Goal: Information Seeking & Learning: Understand process/instructions

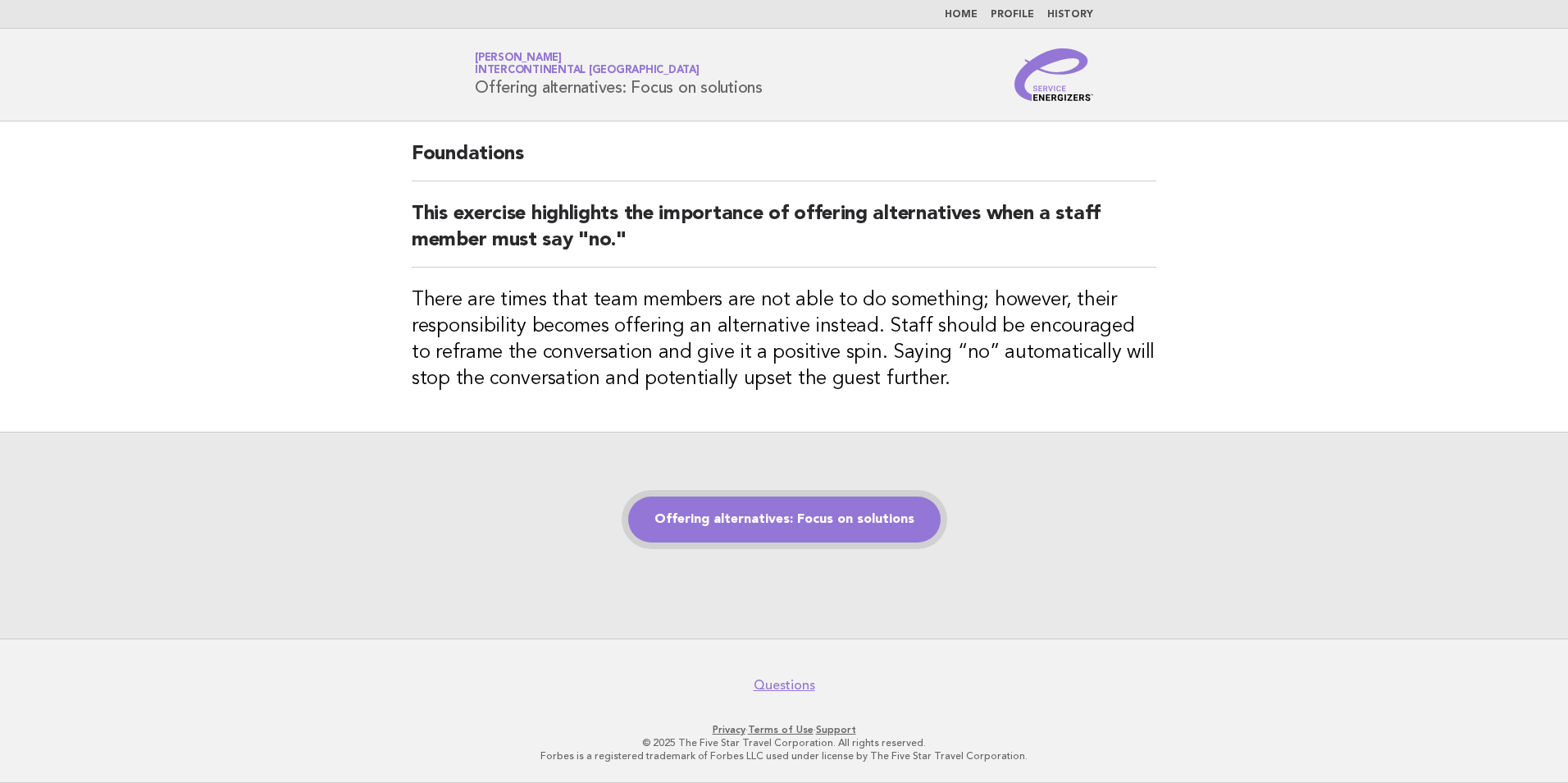
click at [860, 524] on link "Offering alternatives: Focus on solutions" at bounding box center [784, 520] width 313 height 46
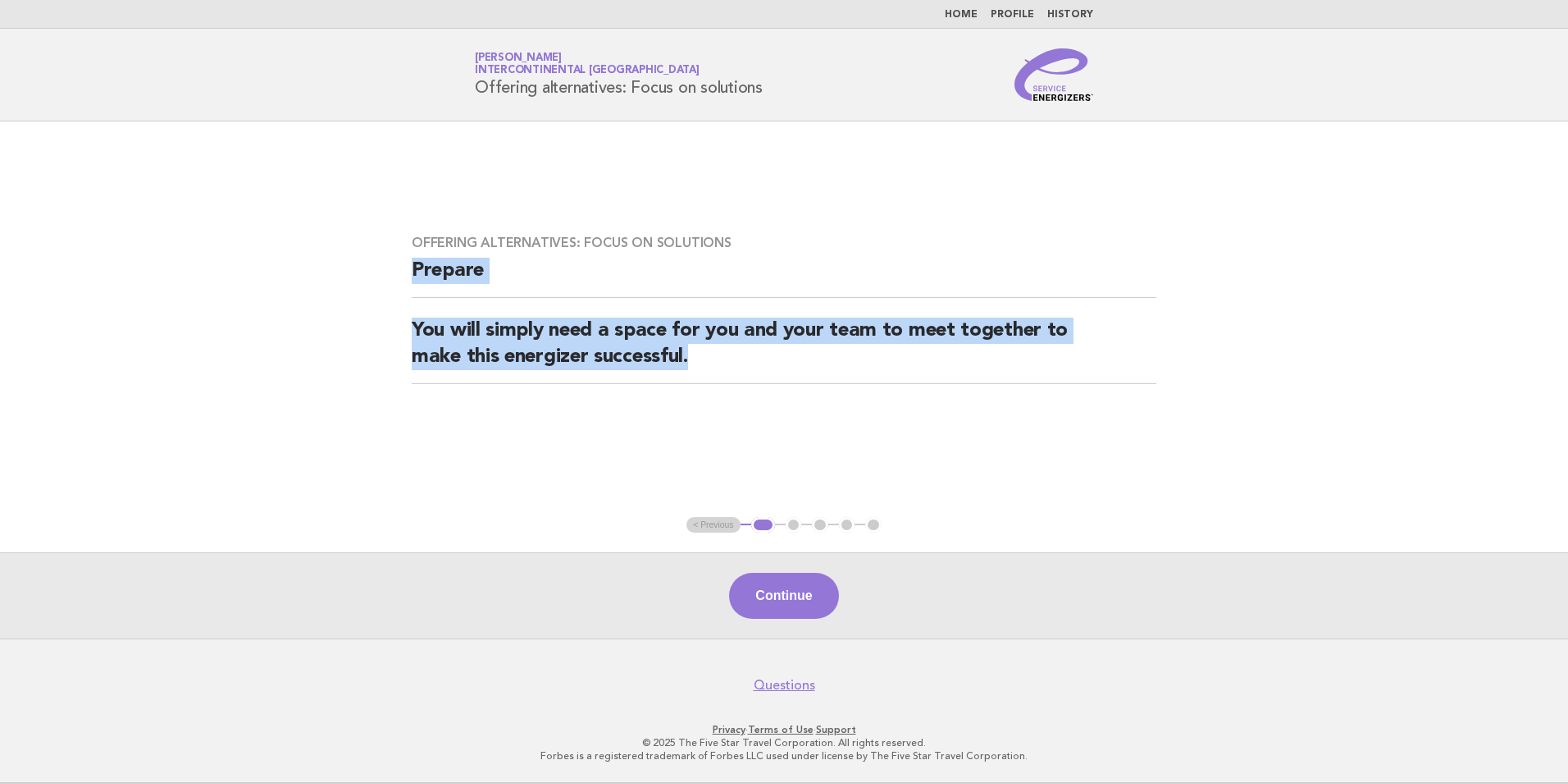
drag, startPoint x: 747, startPoint y: 369, endPoint x: 286, endPoint y: 263, distance: 473.0
click at [286, 263] on main "Offering alternatives: Focus on solutions Prepare You will simply need a space …" at bounding box center [784, 380] width 1568 height 517
copy div "Prepare You will simply need a space for you and your team to meet together to …"
click at [786, 592] on button "Continue" at bounding box center [784, 595] width 109 height 46
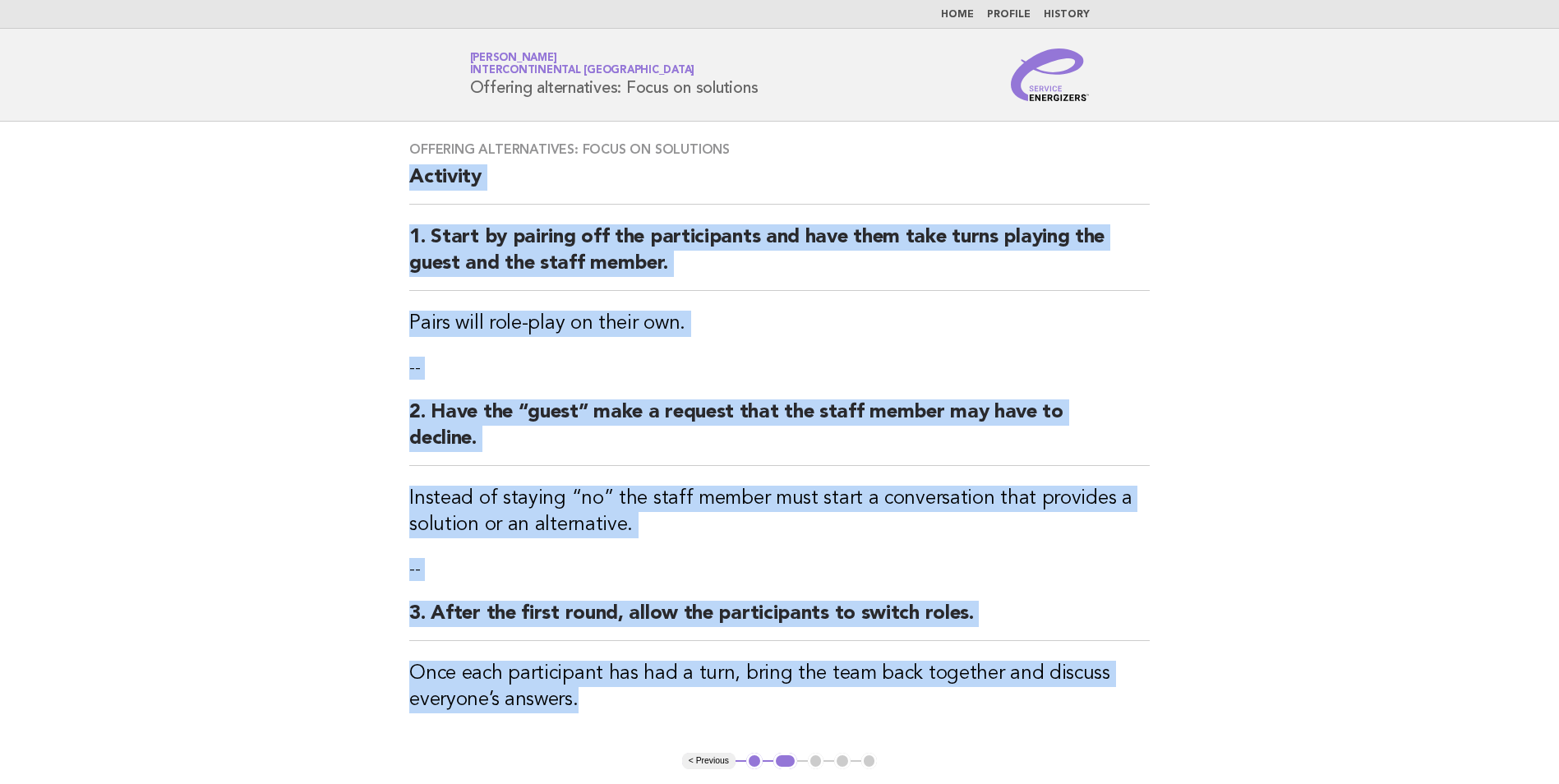
drag, startPoint x: 606, startPoint y: 463, endPoint x: 411, endPoint y: 170, distance: 352.0
click at [411, 170] on div "Offering alternatives: Focus on solutions Activity 1. Start by pairing off the …" at bounding box center [779, 437] width 780 height 631
copy div "Activity 1. Start by pairing off the participants and have them take turns play…"
click at [759, 274] on h2 "1. Start by pairing off the participants and have them take turns playing the g…" at bounding box center [780, 257] width 740 height 66
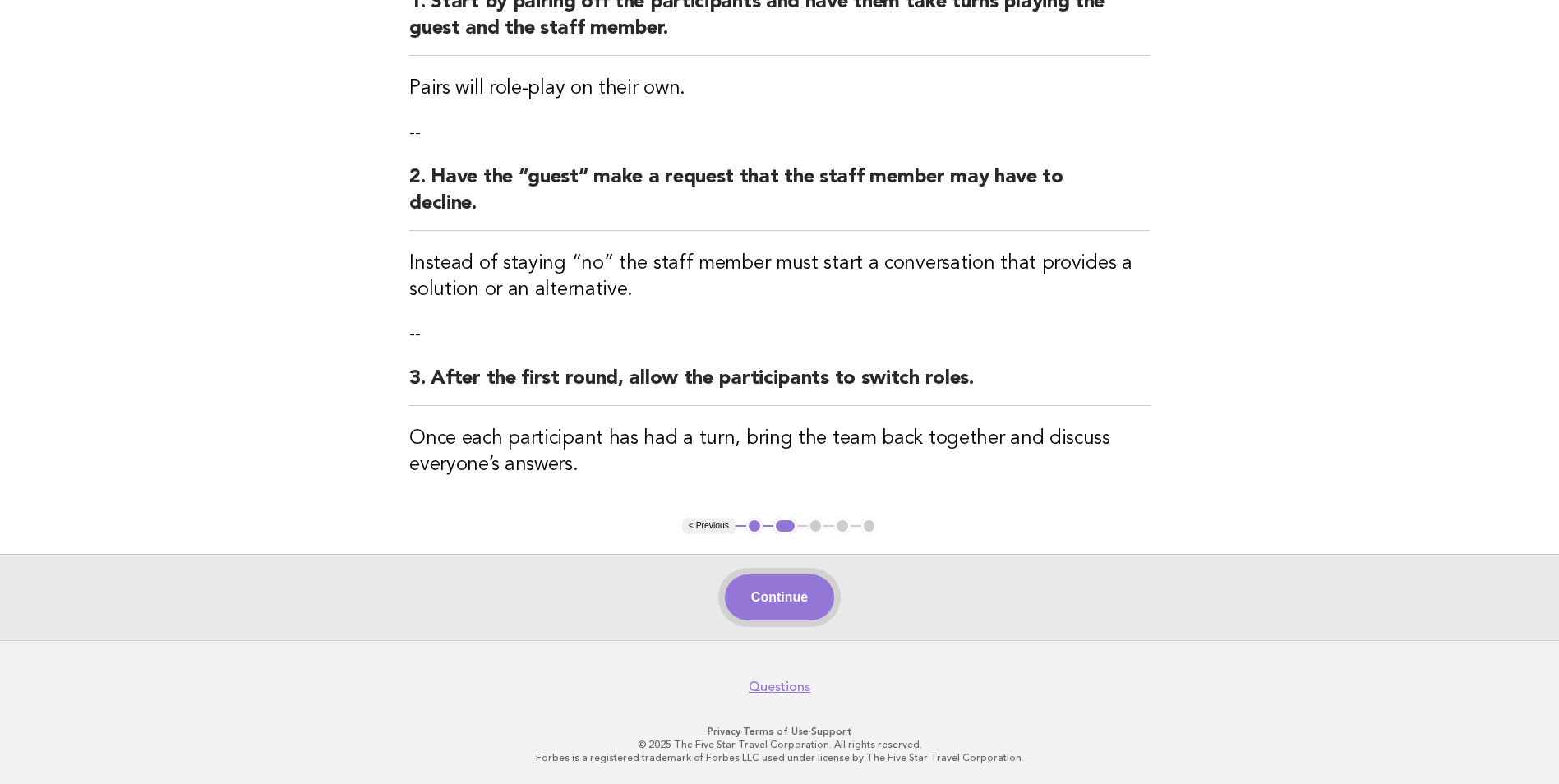
click at [810, 599] on button "Continue" at bounding box center [780, 597] width 109 height 46
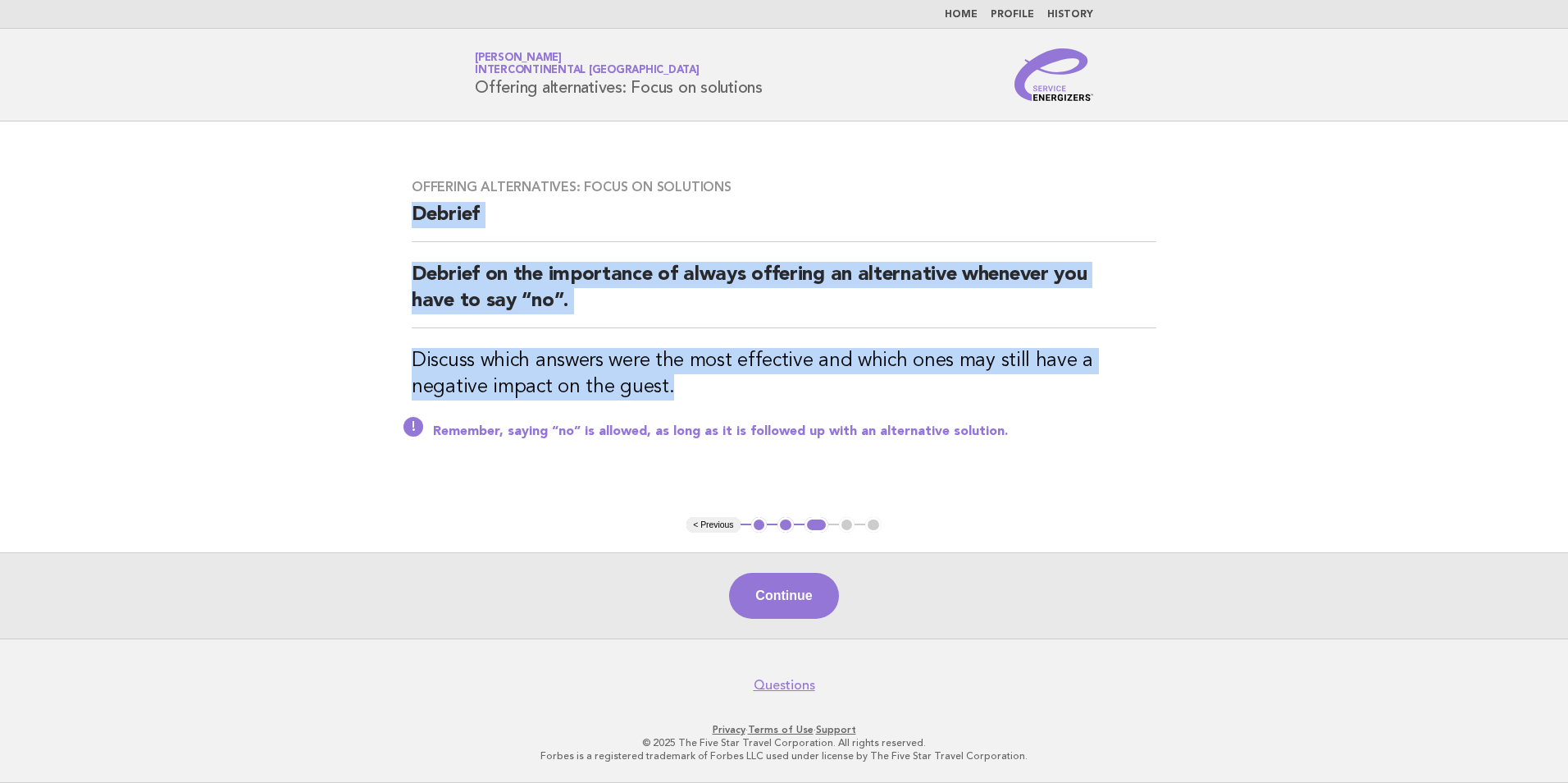
drag, startPoint x: 687, startPoint y: 385, endPoint x: 415, endPoint y: 208, distance: 324.5
click at [415, 208] on div "Offering alternatives: Focus on solutions Debrief Debrief on the importance of …" at bounding box center [784, 319] width 784 height 320
drag, startPoint x: 415, startPoint y: 208, endPoint x: 439, endPoint y: 218, distance: 26.0
copy div "Debrief Debrief on the importance of always offering an alternative whenever yo…"
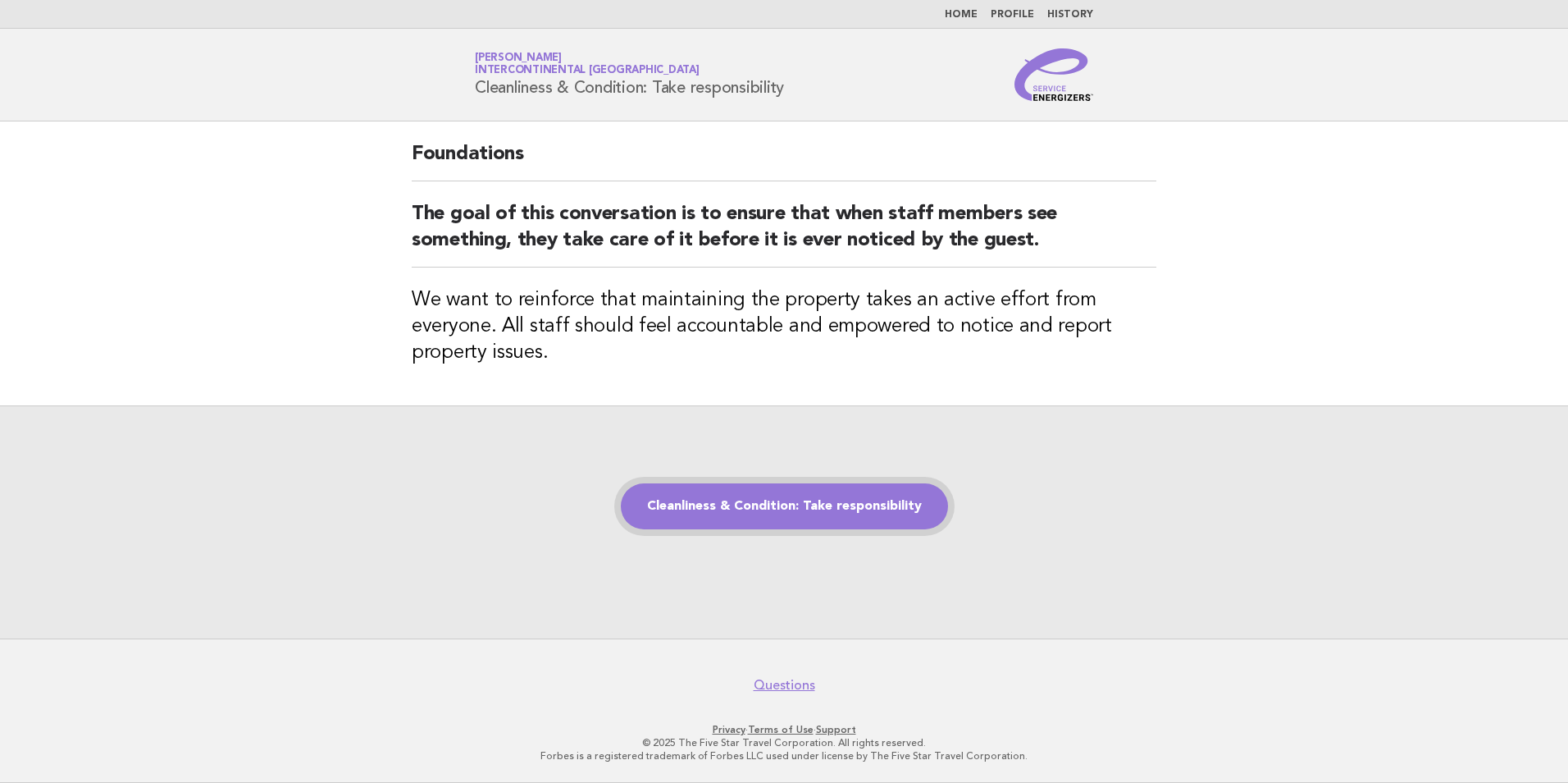
click at [884, 503] on link "Cleanliness & Condition: Take responsibility" at bounding box center [784, 506] width 327 height 46
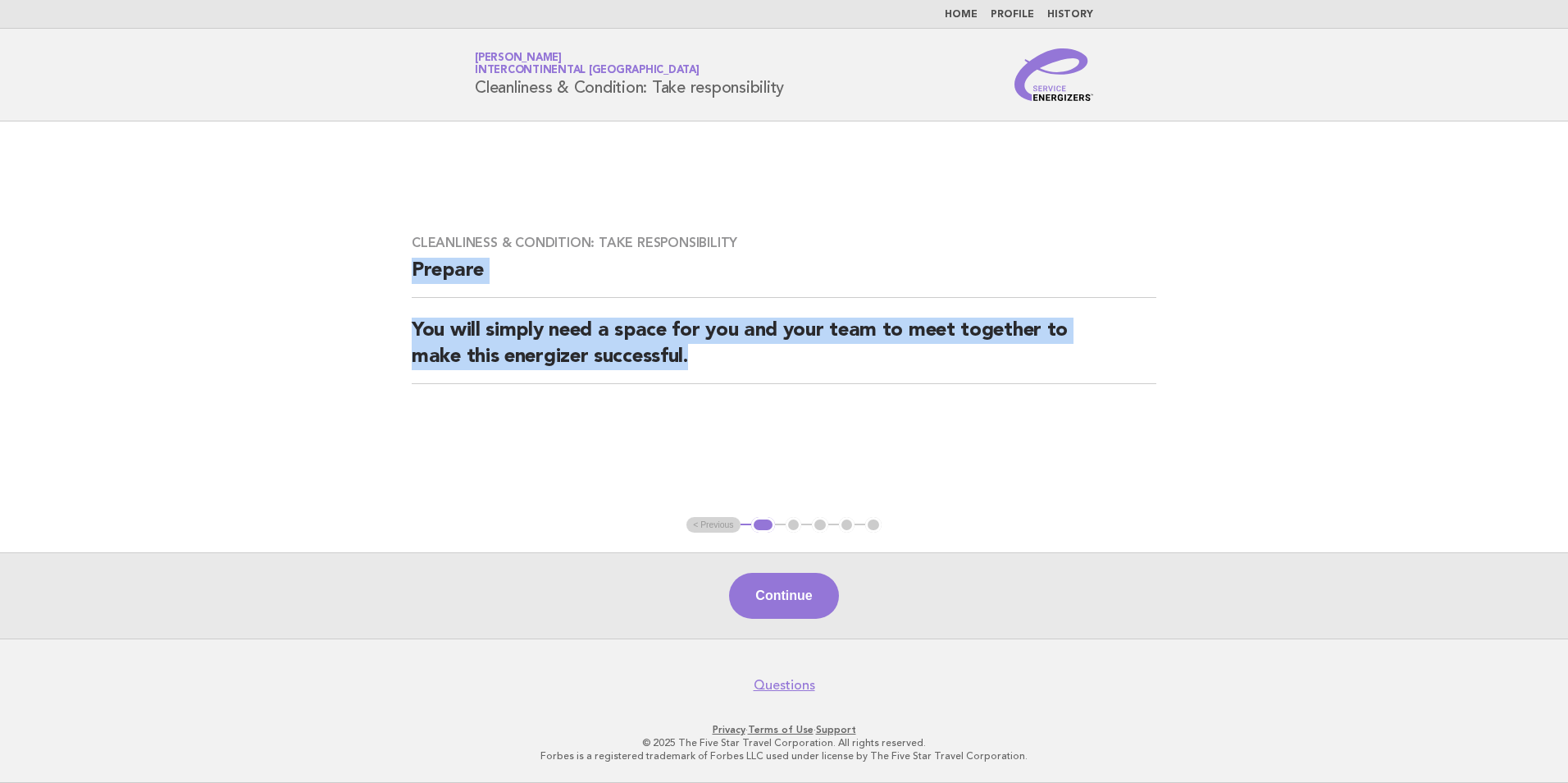
drag, startPoint x: 715, startPoint y: 362, endPoint x: 399, endPoint y: 254, distance: 333.9
click at [399, 254] on div "Cleanliness & Condition: Take responsibility Prepare You will simply need a spa…" at bounding box center [784, 320] width 784 height 209
drag, startPoint x: 399, startPoint y: 254, endPoint x: 423, endPoint y: 271, distance: 29.4
copy div "Prepare You will simply need a space for you and your team to meet together to …"
click at [814, 594] on button "Continue" at bounding box center [784, 595] width 109 height 46
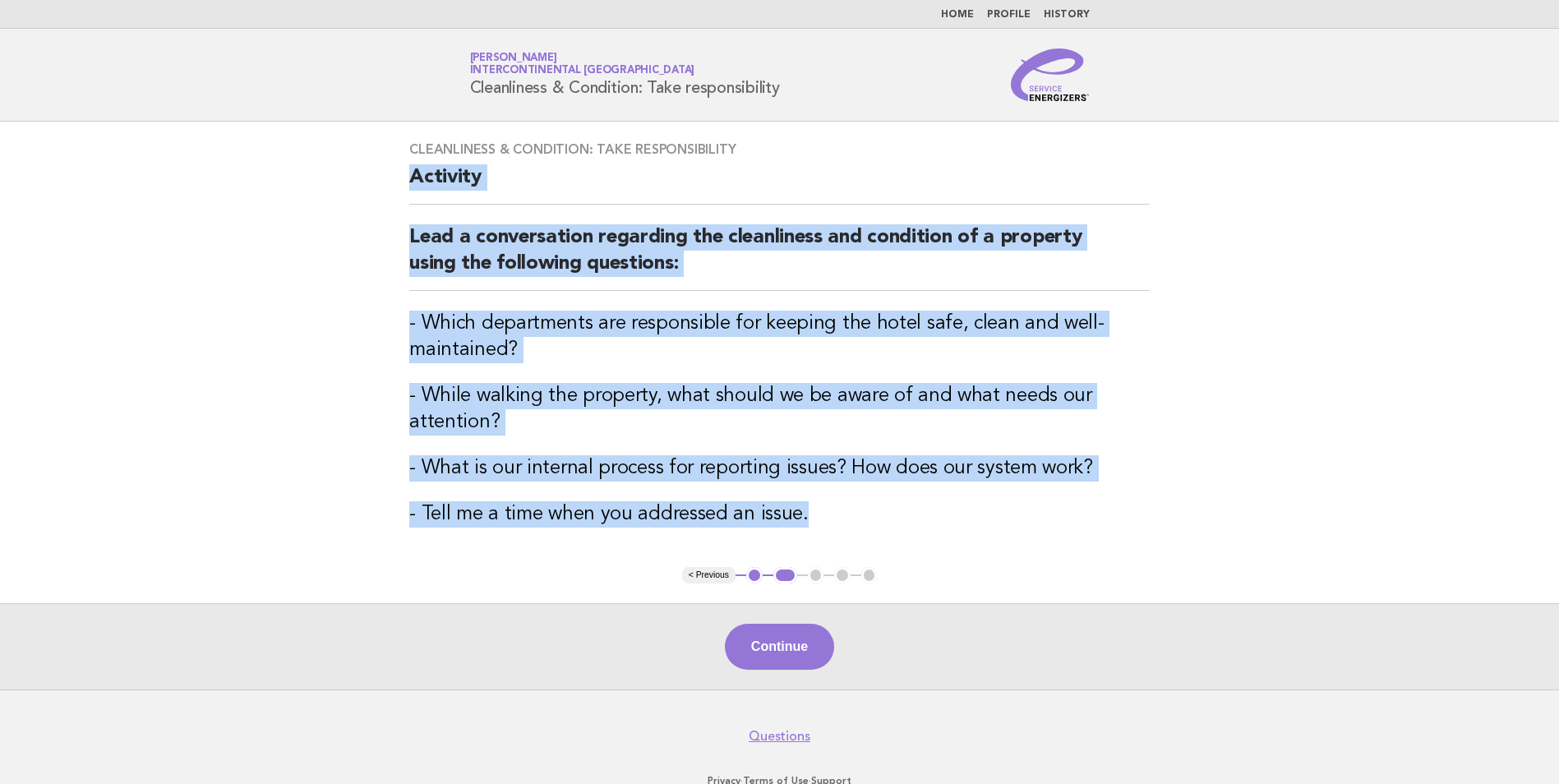
drag, startPoint x: 828, startPoint y: 515, endPoint x: 407, endPoint y: 197, distance: 527.6
click at [407, 197] on div "Cleanliness & Condition: Take responsibility Activity Lead a conversation regar…" at bounding box center [779, 344] width 780 height 446
drag, startPoint x: 407, startPoint y: 197, endPoint x: 475, endPoint y: 261, distance: 93.4
copy div "Activity Lead a conversation regarding the cleanliness and condition of a prope…"
click at [820, 657] on button "Continue" at bounding box center [780, 647] width 109 height 46
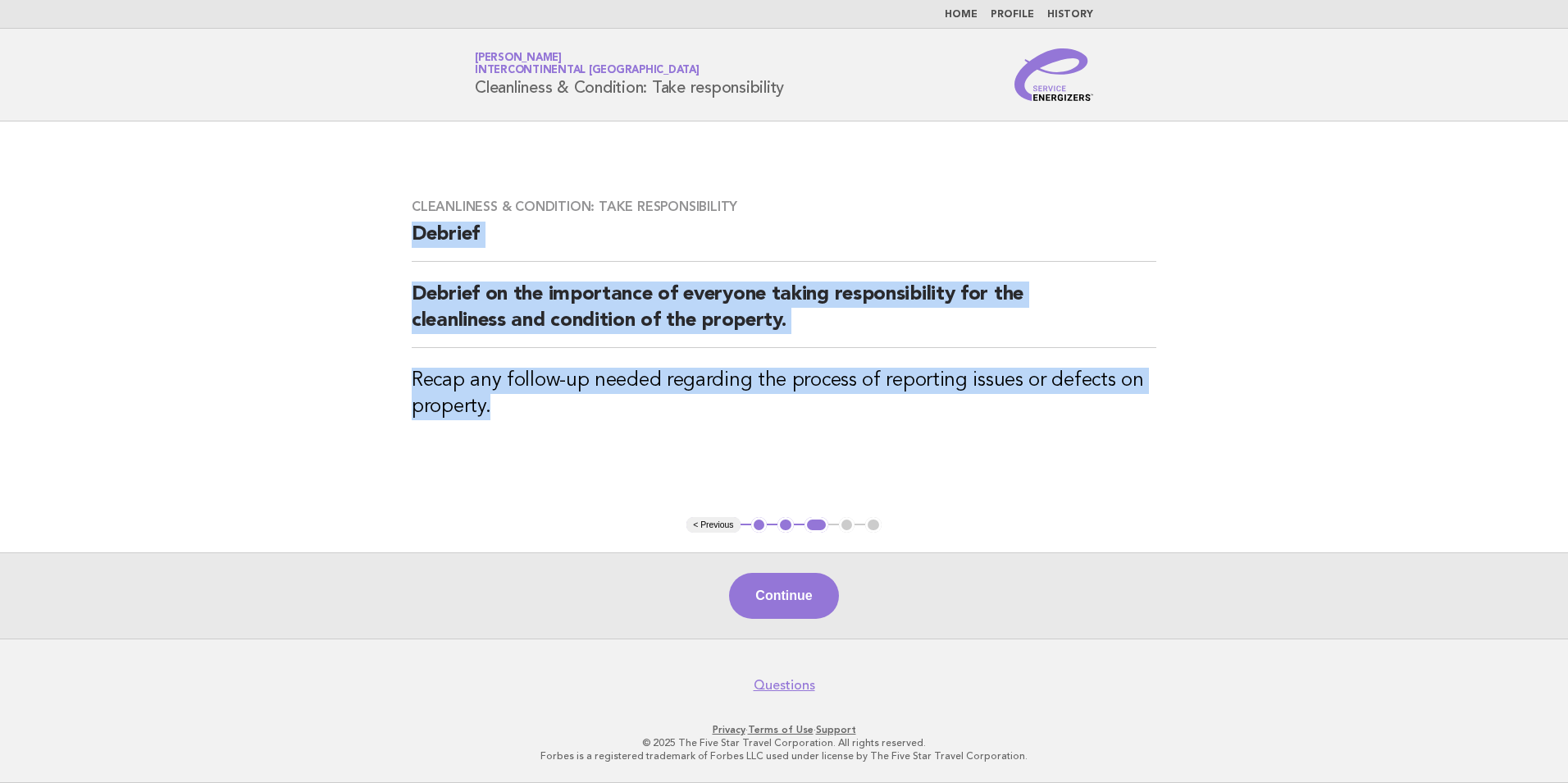
drag, startPoint x: 517, startPoint y: 404, endPoint x: 386, endPoint y: 230, distance: 217.8
click at [386, 230] on main "Cleanliness & Condition: Take responsibility Debrief Debrief on the importance …" at bounding box center [784, 380] width 1568 height 517
drag, startPoint x: 386, startPoint y: 230, endPoint x: 500, endPoint y: 319, distance: 144.6
copy div "Debrief Debrief on the importance of everyone taking responsibility for the cle…"
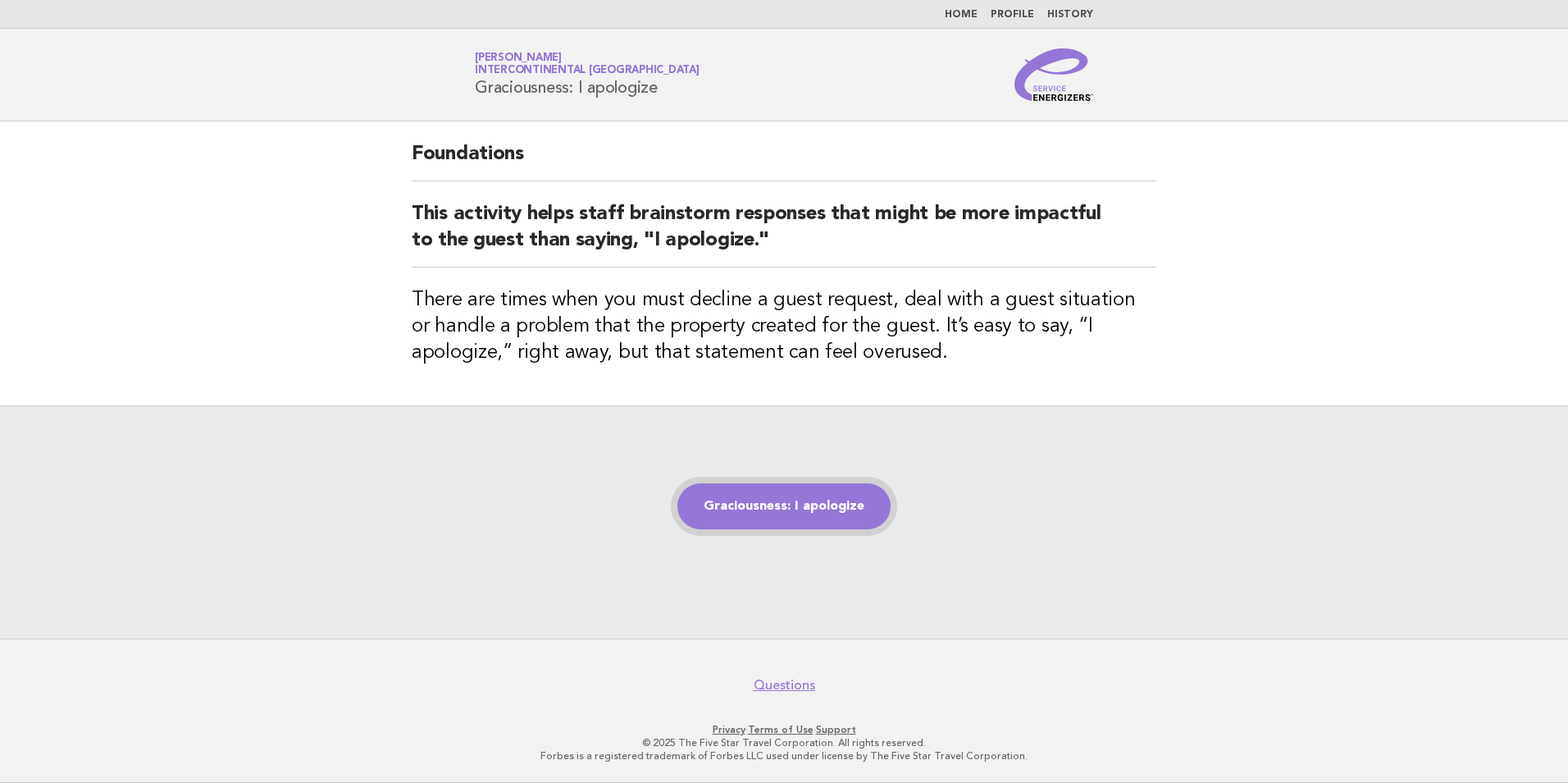
click at [784, 514] on link "Graciousness: I apologize" at bounding box center [784, 506] width 213 height 46
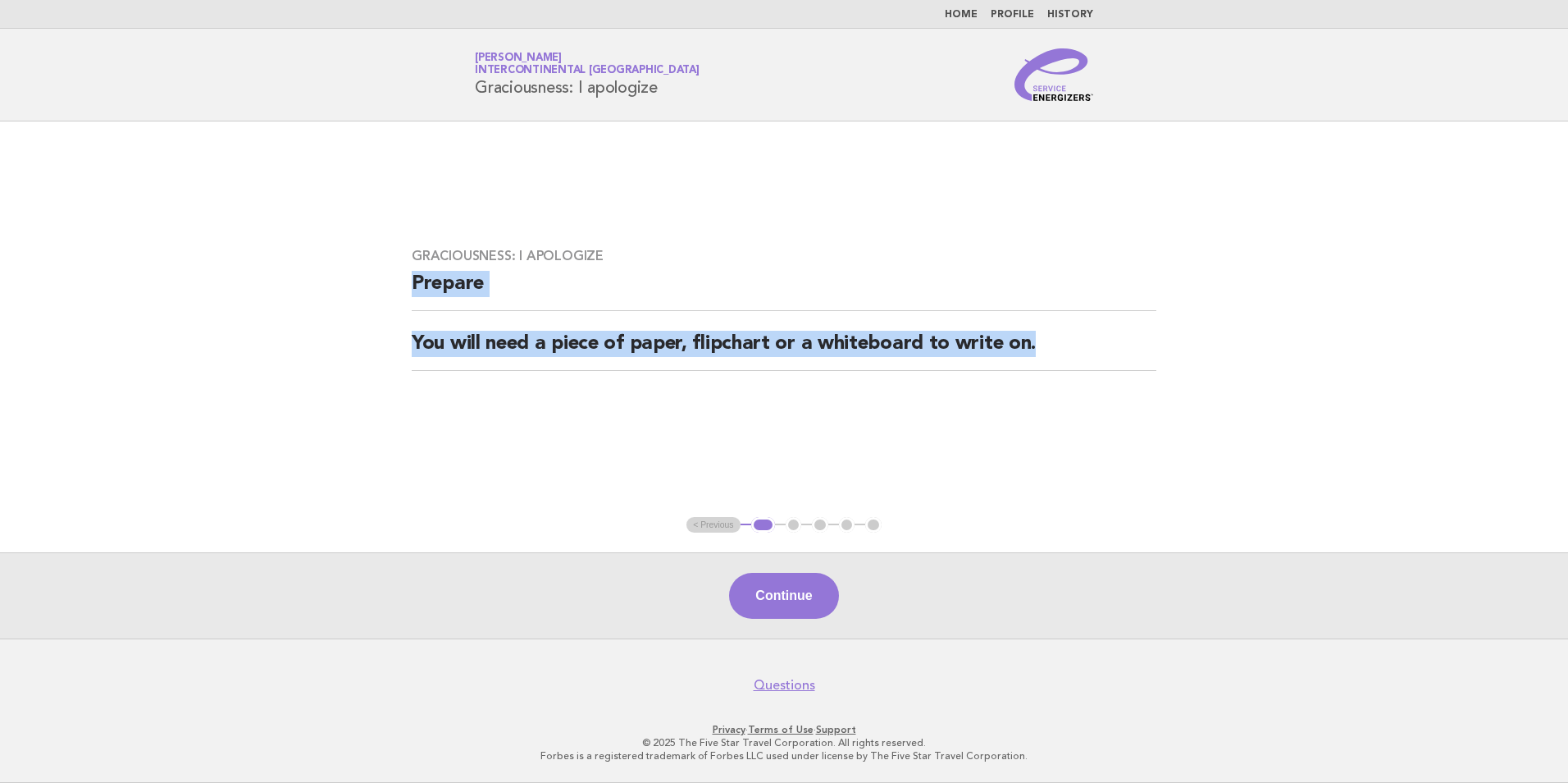
drag, startPoint x: 1065, startPoint y: 355, endPoint x: 399, endPoint y: 288, distance: 669.4
click at [399, 288] on div "Graciousness: I apologize Prepare You will need a piece of paper, flipchart or …" at bounding box center [784, 319] width 784 height 182
drag, startPoint x: 399, startPoint y: 288, endPoint x: 433, endPoint y: 286, distance: 34.1
copy div "Prepare You will need a piece of paper, flipchart or a whiteboard to write on."
click at [789, 615] on button "Continue" at bounding box center [784, 595] width 109 height 46
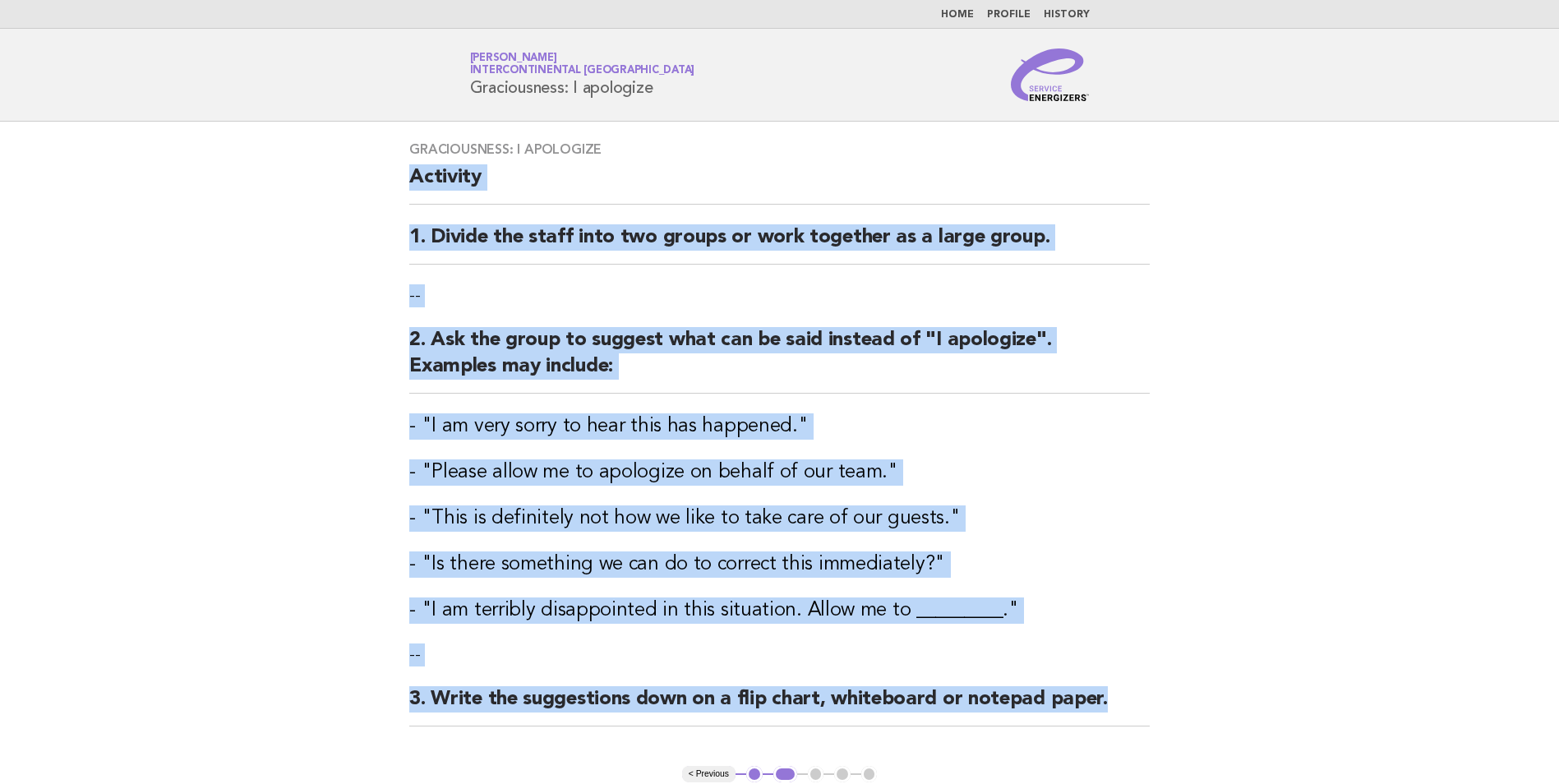
drag, startPoint x: 1116, startPoint y: 541, endPoint x: 393, endPoint y: 187, distance: 805.0
click at [393, 187] on div "Graciousness: I apologize Activity 1. Divide the staff into two groups or work …" at bounding box center [779, 444] width 780 height 644
copy div "Activity 1. Divide the staff into two groups or work together as a large group.…"
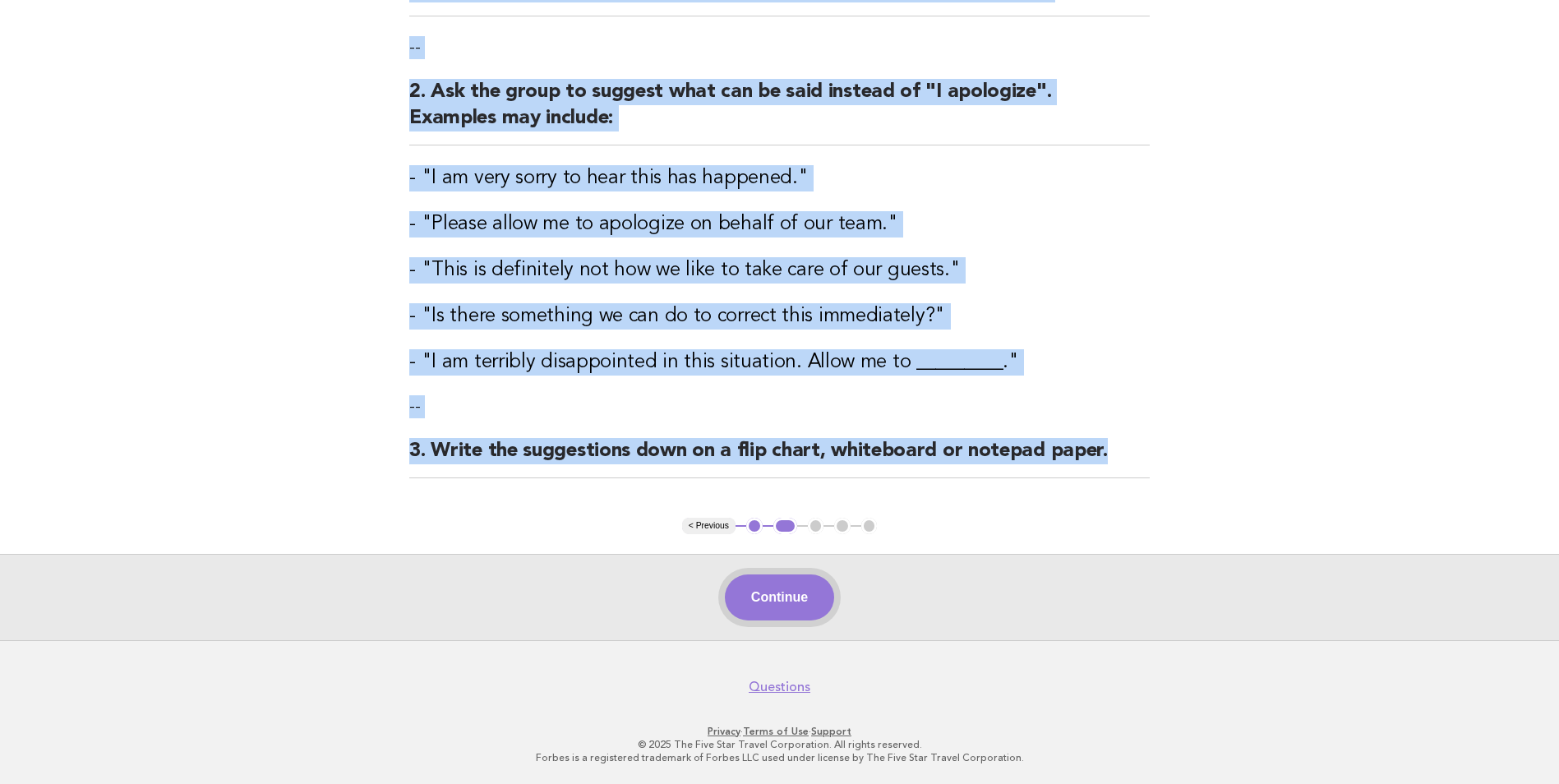
click at [791, 590] on button "Continue" at bounding box center [780, 597] width 109 height 46
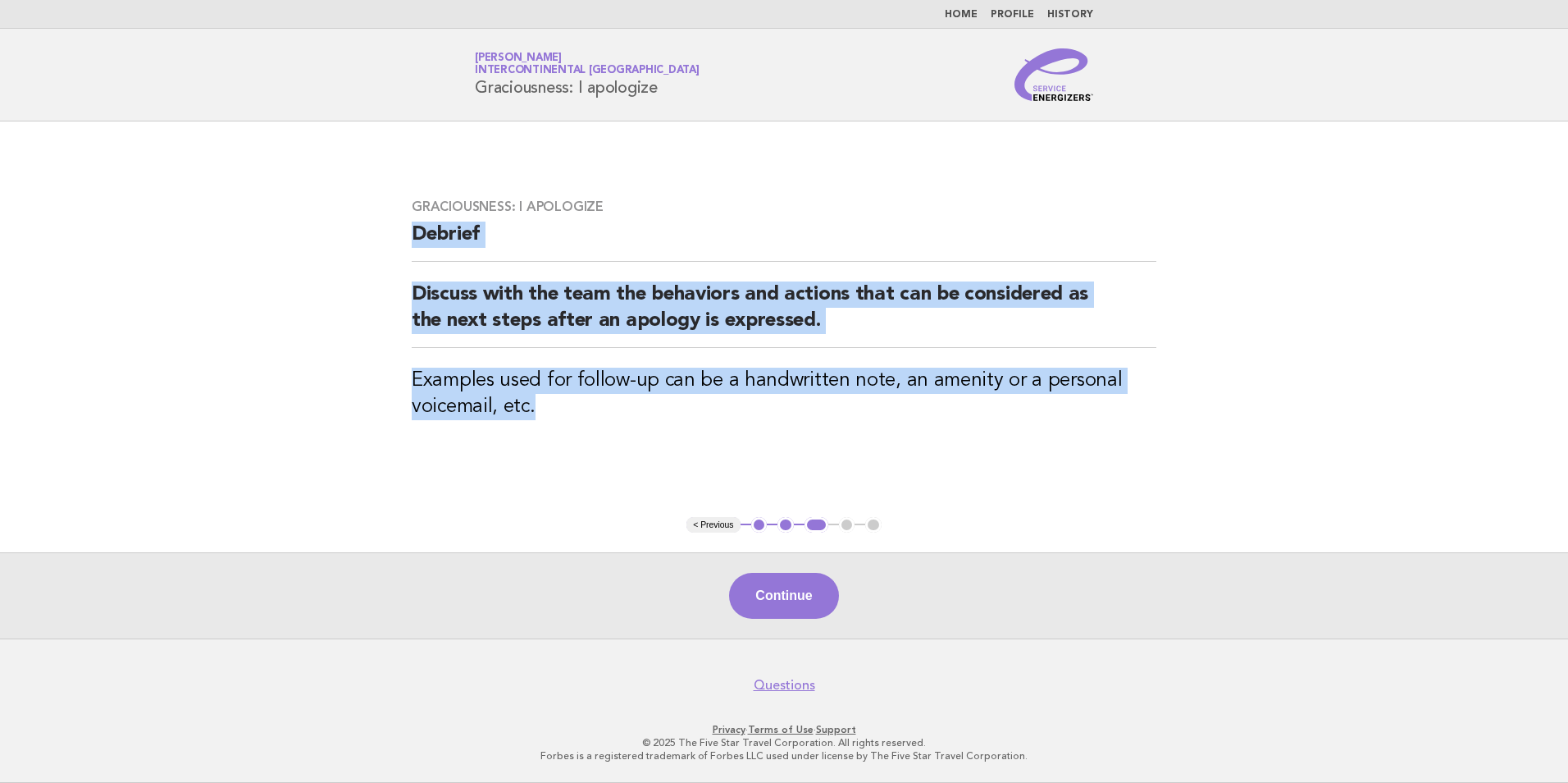
drag, startPoint x: 588, startPoint y: 406, endPoint x: 382, endPoint y: 247, distance: 260.2
click at [382, 247] on main "Graciousness: I apologize Debrief Discuss with the team the behaviors and actio…" at bounding box center [784, 380] width 1568 height 517
drag, startPoint x: 382, startPoint y: 247, endPoint x: 452, endPoint y: 314, distance: 96.9
copy div "Debrief Discuss with the team the behaviors and actions that can be considered …"
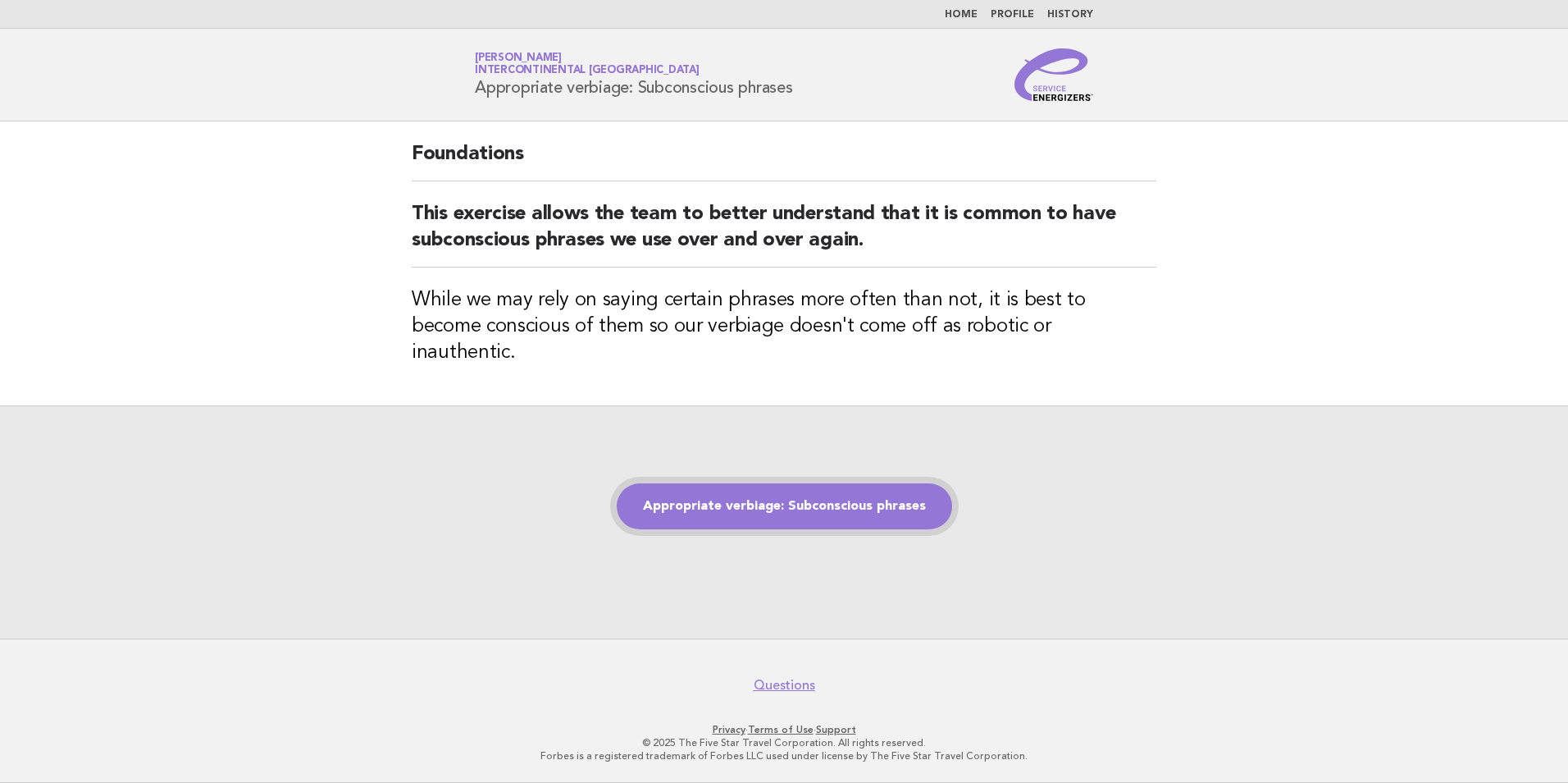
click at [725, 501] on link "Appropriate verbiage: Subconscious phrases" at bounding box center [784, 506] width 336 height 46
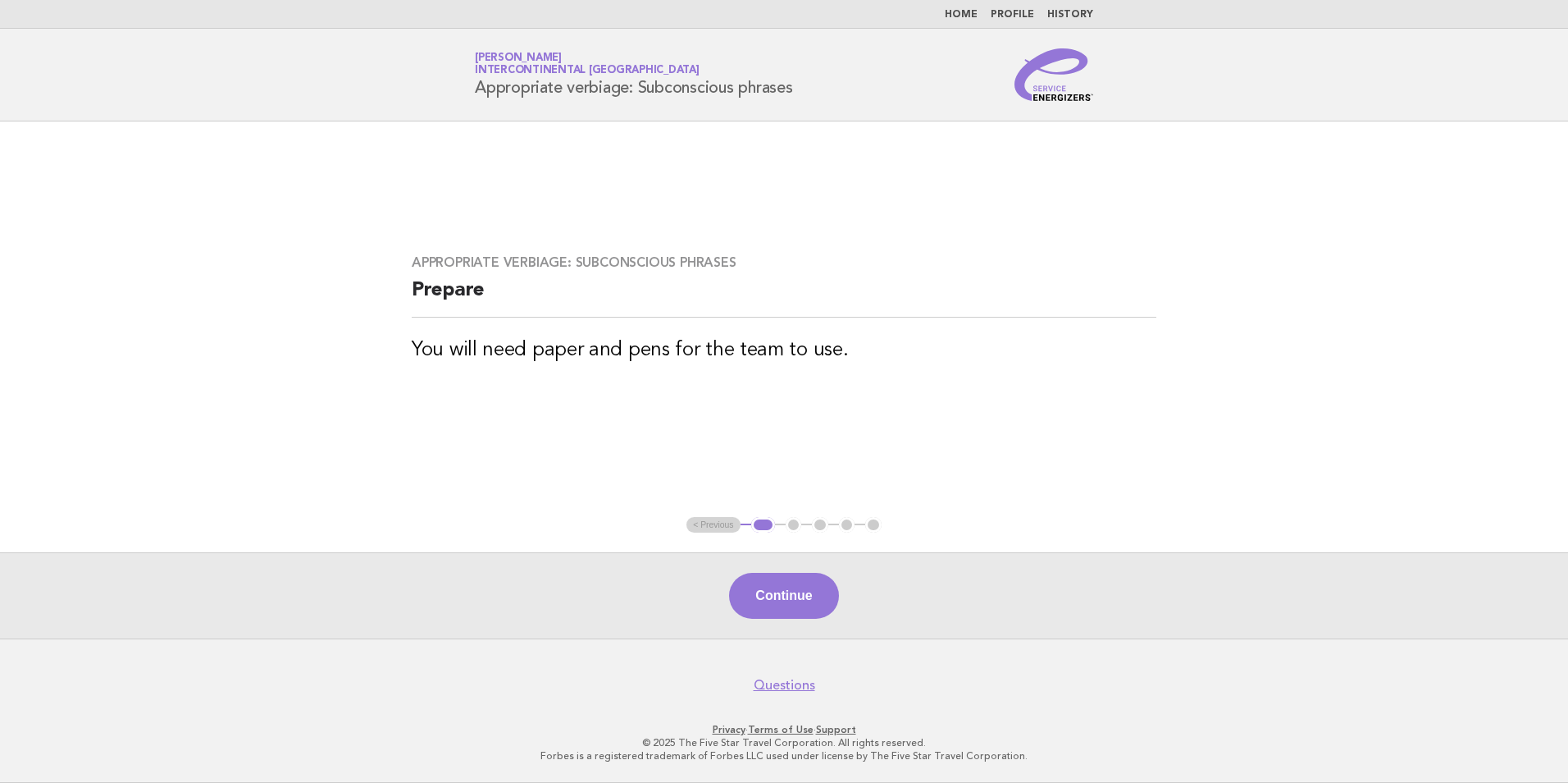
click at [836, 361] on h3 "You will need paper and pens for the team to use." at bounding box center [784, 349] width 744 height 26
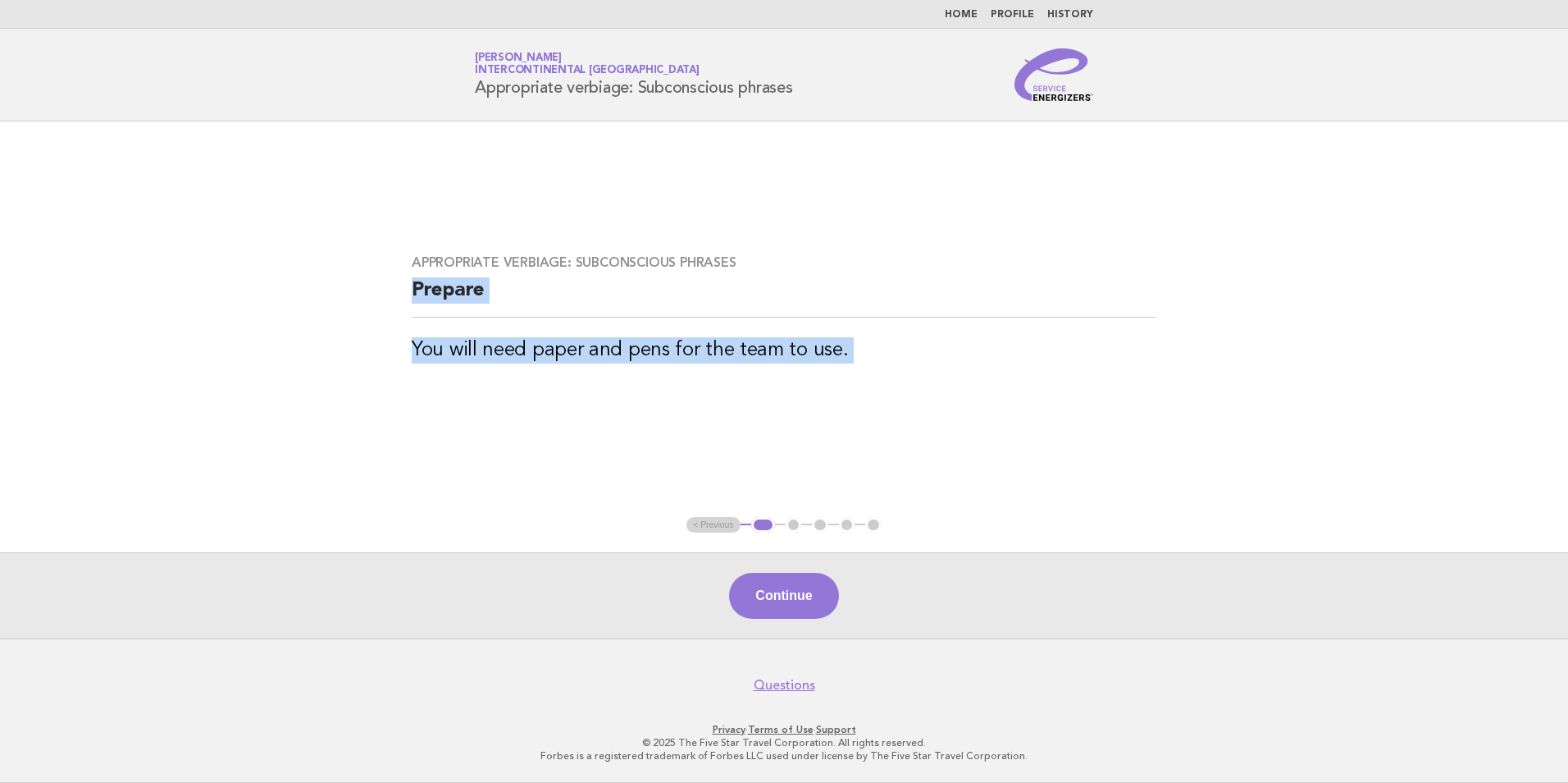
drag, startPoint x: 836, startPoint y: 361, endPoint x: 393, endPoint y: 310, distance: 445.9
click at [393, 310] on div "Appropriate verbiage: Subconscious phrases Prepare You will need paper and pens…" at bounding box center [784, 319] width 784 height 168
drag, startPoint x: 393, startPoint y: 310, endPoint x: 479, endPoint y: 288, distance: 88.8
copy main "Prepare You will need paper and pens for the team to use."
click at [816, 602] on button "Continue" at bounding box center [784, 595] width 109 height 46
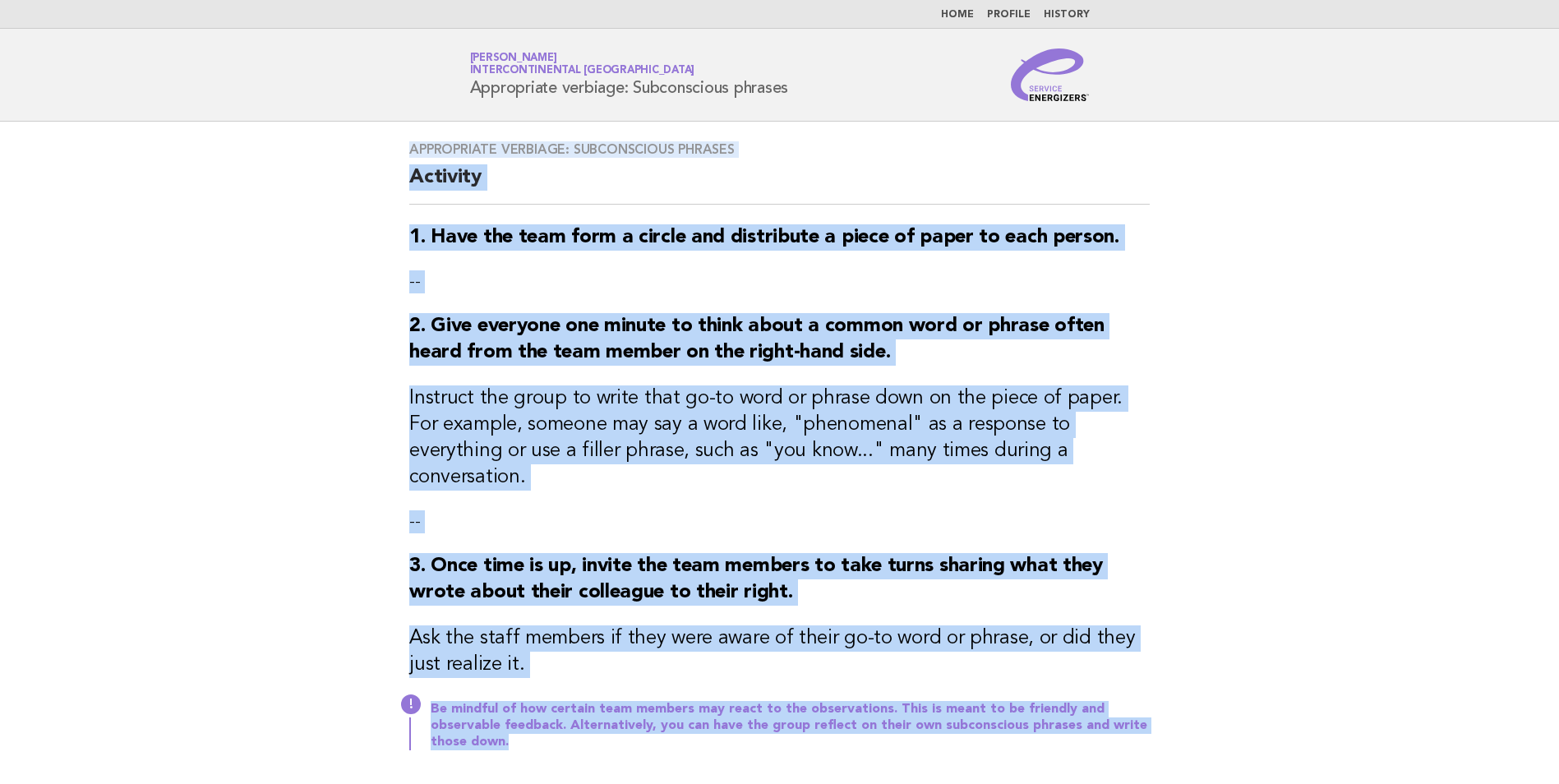
click at [1228, 368] on main "Appropriate verbiage: Subconscious phrases Activity 1. Have the team form a cir…" at bounding box center [780, 517] width 1559 height 791
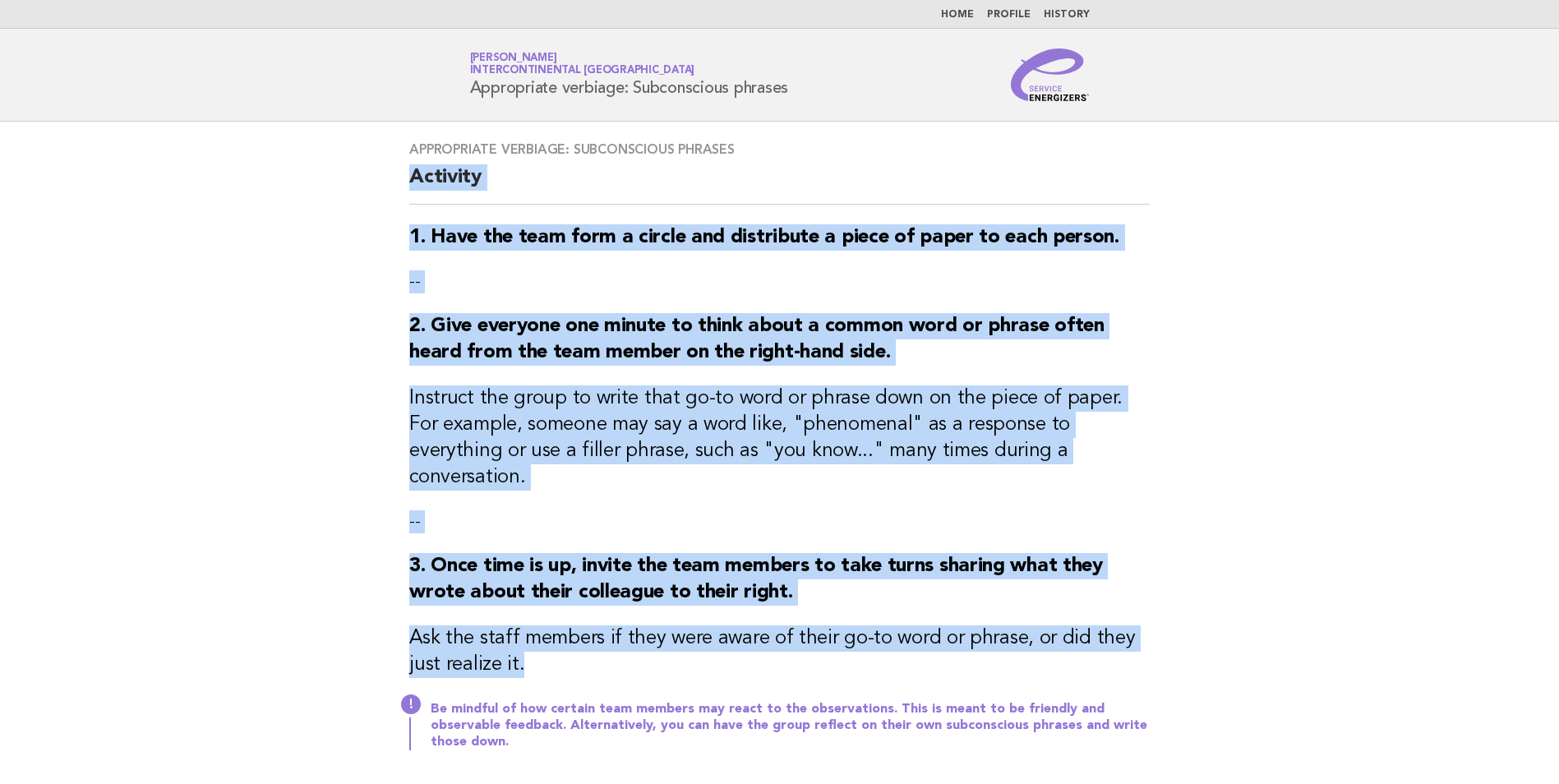
drag, startPoint x: 1029, startPoint y: 414, endPoint x: 403, endPoint y: 182, distance: 667.6
click at [403, 182] on div "Appropriate verbiage: Subconscious phrases Activity 1. Have the team form a cir…" at bounding box center [779, 455] width 780 height 668
drag, startPoint x: 403, startPoint y: 182, endPoint x: 436, endPoint y: 177, distance: 33.4
copy div "Activity 1. Have the team form a circle and distribute a piece of paper to each…"
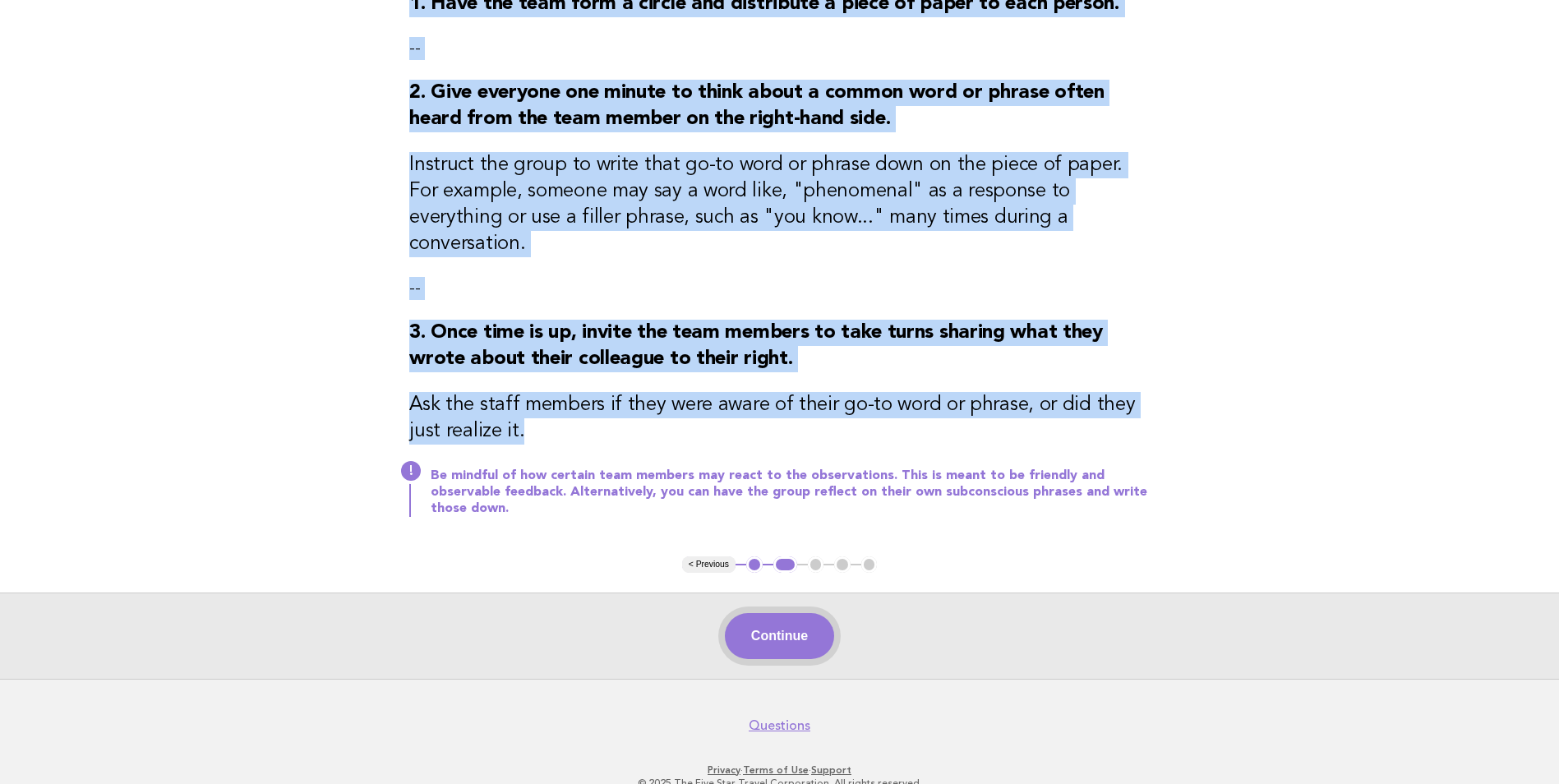
click at [812, 612] on button "Continue" at bounding box center [780, 635] width 109 height 46
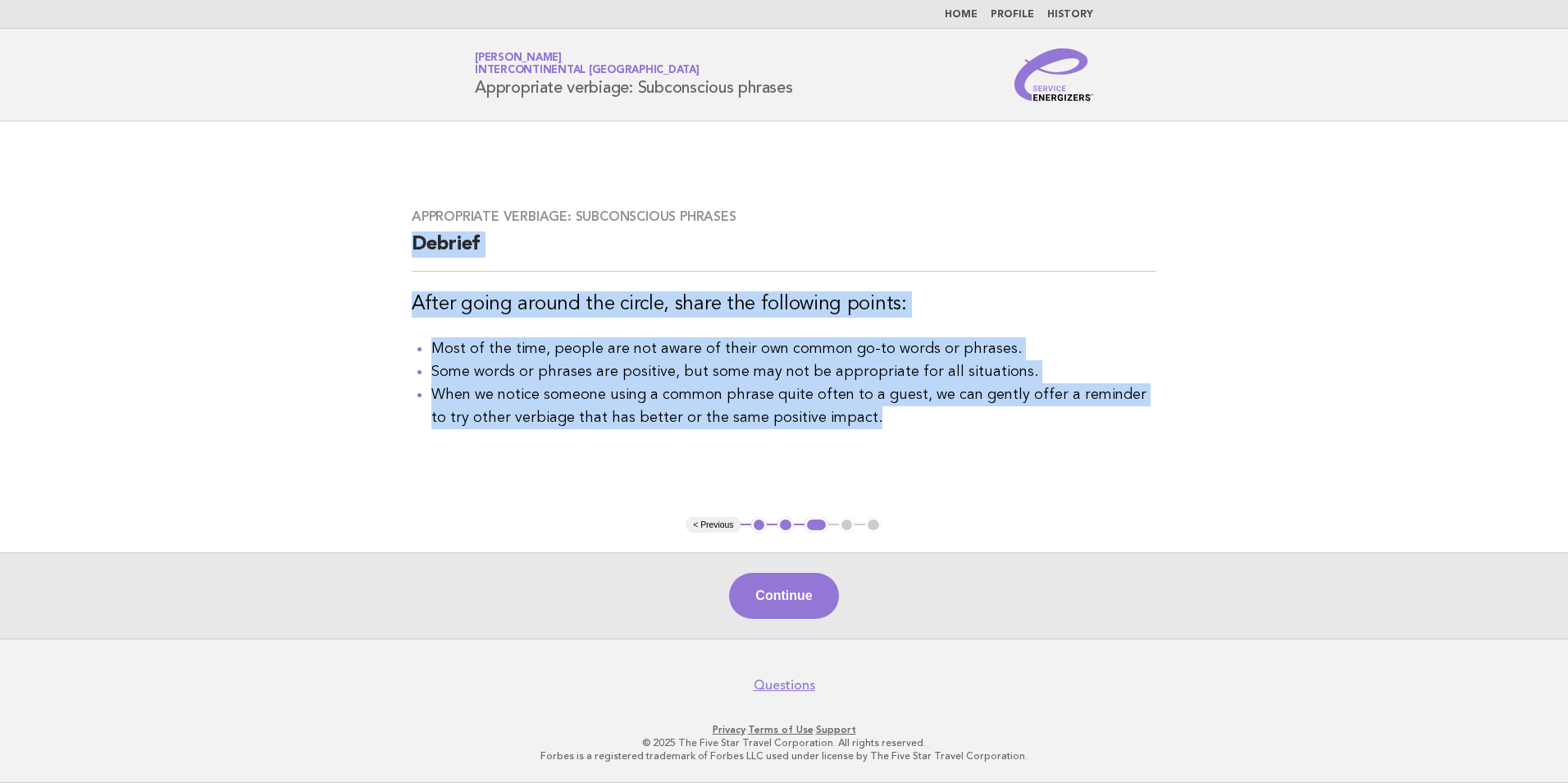
drag, startPoint x: 889, startPoint y: 427, endPoint x: 386, endPoint y: 258, distance: 530.6
click at [386, 258] on main "Appropriate verbiage: Subconscious phrases Debrief After going around the circl…" at bounding box center [784, 380] width 1568 height 517
drag, startPoint x: 386, startPoint y: 258, endPoint x: 466, endPoint y: 242, distance: 81.6
copy div "Debrief After going around the circle, share the following points: Most of the …"
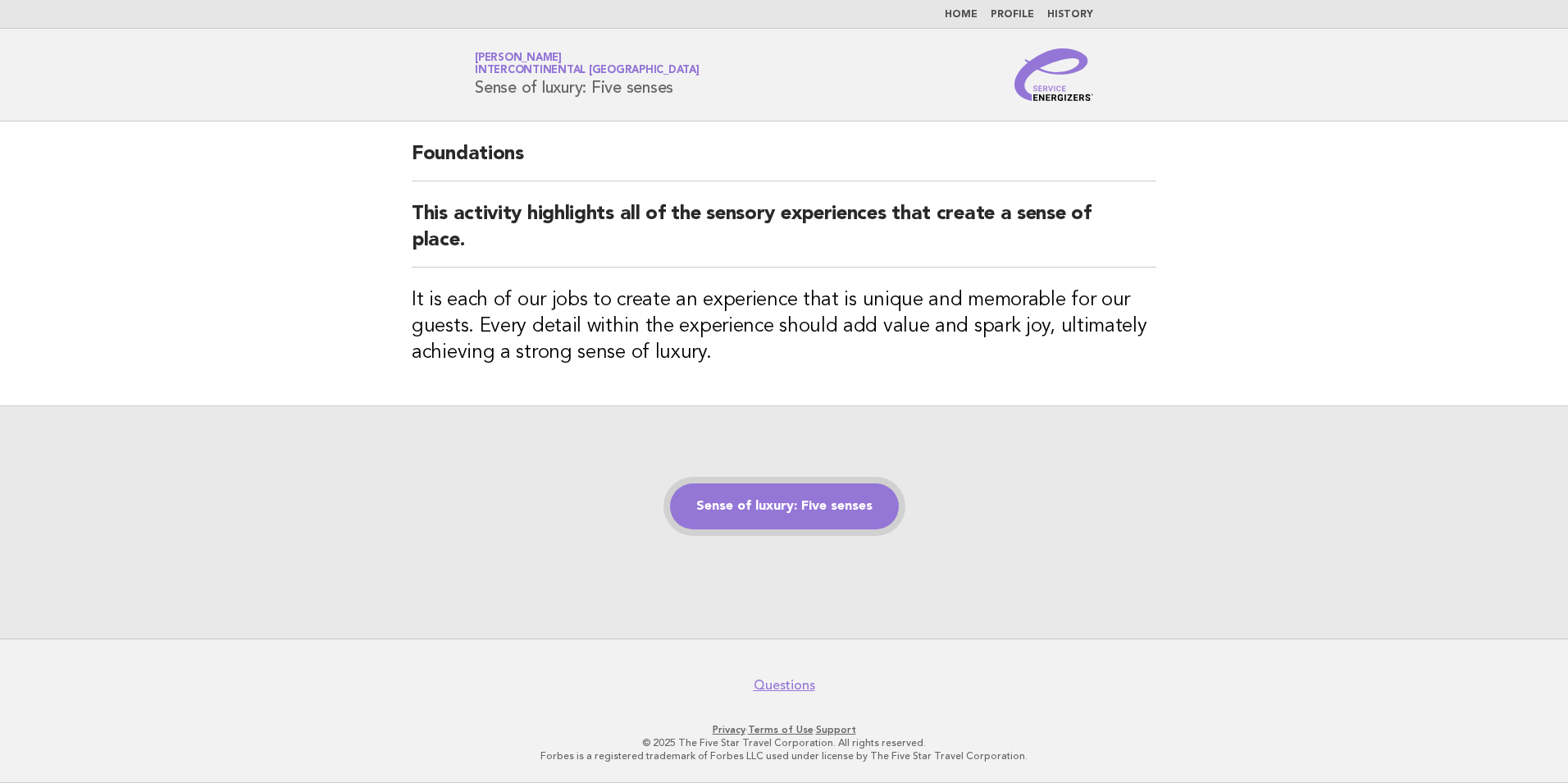
click at [779, 508] on link "Sense of luxury: Five senses" at bounding box center [784, 506] width 229 height 46
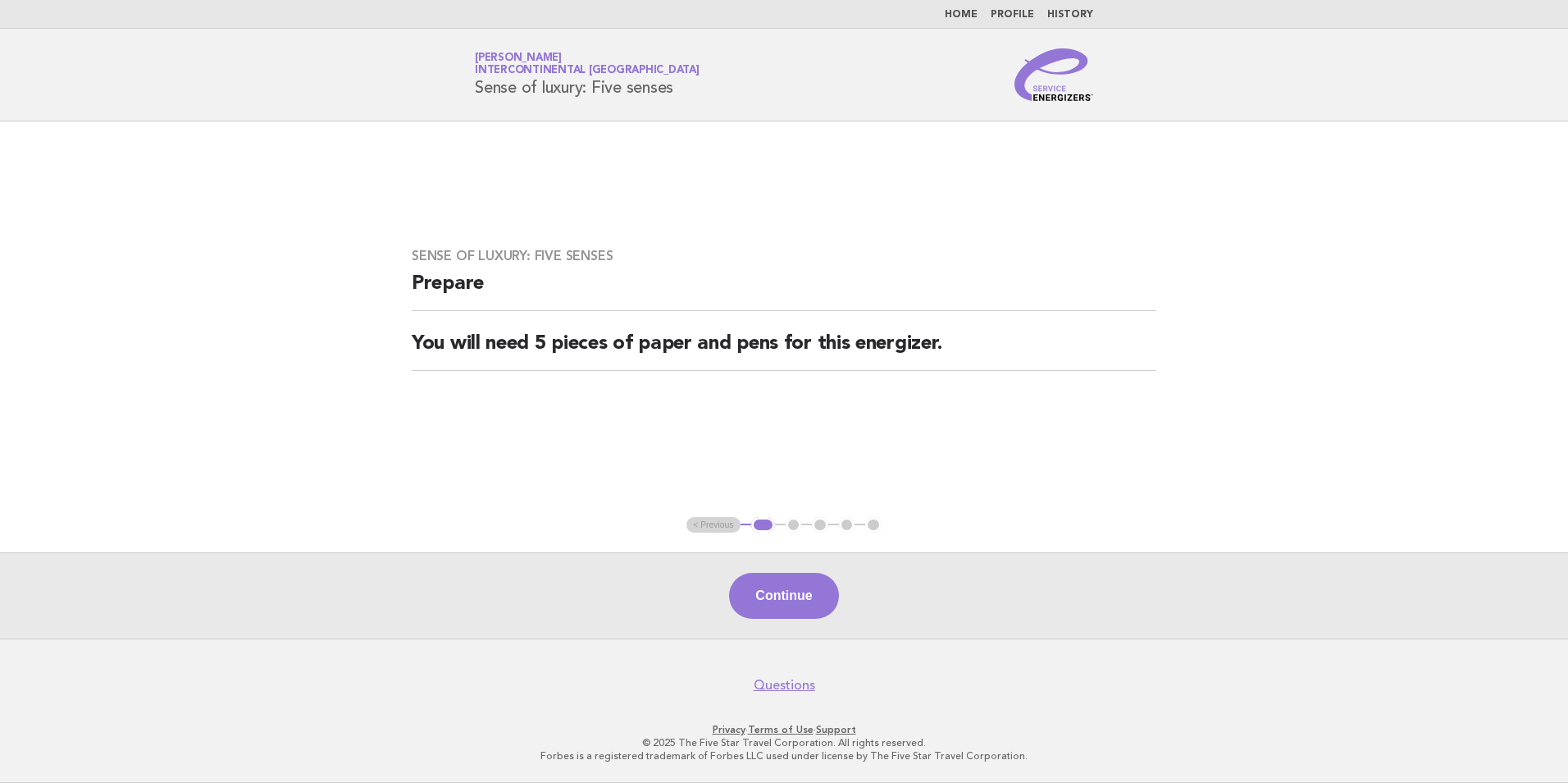
click at [961, 347] on h2 "You will need 5 pieces of paper and pens for this energizer." at bounding box center [784, 350] width 744 height 40
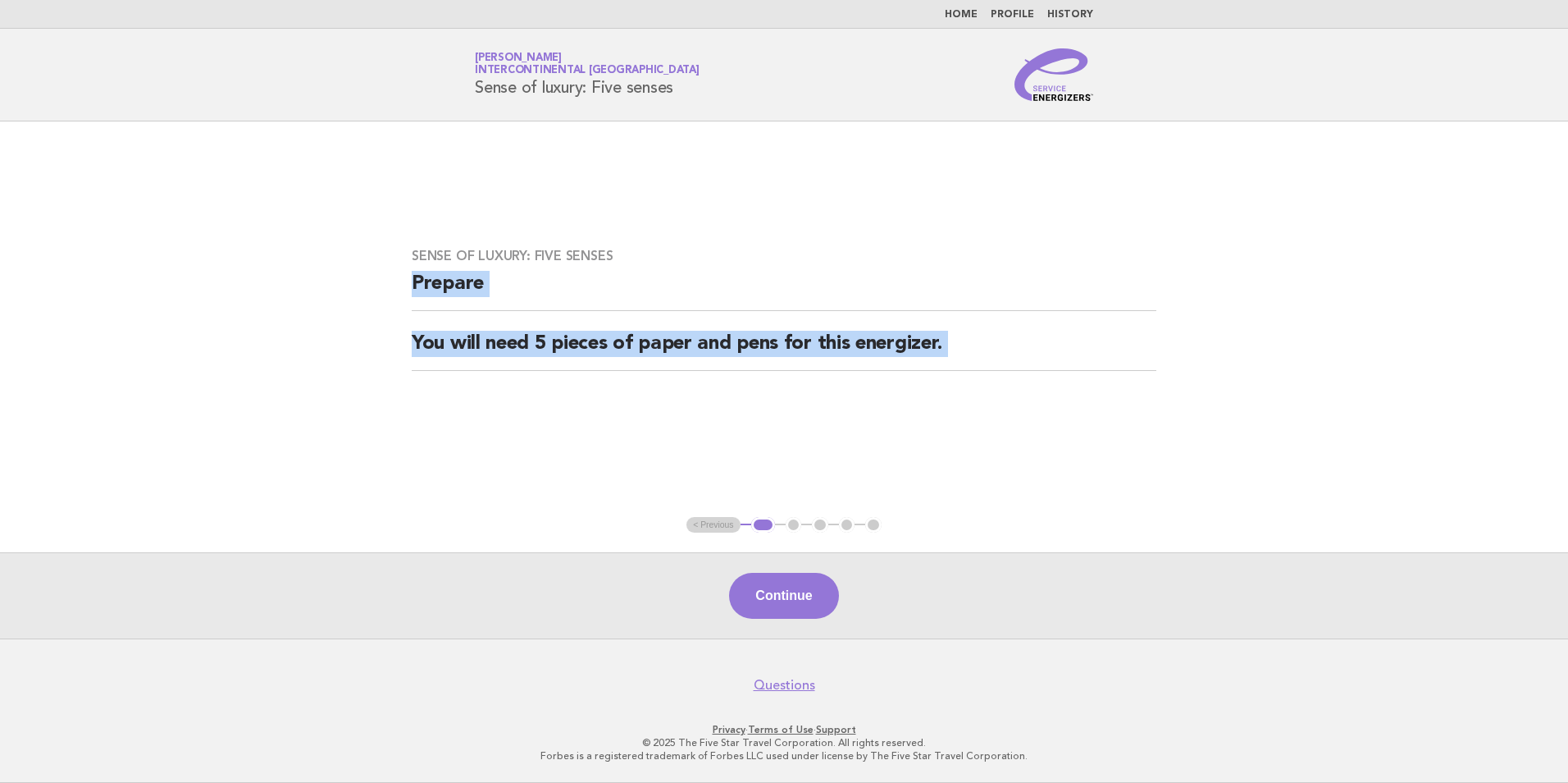
drag, startPoint x: 961, startPoint y: 347, endPoint x: 393, endPoint y: 300, distance: 569.9
click at [393, 300] on div "Sense of luxury: Five senses Prepare You will need 5 pieces of paper and pens f…" at bounding box center [784, 319] width 784 height 182
drag, startPoint x: 393, startPoint y: 300, endPoint x: 451, endPoint y: 288, distance: 59.2
copy main "Prepare You will need 5 pieces of paper and pens for this energizer."
click at [806, 596] on button "Continue" at bounding box center [784, 595] width 109 height 46
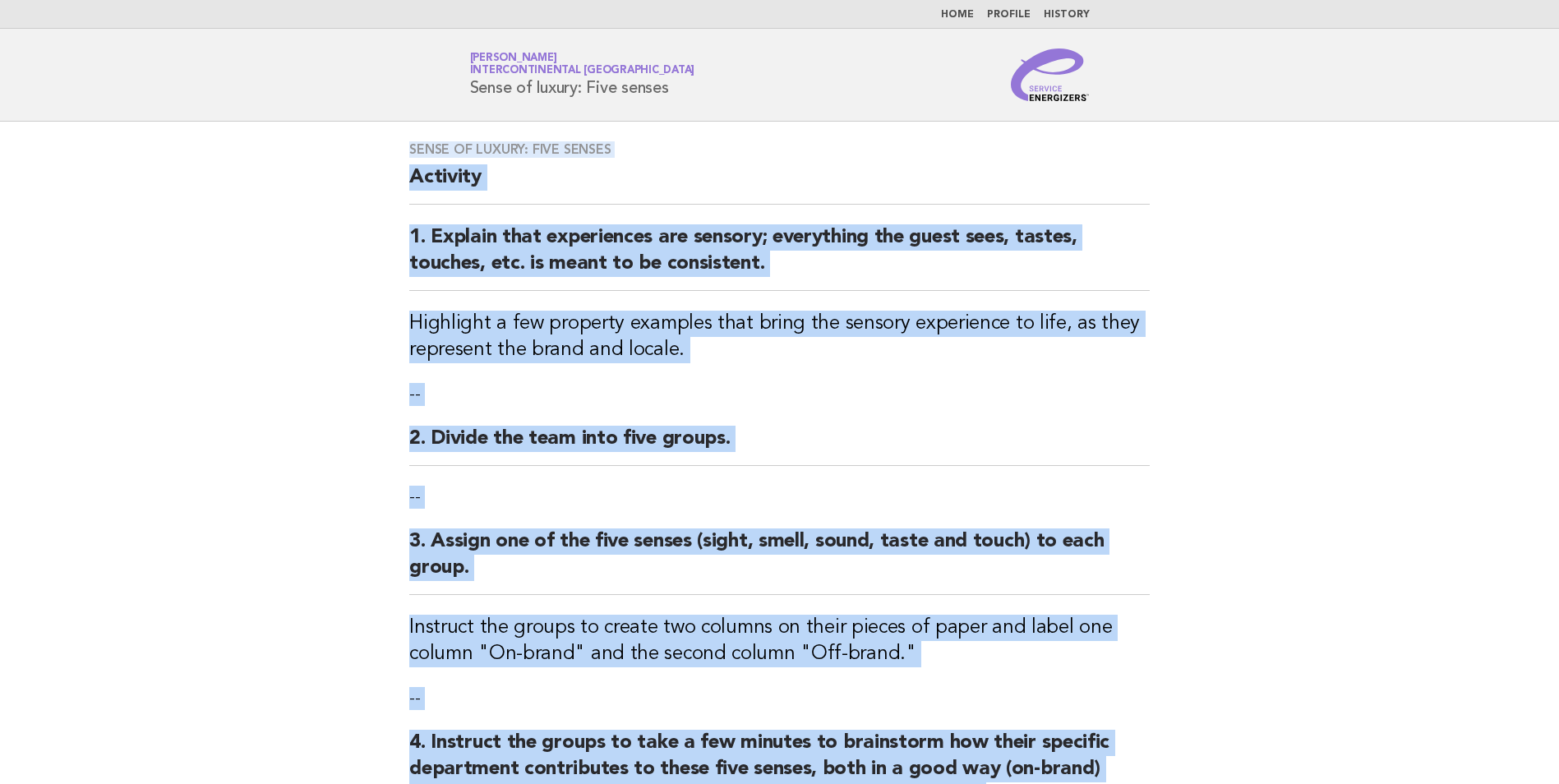
copy main "Prepare You will need 5 pieces of paper and pens for this energizer."
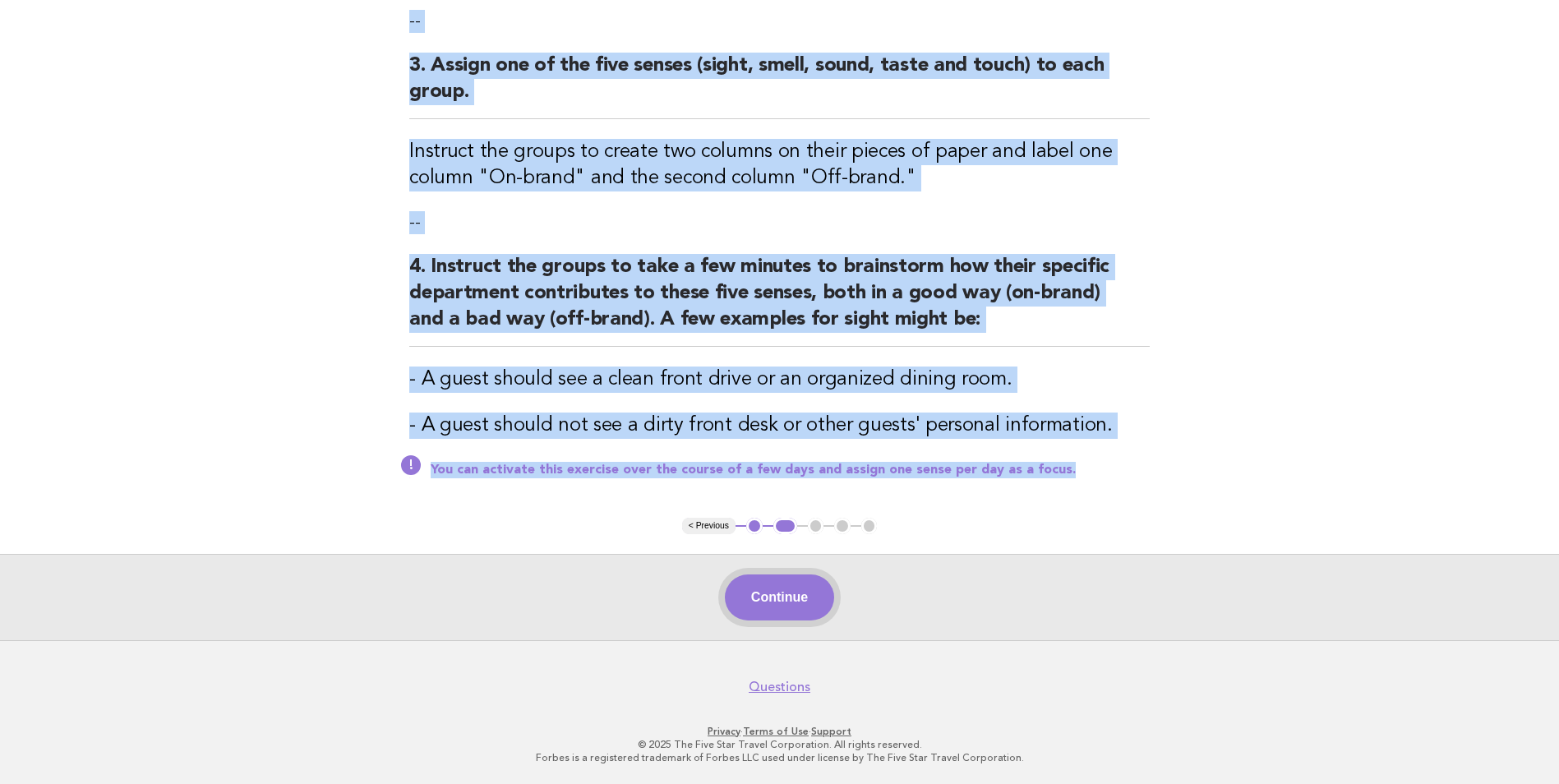
click at [822, 599] on button "Continue" at bounding box center [780, 597] width 109 height 46
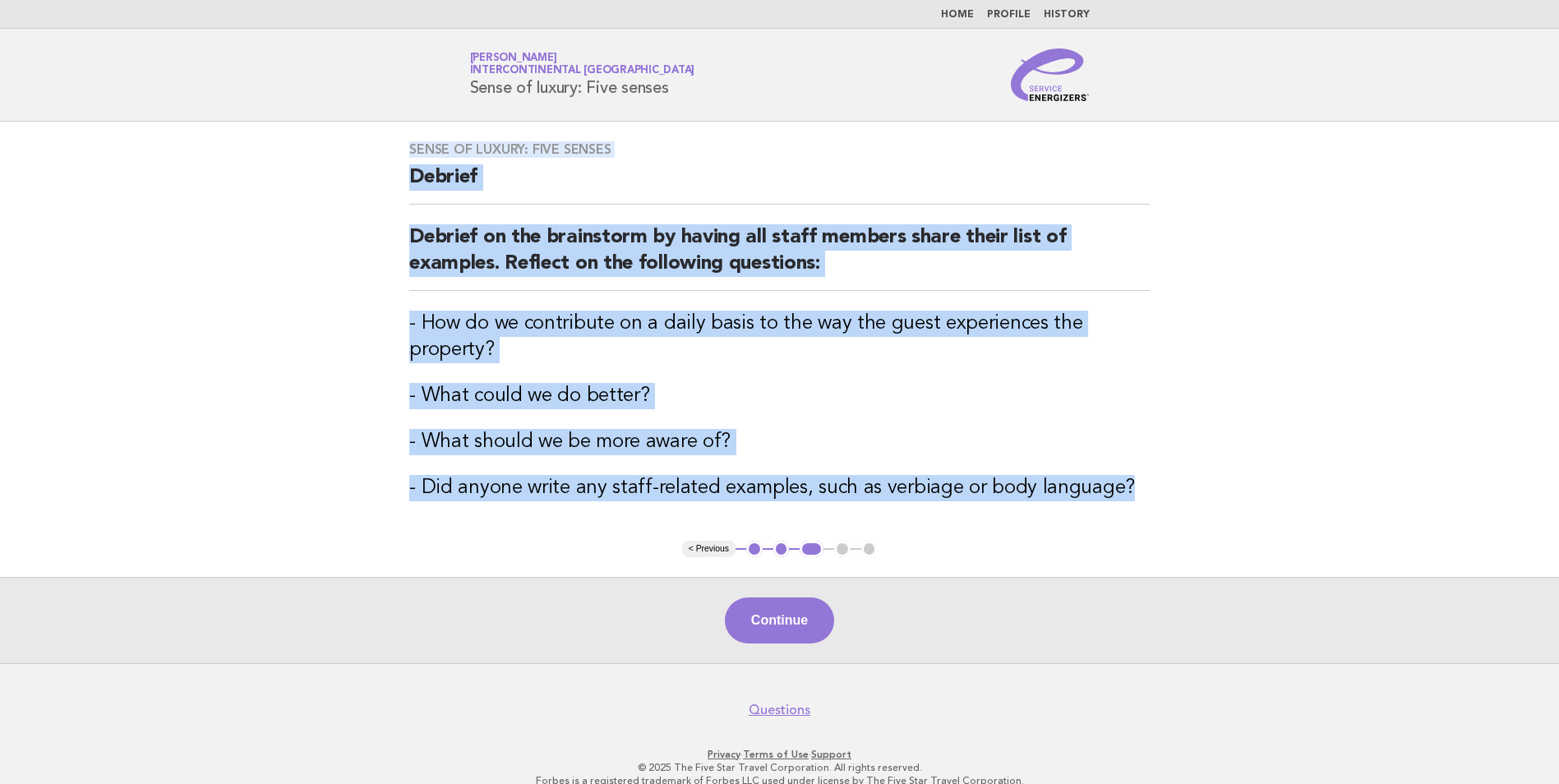
copy main "Prepare You will need 5 pieces of paper and pens for this energizer."
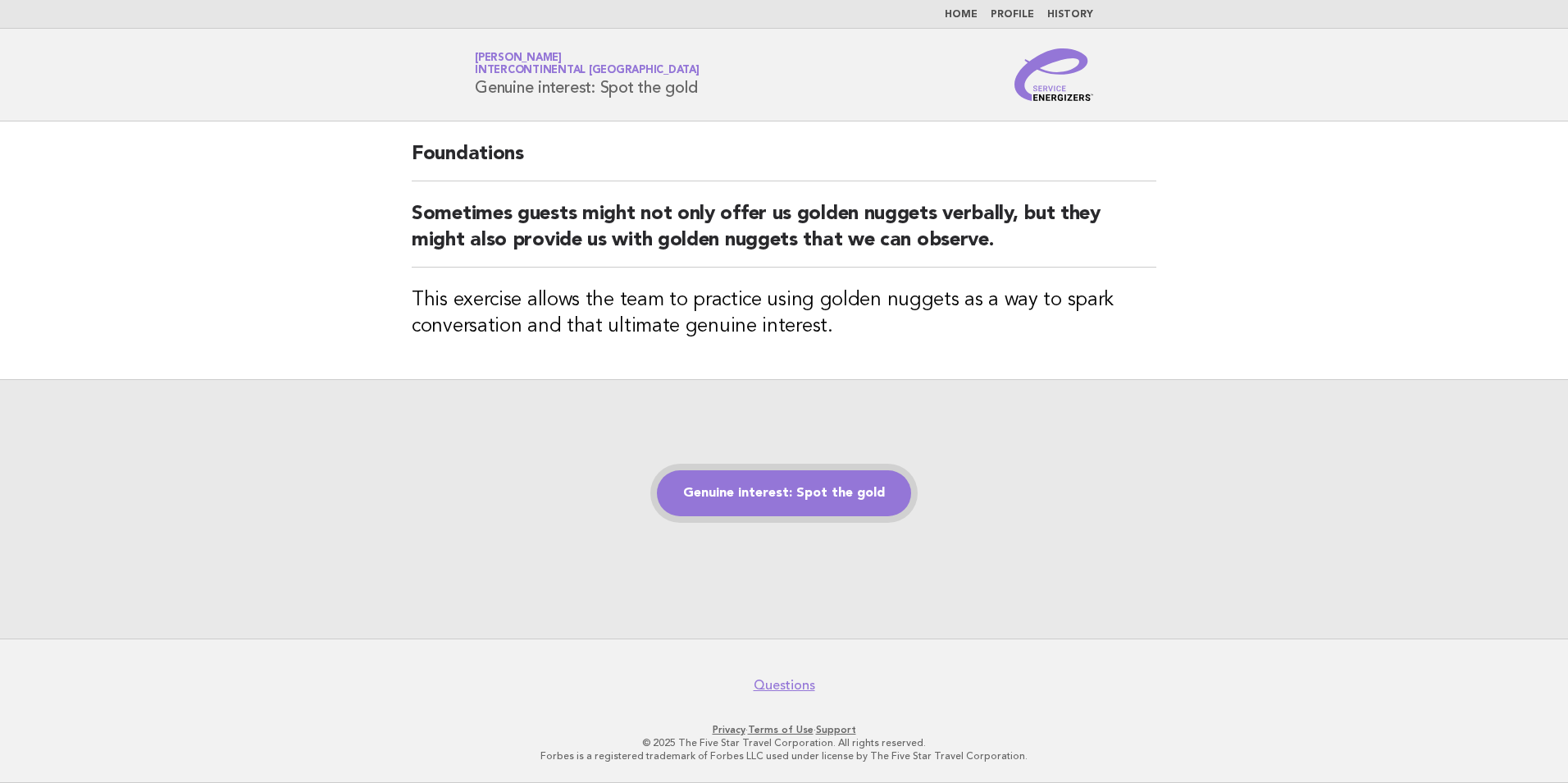
click at [776, 503] on link "Genuine interest: Spot the gold" at bounding box center [784, 493] width 254 height 46
click at [764, 497] on link "Genuine interest: Spot the gold" at bounding box center [784, 493] width 254 height 46
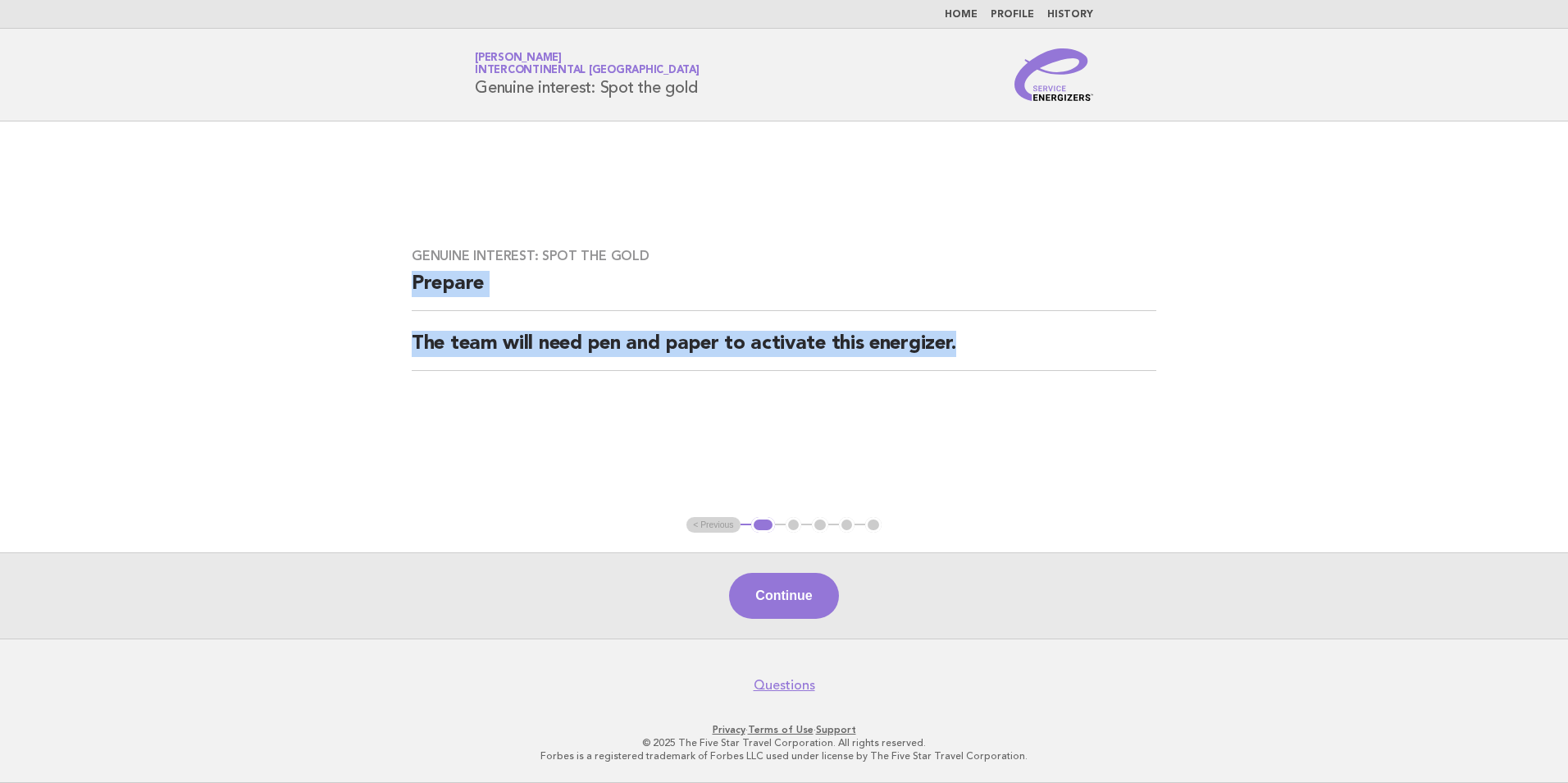
drag, startPoint x: 982, startPoint y: 353, endPoint x: 409, endPoint y: 286, distance: 576.9
click at [409, 286] on div "Genuine interest: Spot the gold Prepare The team will need pen and paper to act…" at bounding box center [784, 319] width 784 height 182
drag, startPoint x: 409, startPoint y: 286, endPoint x: 425, endPoint y: 285, distance: 16.0
copy div "Prepare The team will need pen and paper to activate this energizer."
click at [754, 609] on button "Continue" at bounding box center [784, 595] width 109 height 46
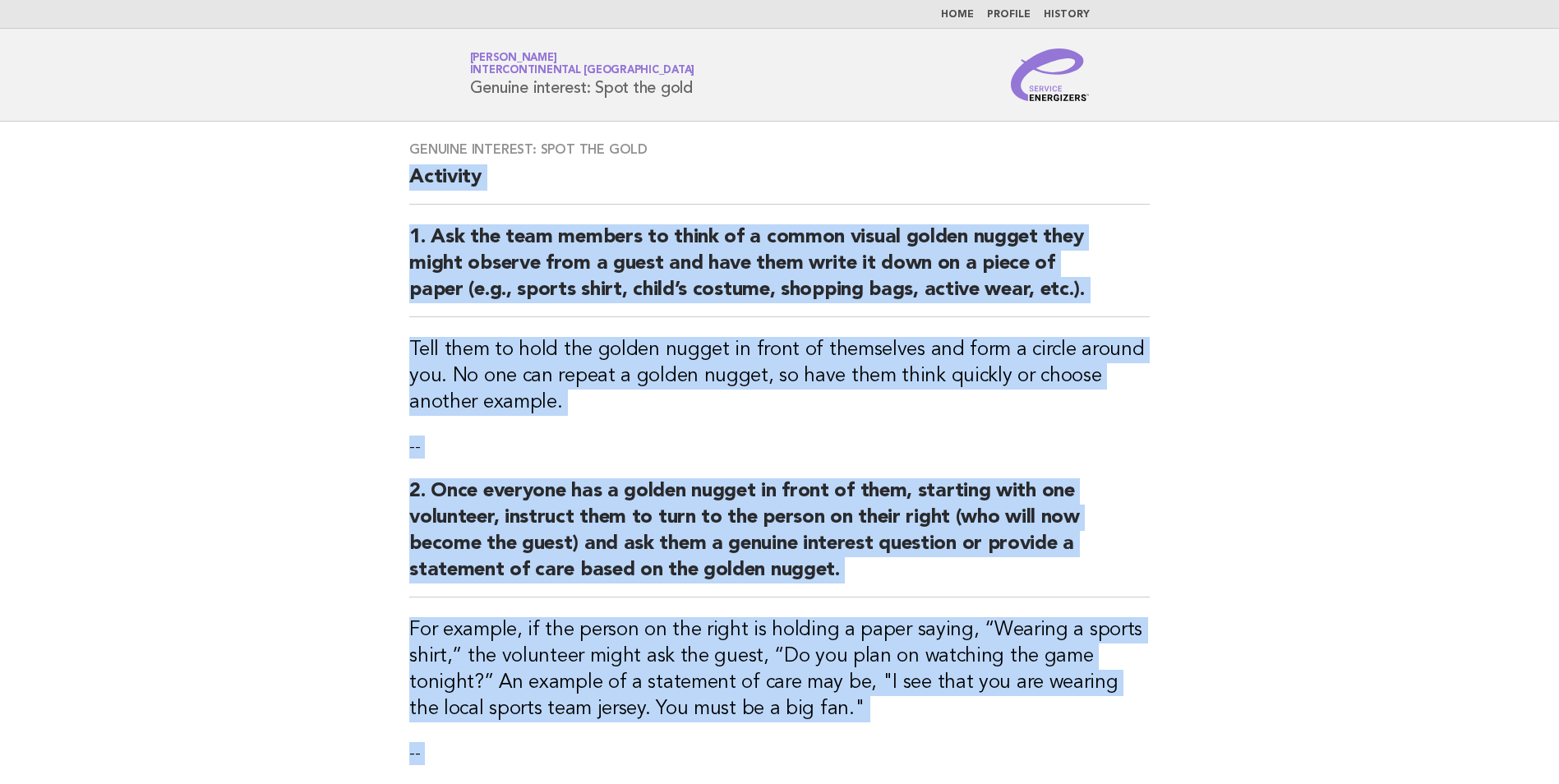
drag, startPoint x: 689, startPoint y: 417, endPoint x: 405, endPoint y: 181, distance: 369.3
click at [405, 181] on div "Genuine interest: Spot the gold Activity 1. Ask the team members to think of a …" at bounding box center [779, 557] width 780 height 871
drag, startPoint x: 405, startPoint y: 181, endPoint x: 430, endPoint y: 175, distance: 25.7
copy div "Loremips 6. Dol sit amet consect ad elits do e tempor incidi utlabo etdolo magn…"
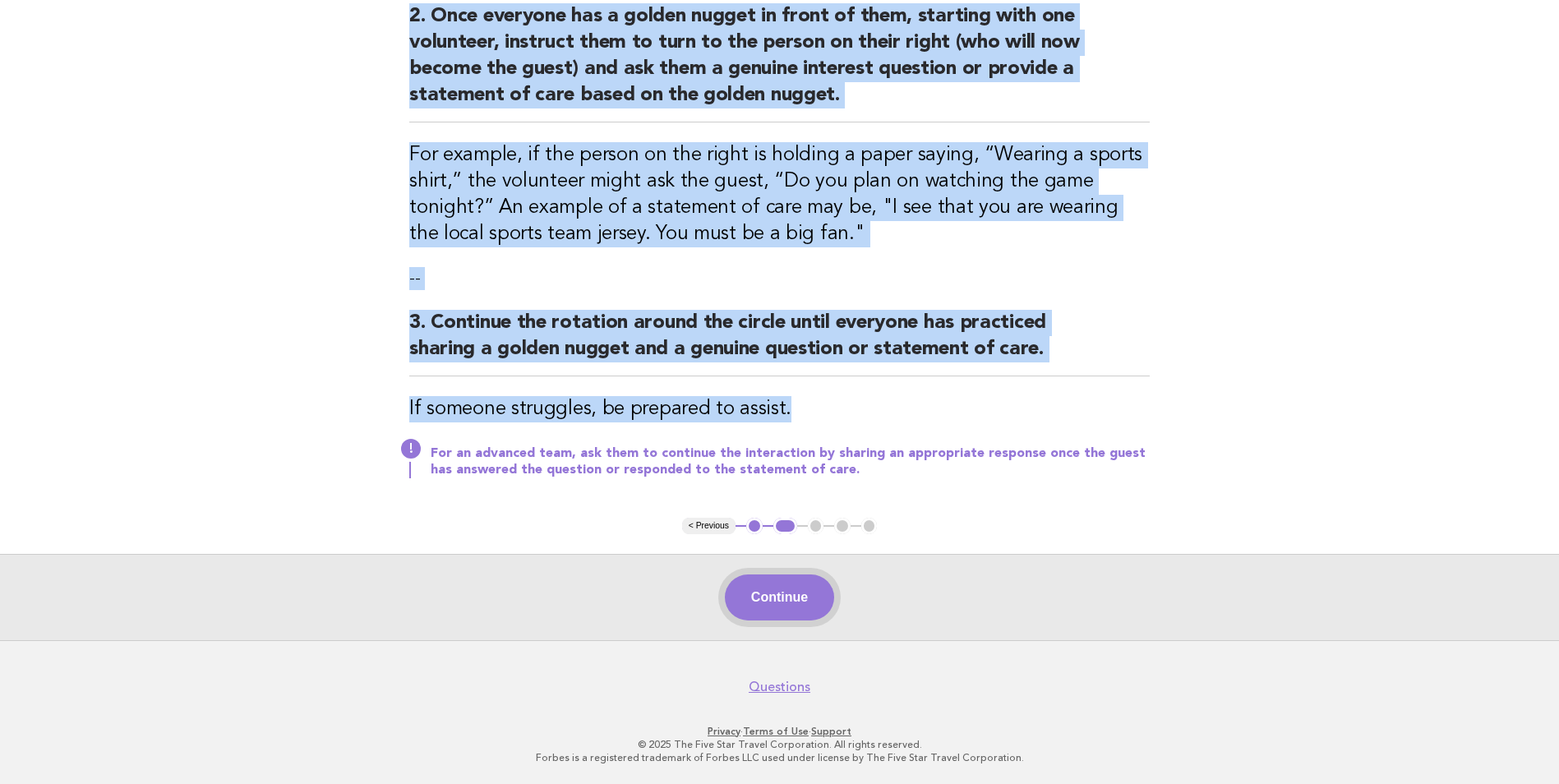
click at [777, 594] on button "Continue" at bounding box center [780, 597] width 109 height 46
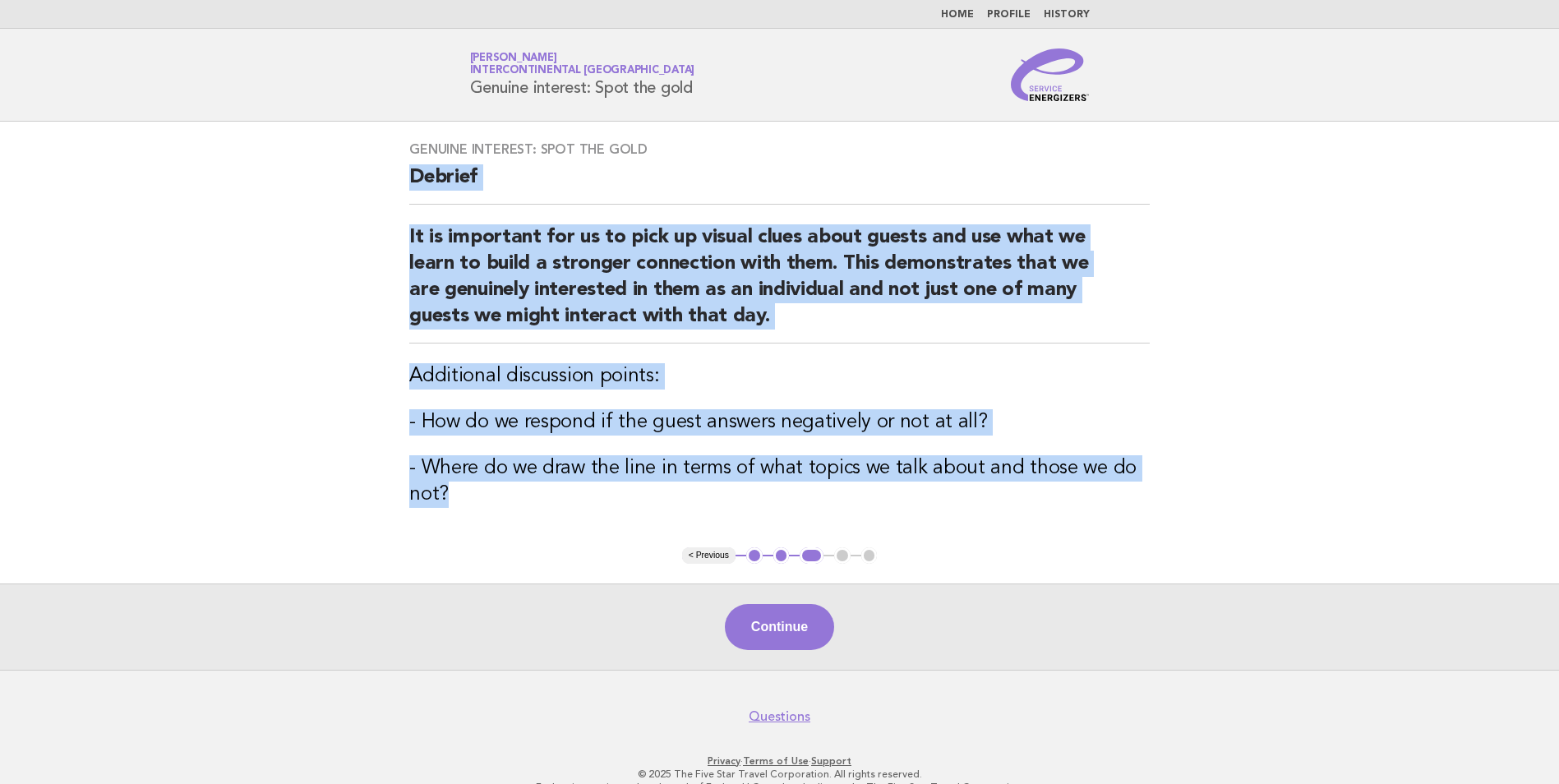
drag, startPoint x: 400, startPoint y: 166, endPoint x: 1114, endPoint y: 488, distance: 783.2
click at [1114, 488] on div "Genuine interest: Spot the gold Debrief It is important for us to pick up visua…" at bounding box center [779, 334] width 780 height 426
copy div "Debrief It is important for us to pick up visual clues about guests and use wha…"
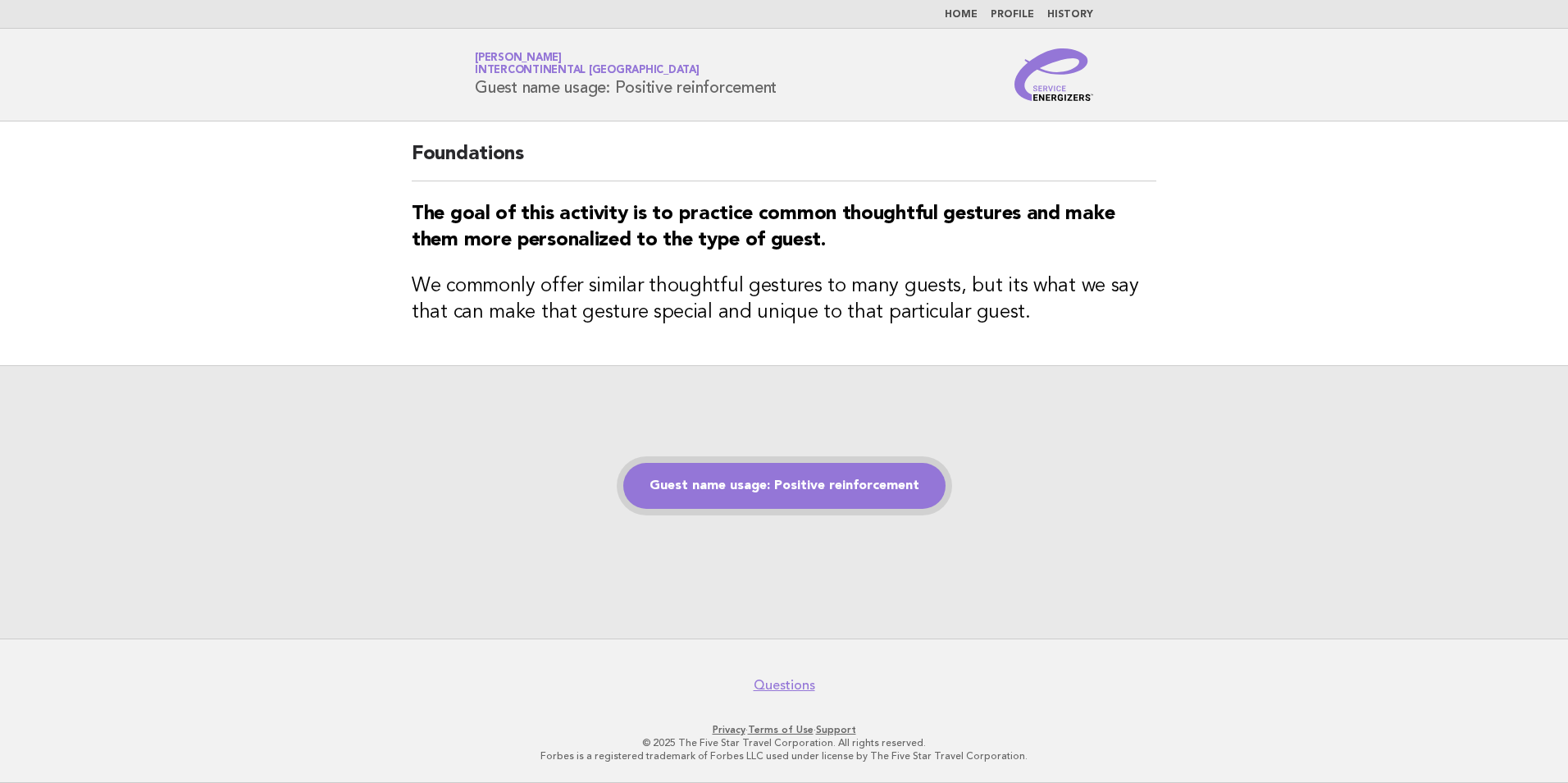
click at [703, 492] on link "Guest name usage: Positive reinforcement" at bounding box center [784, 485] width 322 height 46
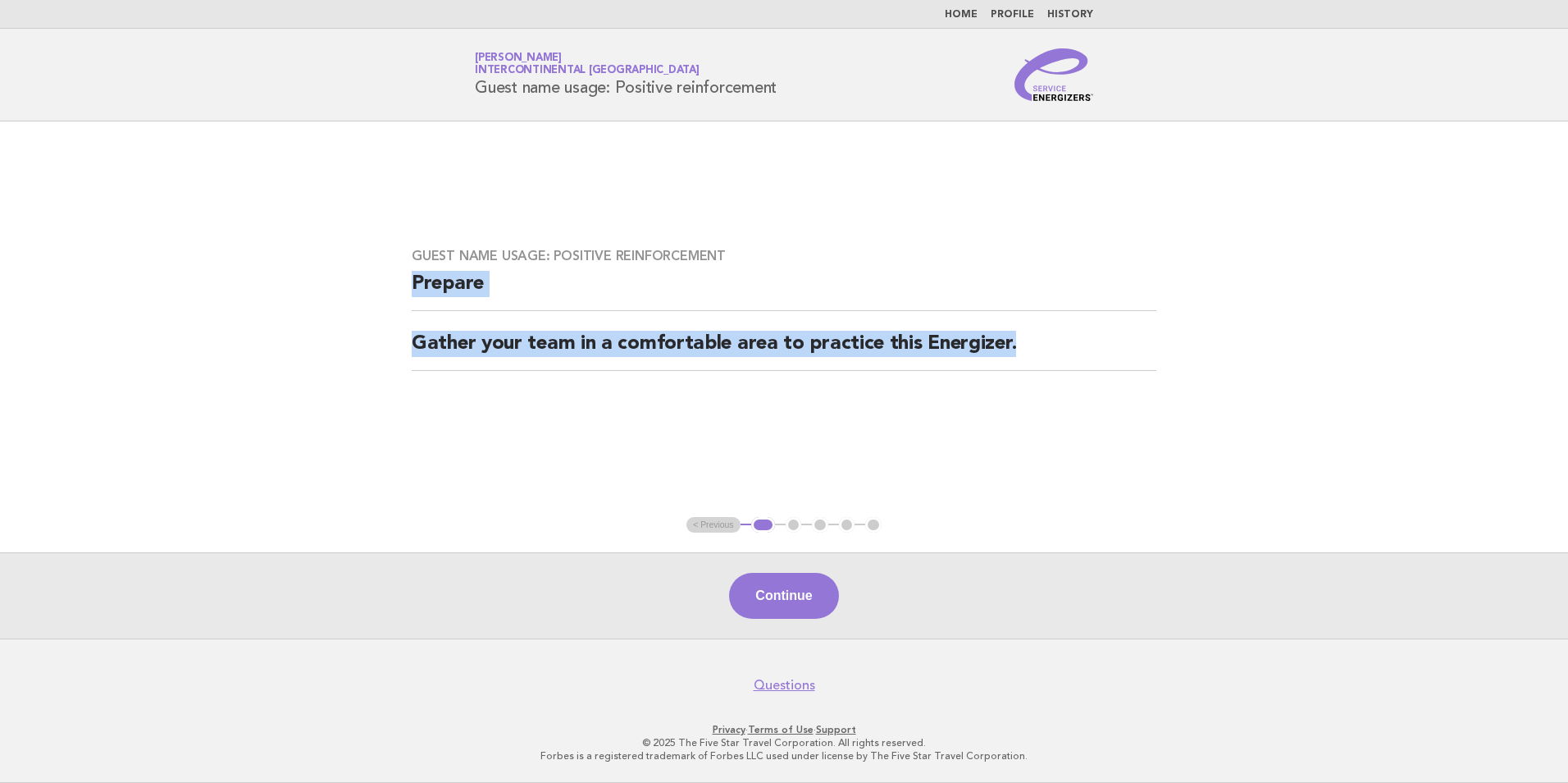
drag, startPoint x: 1067, startPoint y: 357, endPoint x: 371, endPoint y: 287, distance: 699.5
click at [371, 287] on main "Guest name usage: Positive reinforcement Prepare Gather your team in a comforta…" at bounding box center [784, 380] width 1568 height 517
drag, startPoint x: 371, startPoint y: 287, endPoint x: 444, endPoint y: 282, distance: 73.2
copy div "Prepare Gather your team in a comfortable area to practice this Energizer."
click at [797, 593] on button "Continue" at bounding box center [784, 595] width 109 height 46
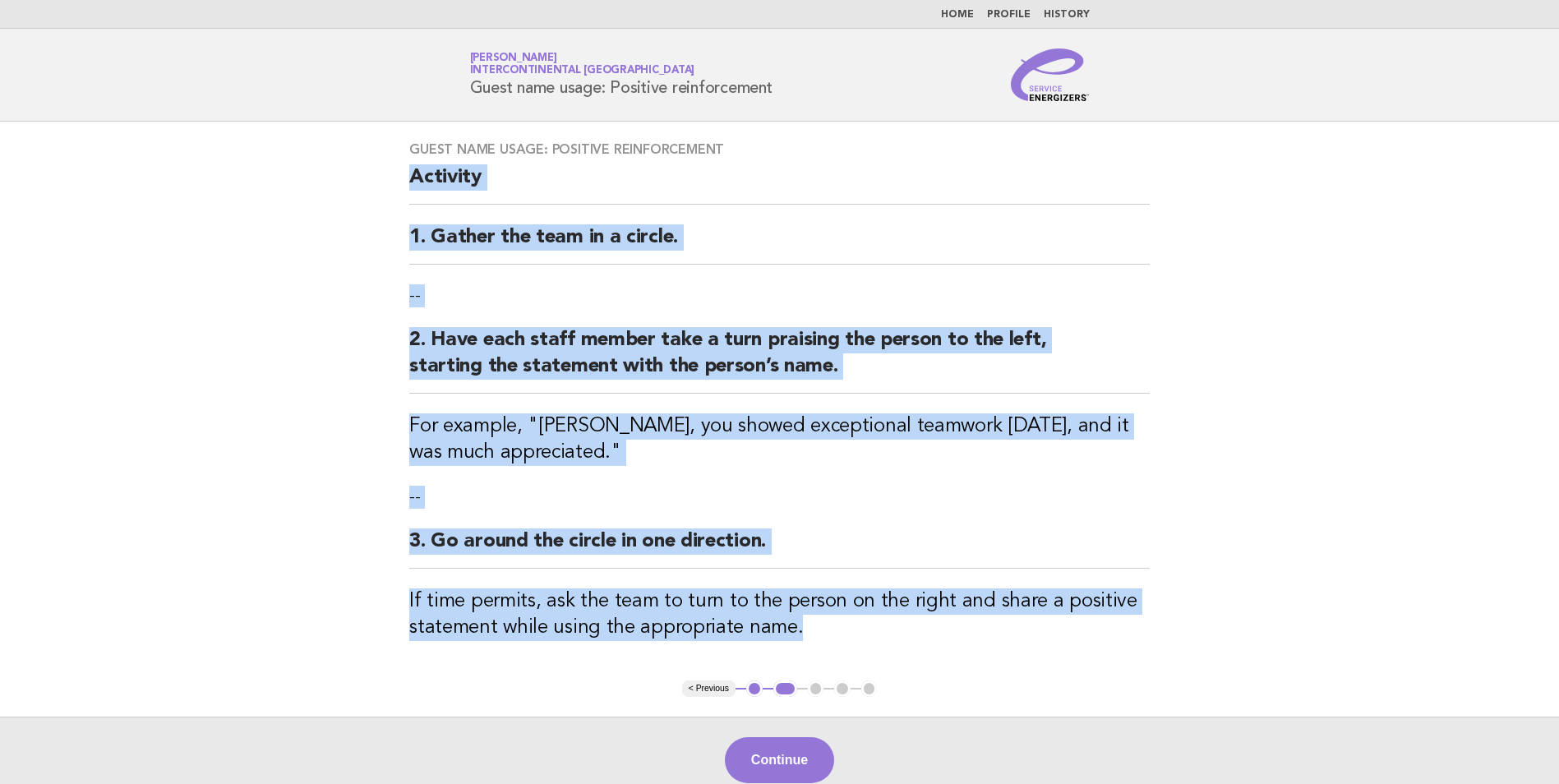
drag, startPoint x: 803, startPoint y: 630, endPoint x: 380, endPoint y: 183, distance: 615.4
click at [380, 183] on main "Guest name usage: Positive reinforcement Activity 1. Gather the team in a circl…" at bounding box center [780, 462] width 1559 height 681
drag, startPoint x: 380, startPoint y: 183, endPoint x: 418, endPoint y: 181, distance: 38.1
copy div "Activity 1. Gather the team in a circle. -- 2. Have each staff member take a tu…"
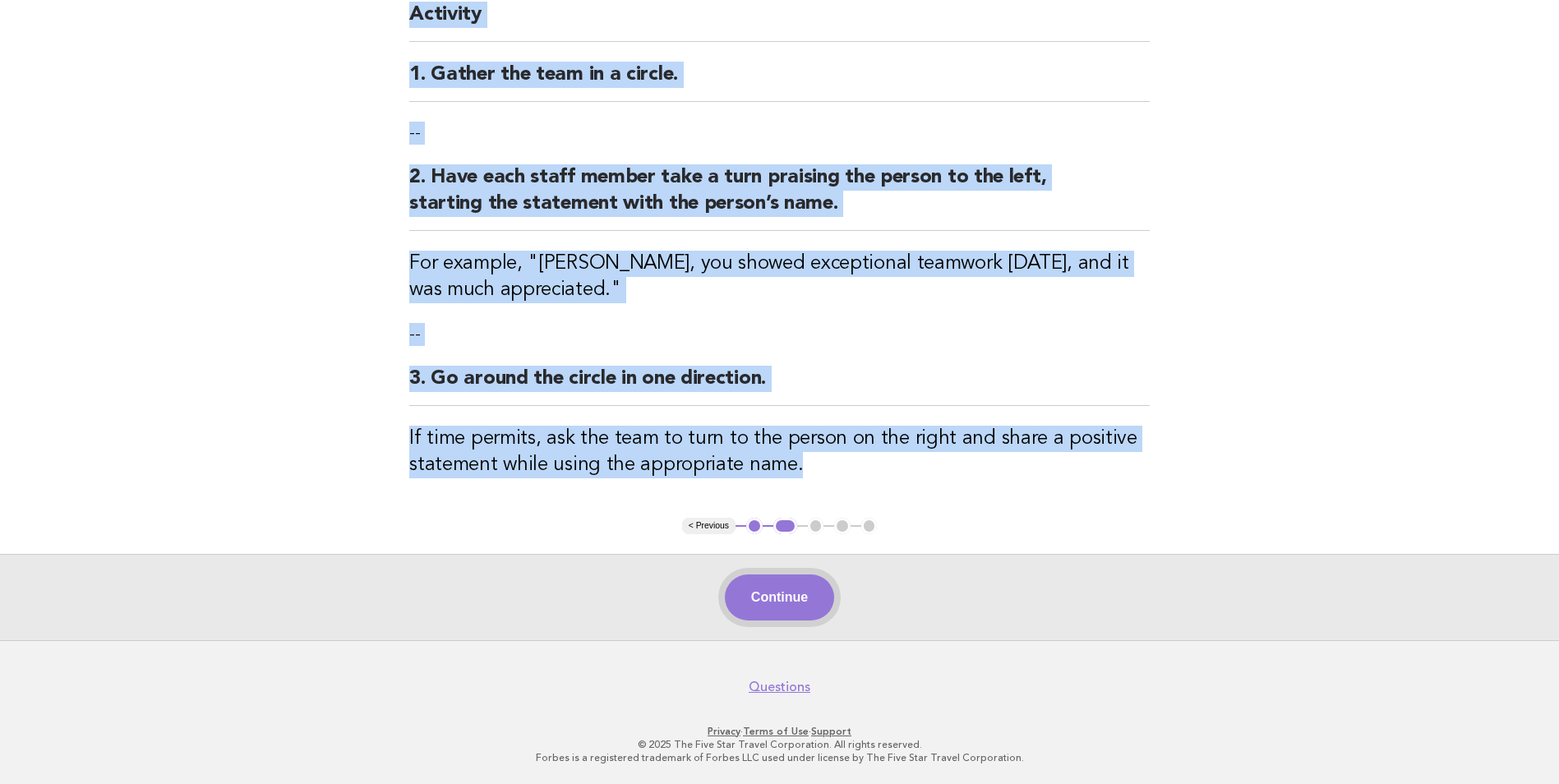
click at [802, 592] on button "Continue" at bounding box center [780, 597] width 109 height 46
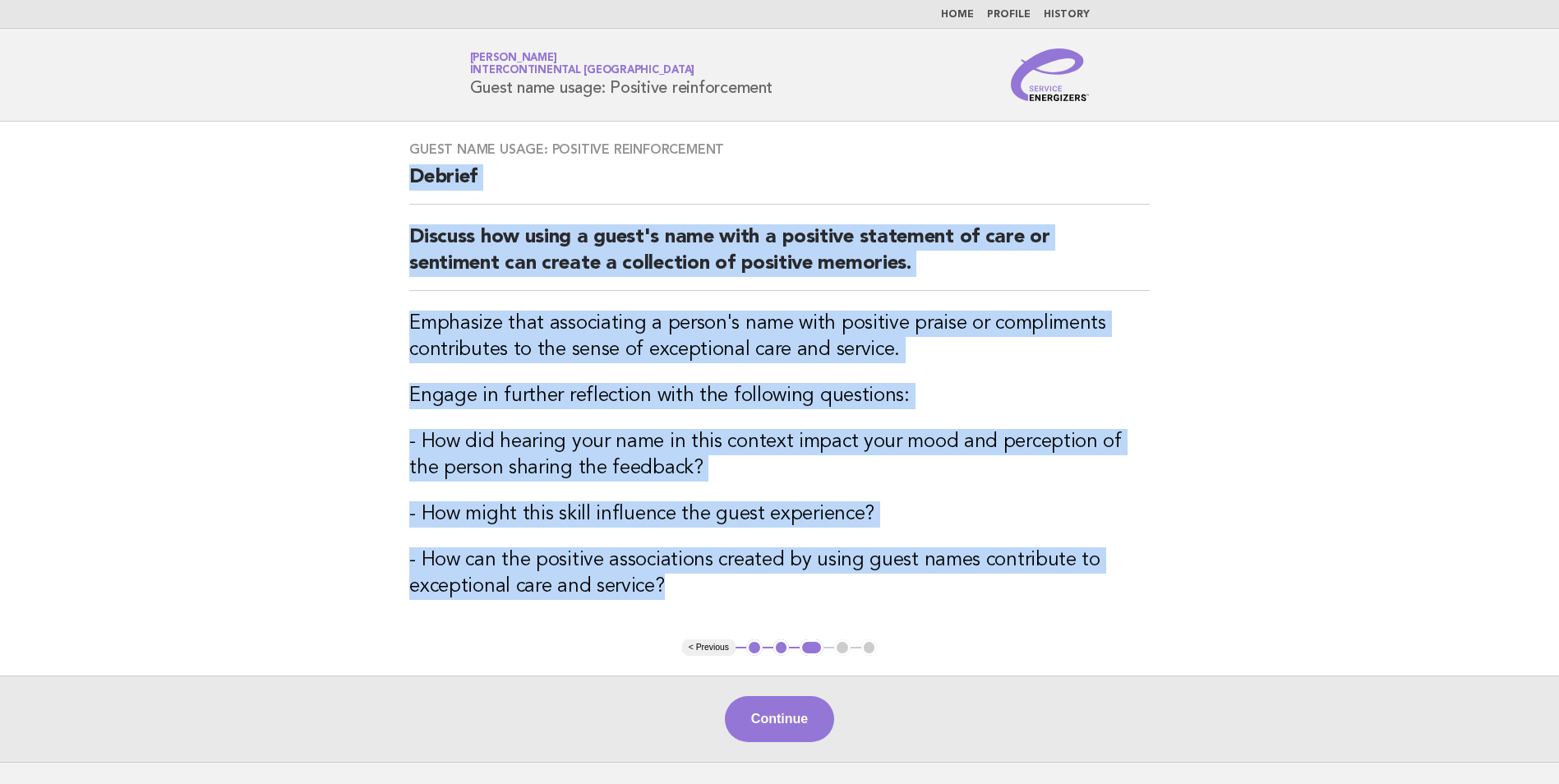
drag, startPoint x: 723, startPoint y: 599, endPoint x: 400, endPoint y: 181, distance: 528.3
click at [400, 181] on div "Guest name usage: Positive reinforcement Debrief Discuss how using a guest's na…" at bounding box center [779, 380] width 780 height 518
drag, startPoint x: 400, startPoint y: 181, endPoint x: 433, endPoint y: 184, distance: 33.1
copy div "Debrief Discuss how using a guest's name with a positive statement of care or s…"
click at [269, 237] on main "Guest name usage: Positive reinforcement Debrief Discuss how using a guest's na…" at bounding box center [780, 442] width 1559 height 640
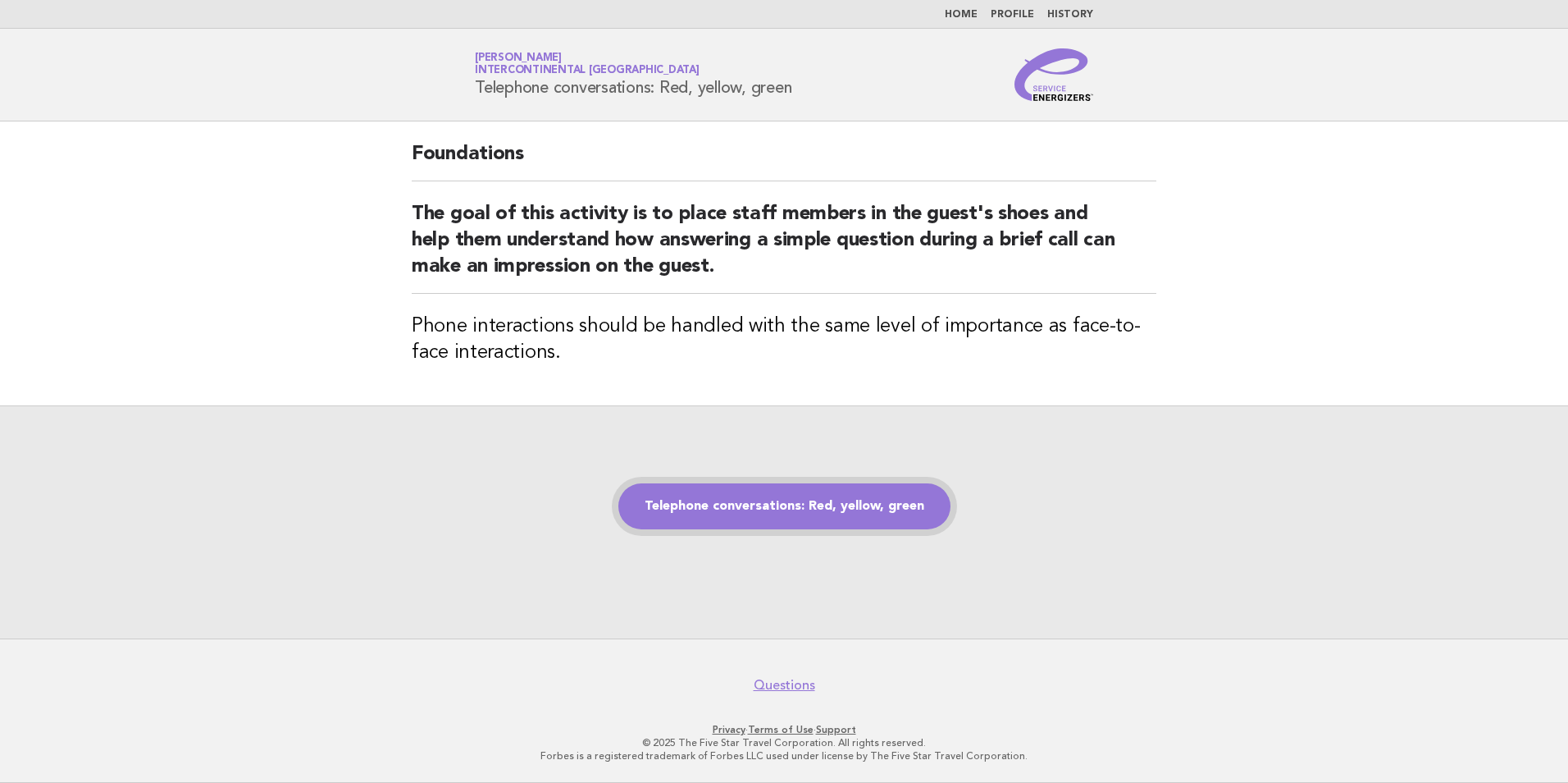
click at [693, 498] on link "Telephone conversations: Red, yellow, green" at bounding box center [784, 506] width 332 height 46
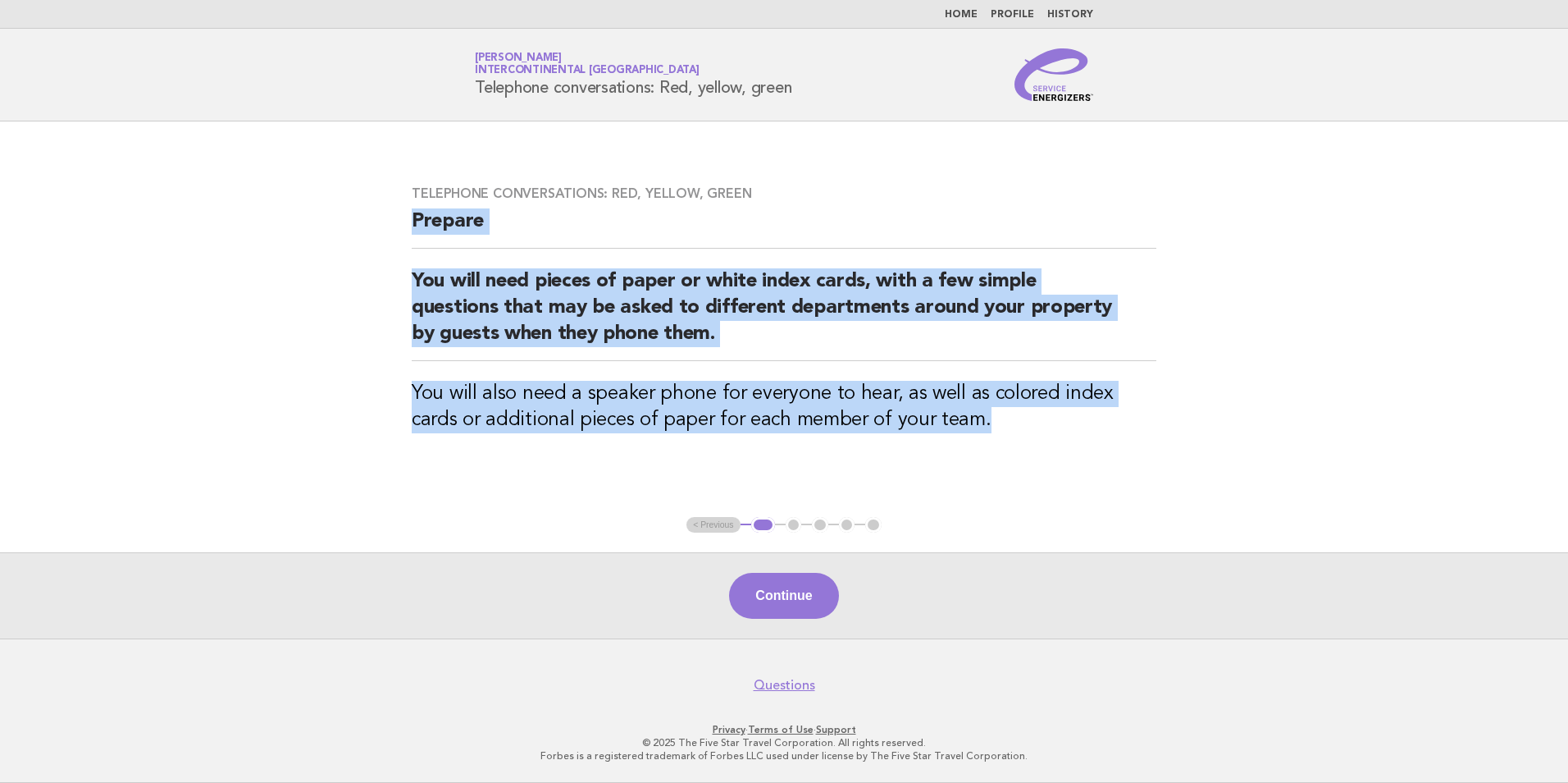
drag, startPoint x: 953, startPoint y: 420, endPoint x: 304, endPoint y: 242, distance: 673.0
click at [304, 242] on main "Telephone conversations: Red, yellow, green Prepare You will need pieces of pap…" at bounding box center [784, 380] width 1568 height 517
drag, startPoint x: 304, startPoint y: 242, endPoint x: 429, endPoint y: 290, distance: 133.9
copy div "Prepare You will need pieces of paper or white index cards, with a few simple q…"
click at [794, 589] on button "Continue" at bounding box center [784, 595] width 109 height 46
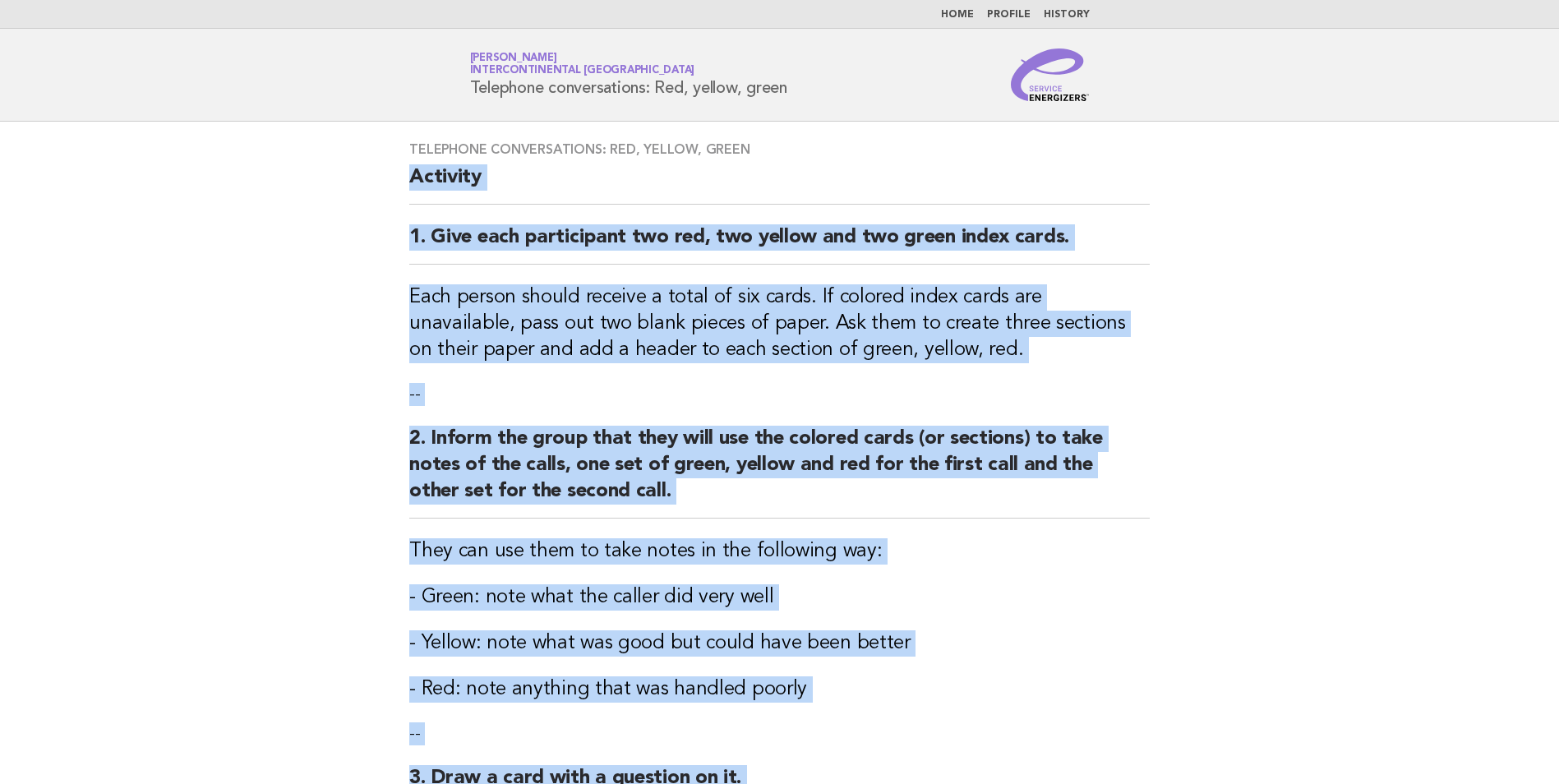
drag, startPoint x: 894, startPoint y: 588, endPoint x: 386, endPoint y: 183, distance: 649.7
click at [389, 183] on div "Telephone conversations: Red, yellow, green Activity 1. Give each participant t…" at bounding box center [779, 712] width 780 height 1181
drag, startPoint x: 386, startPoint y: 183, endPoint x: 500, endPoint y: 246, distance: 130.2
copy div "Activity 1. Give each participant two red, two yellow and two green index cards…"
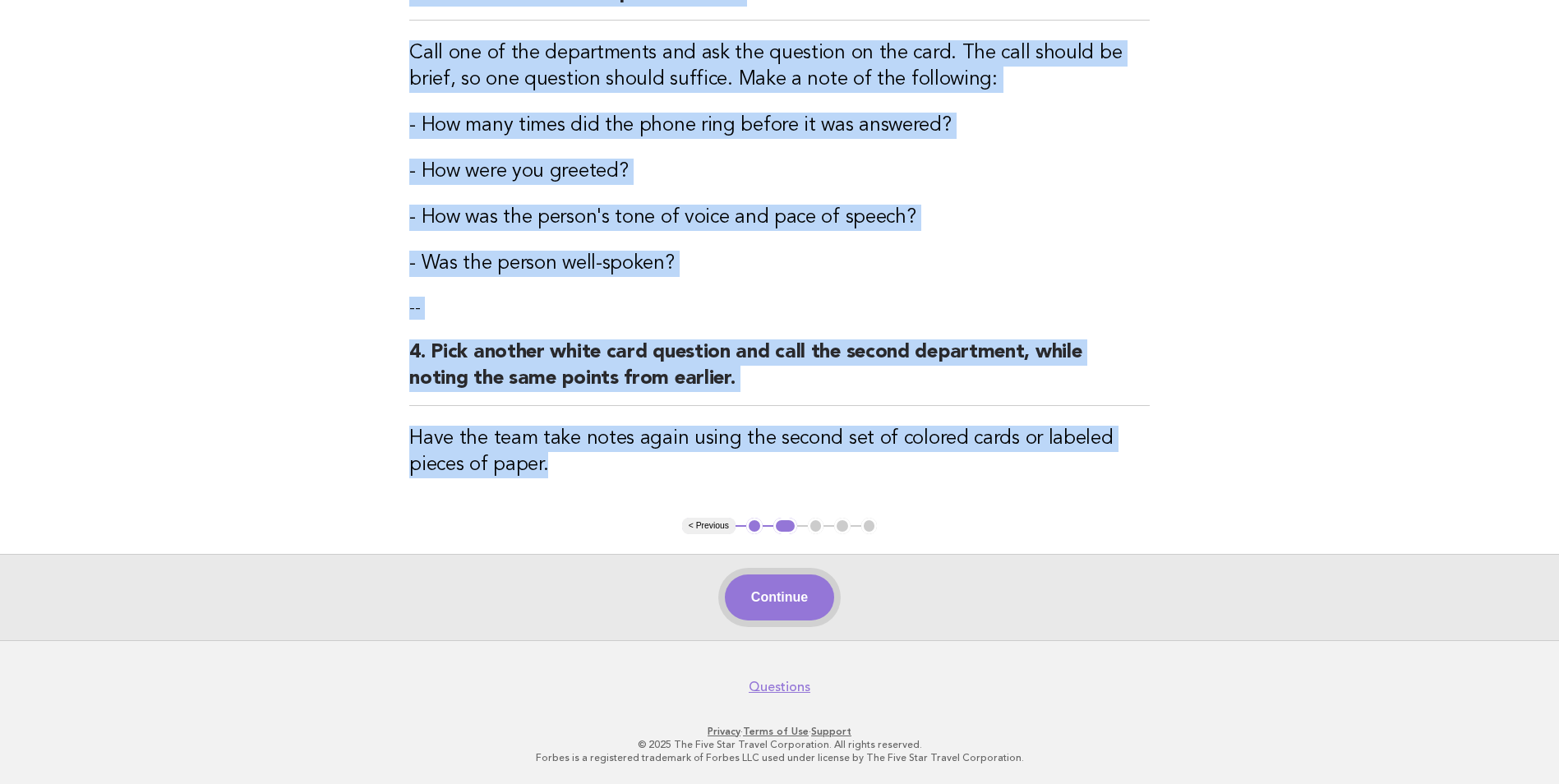
click at [750, 595] on button "Continue" at bounding box center [780, 597] width 109 height 46
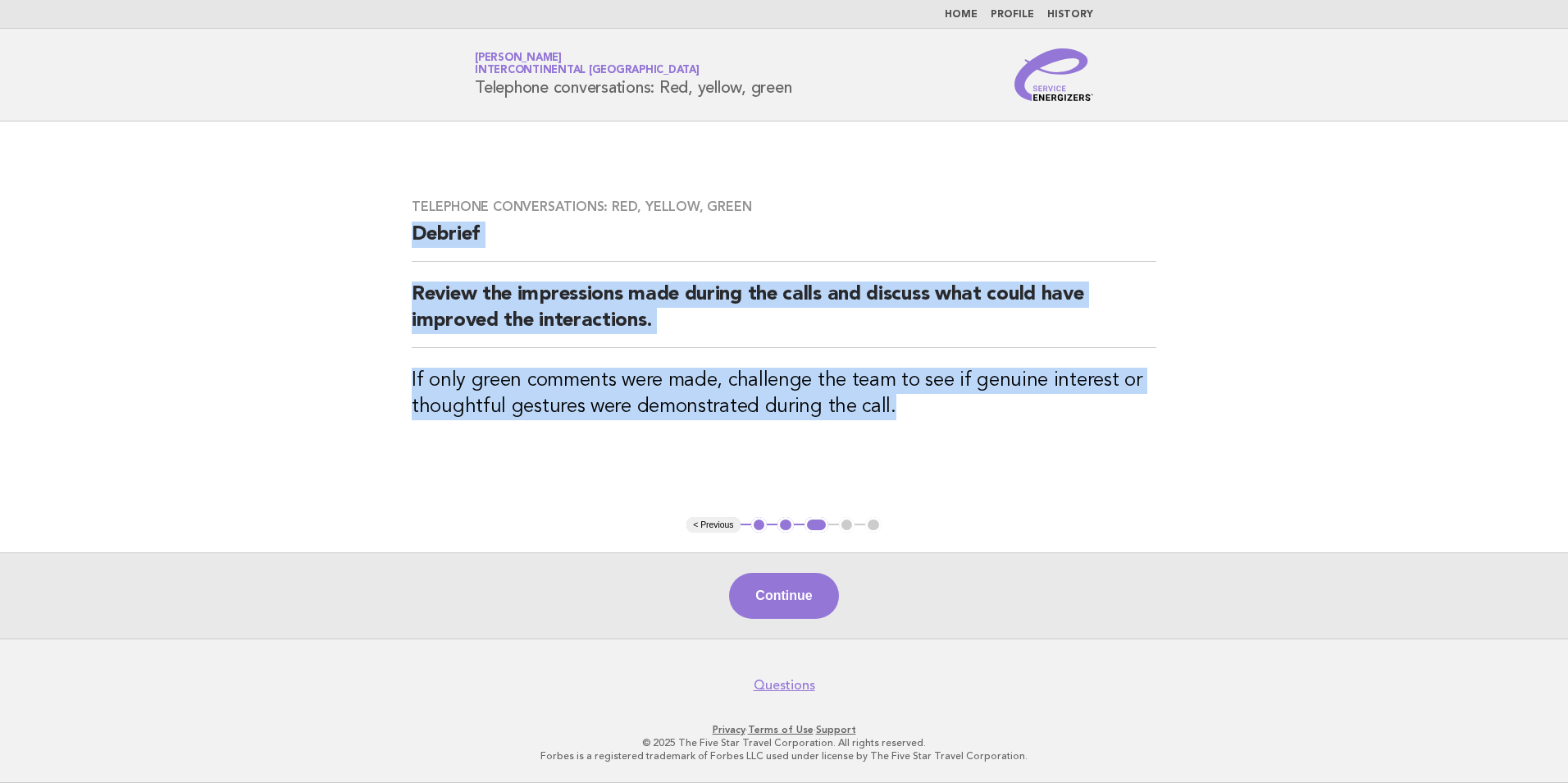
drag, startPoint x: 895, startPoint y: 405, endPoint x: 398, endPoint y: 239, distance: 524.0
click at [398, 239] on div "Telephone conversations: Red, yellow, green Debrief Review the impressions made…" at bounding box center [784, 319] width 784 height 280
drag, startPoint x: 398, startPoint y: 239, endPoint x: 436, endPoint y: 234, distance: 38.3
copy div "Debrief Review the impressions made during the calls and discuss what could hav…"
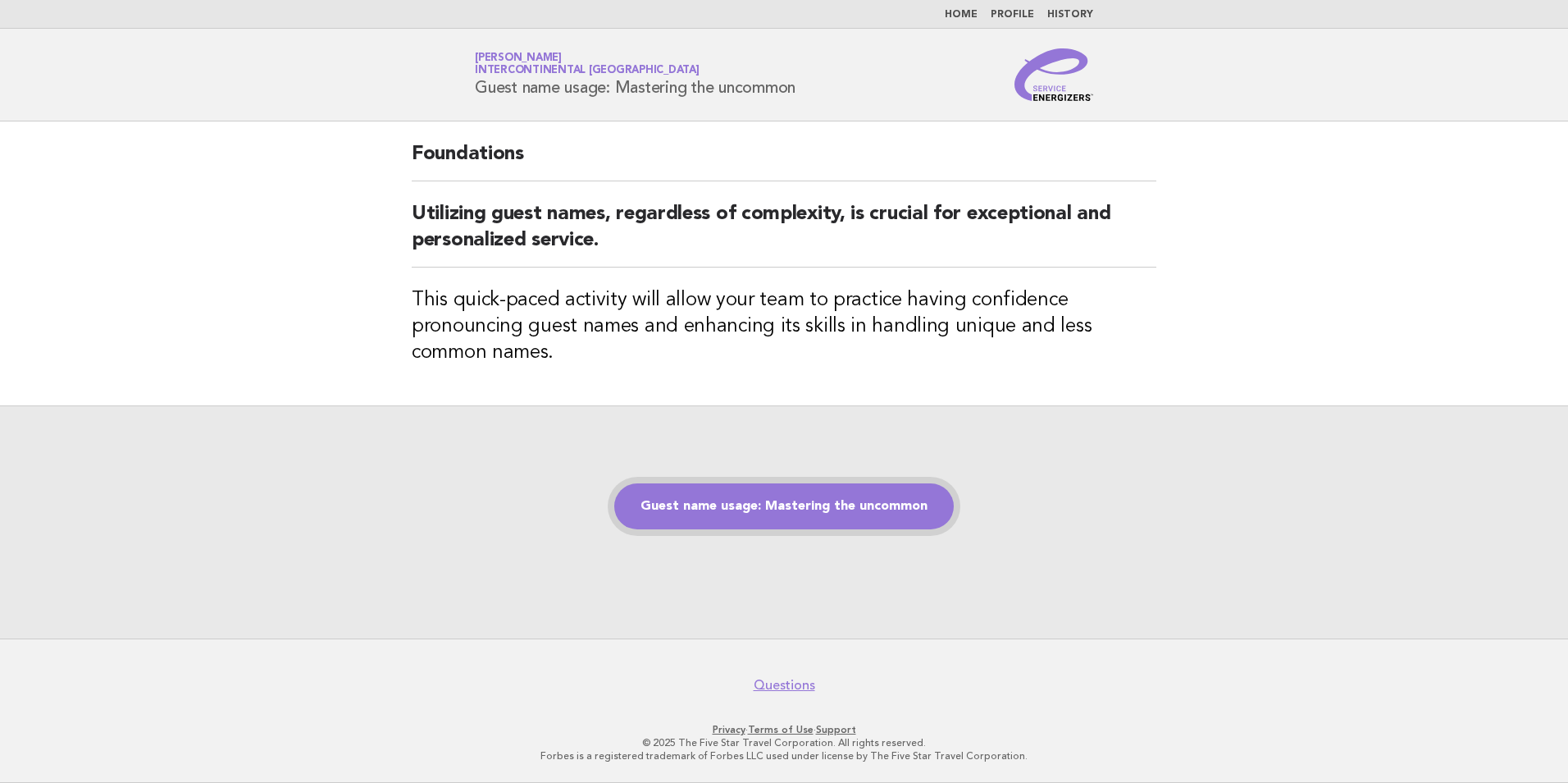
click at [852, 497] on link "Guest name usage: Mastering the uncommon" at bounding box center [784, 506] width 340 height 46
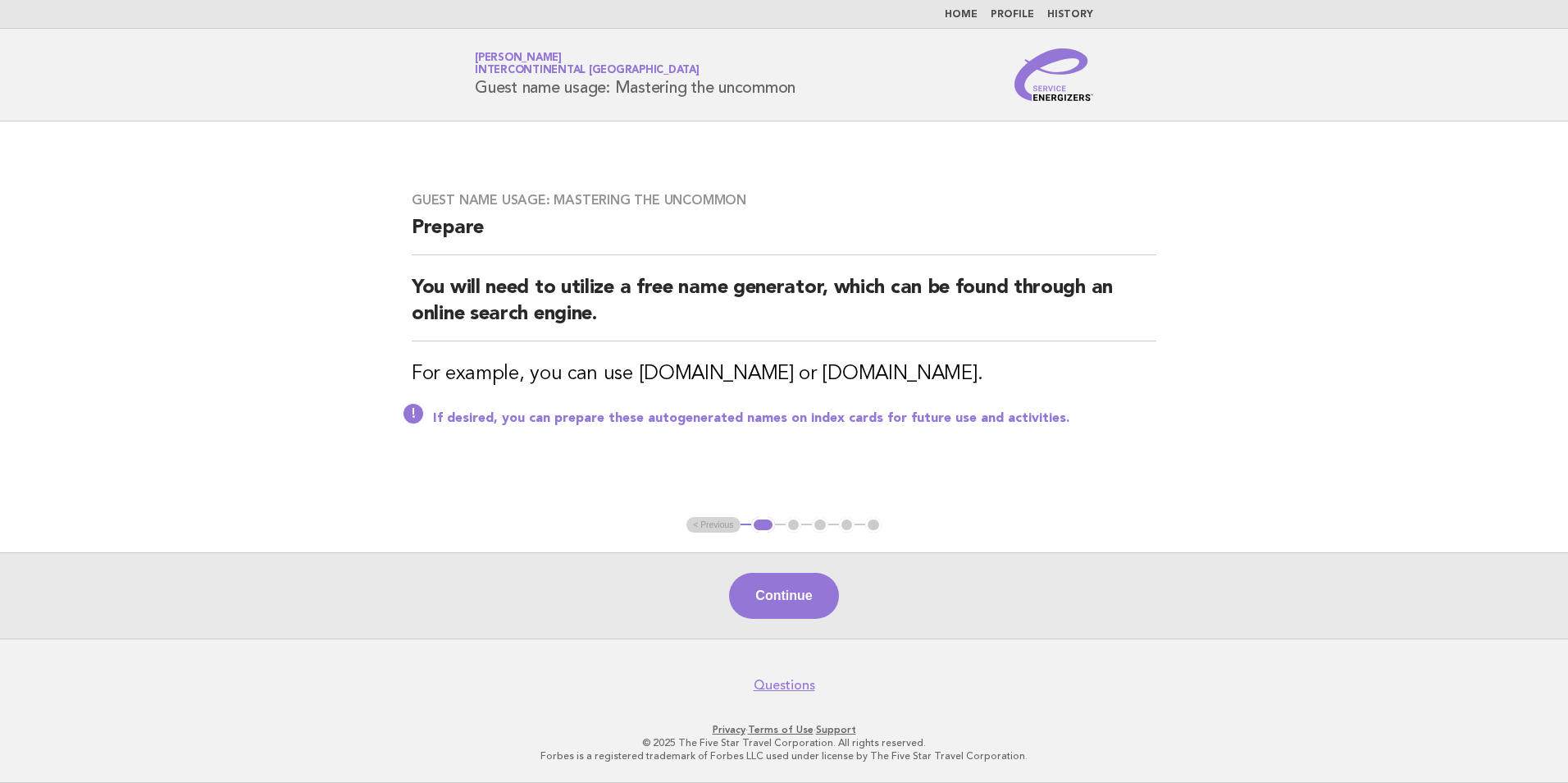
drag, startPoint x: 1065, startPoint y: 373, endPoint x: 405, endPoint y: 240, distance: 673.3
click at [405, 240] on div "Guest name usage: Mastering the uncommon Prepare You will need to utilize a fre…" at bounding box center [784, 319] width 784 height 294
drag, startPoint x: 405, startPoint y: 240, endPoint x: 497, endPoint y: 311, distance: 116.2
copy div "Prepare You will need to utilize a free name generator, which can be found thro…"
click at [803, 591] on button "Continue" at bounding box center [784, 595] width 109 height 46
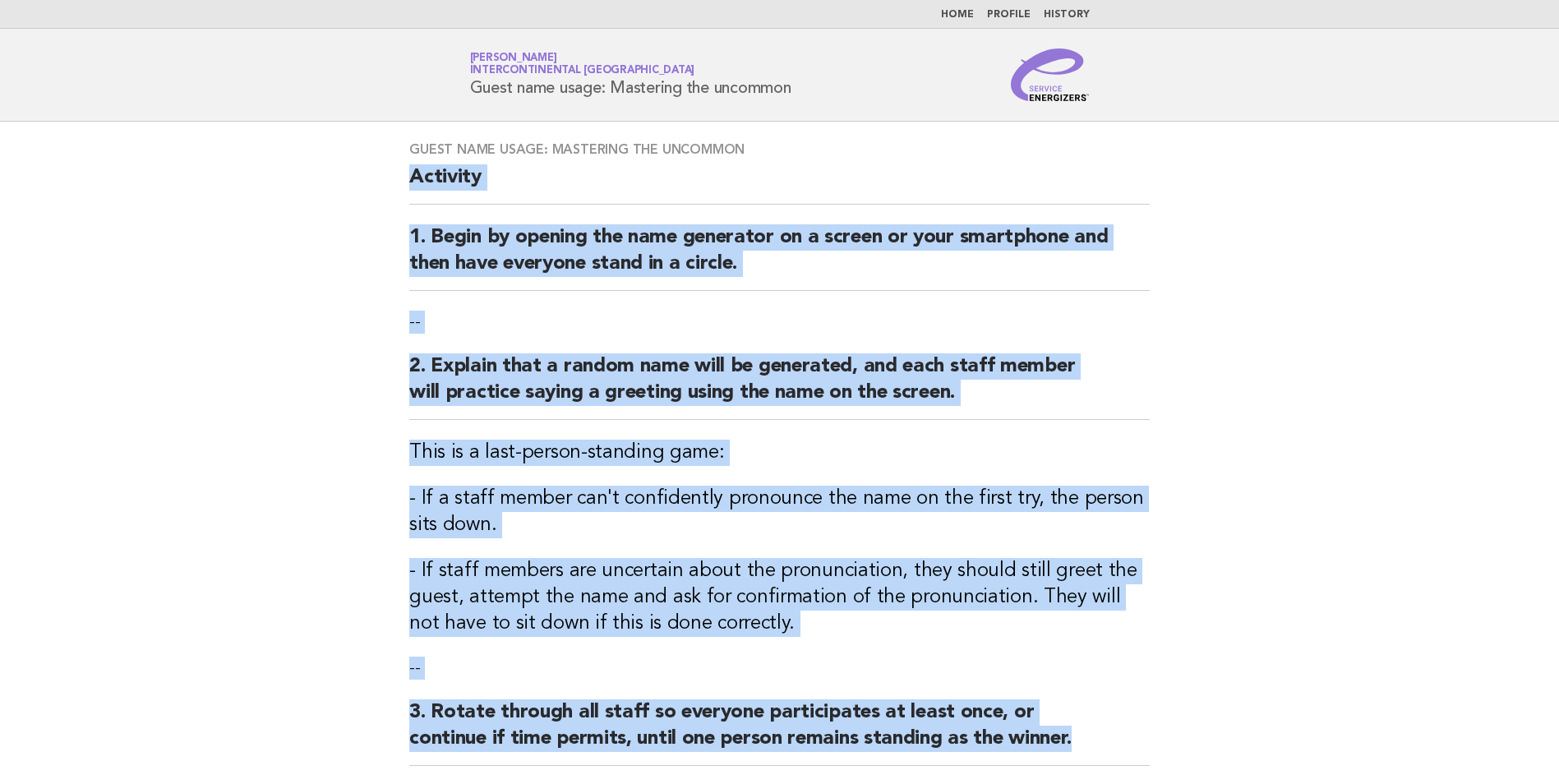
drag, startPoint x: 1044, startPoint y: 463, endPoint x: 408, endPoint y: 182, distance: 695.3
click at [408, 182] on div "Guest name usage: Mastering the uncommon Activity 1. Begin by opening the name …" at bounding box center [779, 463] width 780 height 683
drag, startPoint x: 408, startPoint y: 182, endPoint x: 431, endPoint y: 175, distance: 24.0
copy div "Activity 1. Begin by opening the name generator on a screen or your smartphone …"
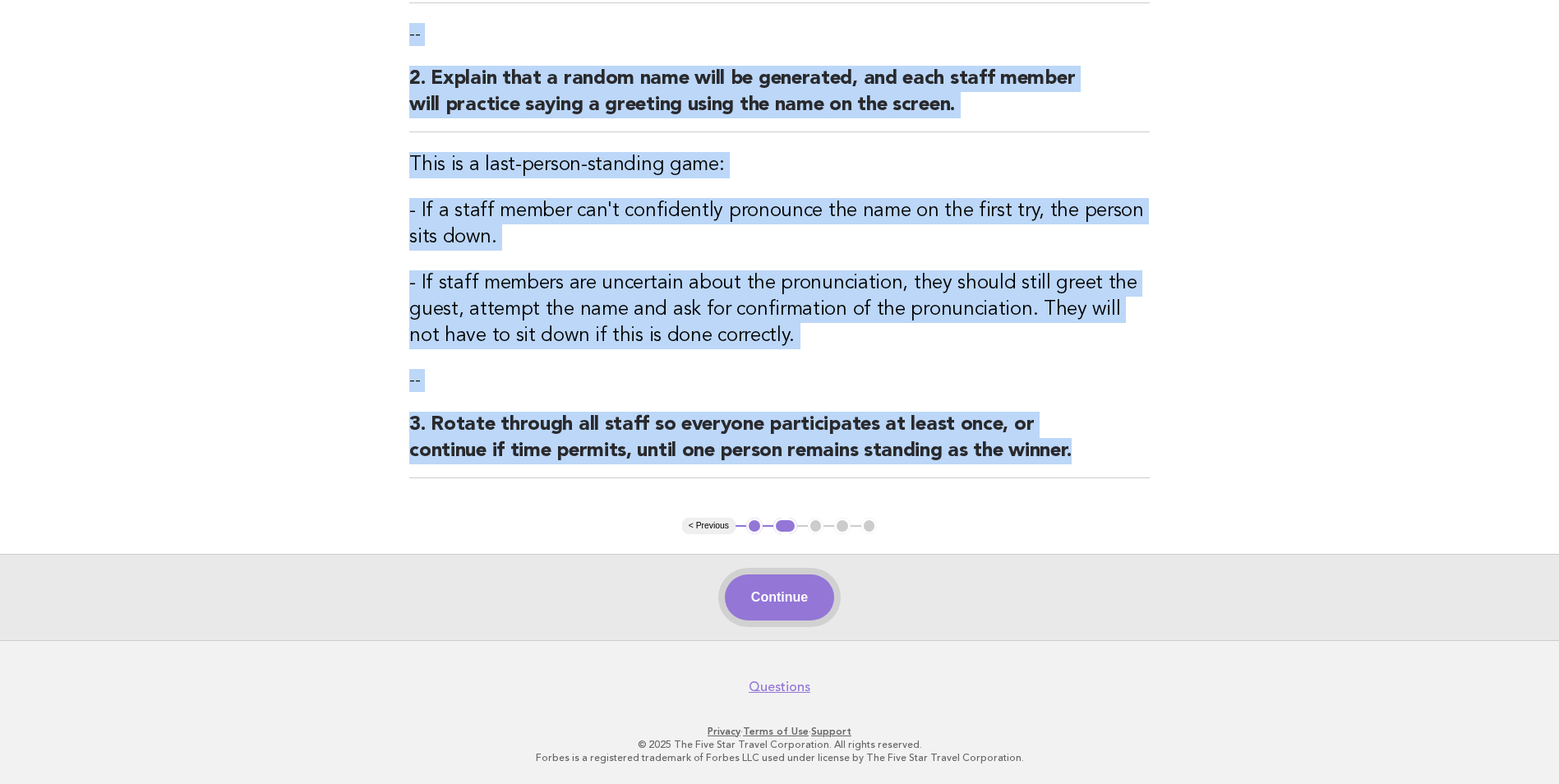
click at [789, 594] on button "Continue" at bounding box center [780, 597] width 109 height 46
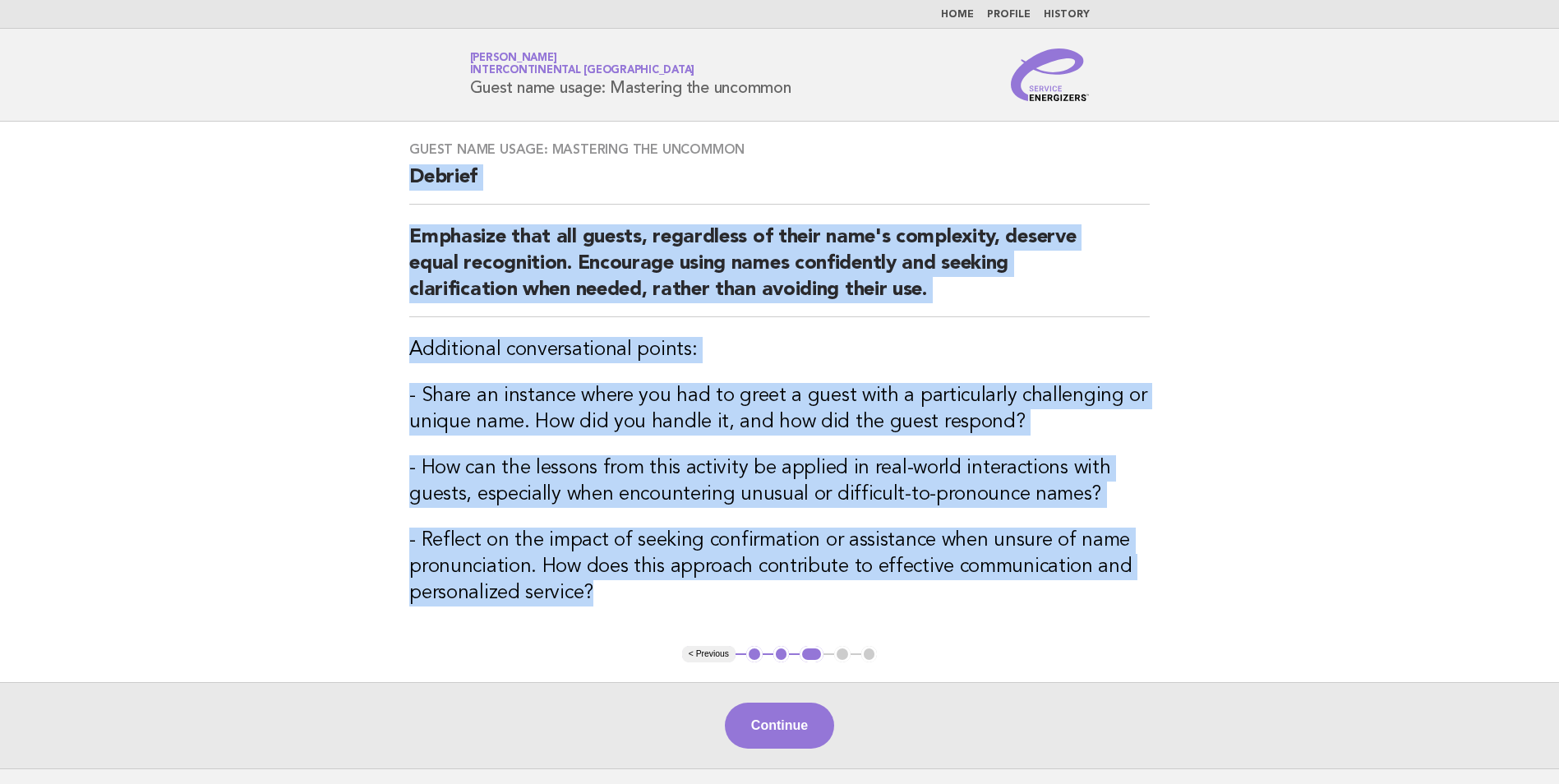
drag, startPoint x: 616, startPoint y: 596, endPoint x: 410, endPoint y: 187, distance: 457.9
click at [410, 187] on div "Guest name usage: Mastering the uncommon Debrief Emphasize that all guests, reg…" at bounding box center [779, 383] width 780 height 524
drag, startPoint x: 410, startPoint y: 187, endPoint x: 419, endPoint y: 183, distance: 9.8
copy div "Debrief Emphasize that all guests, regardless of their name's complexity, deser…"
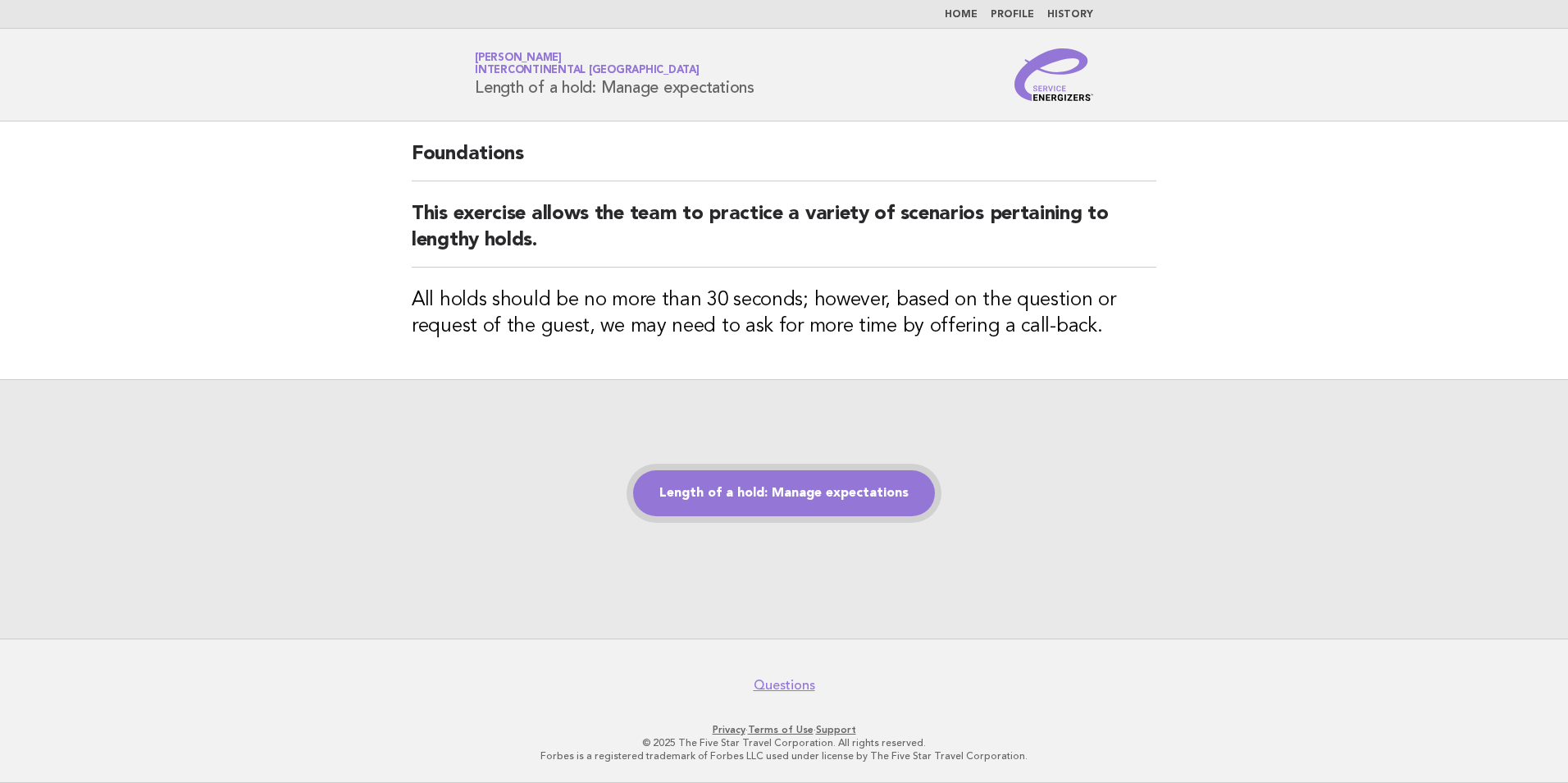
click at [849, 509] on link "Length of a hold: Manage expectations" at bounding box center [784, 493] width 301 height 46
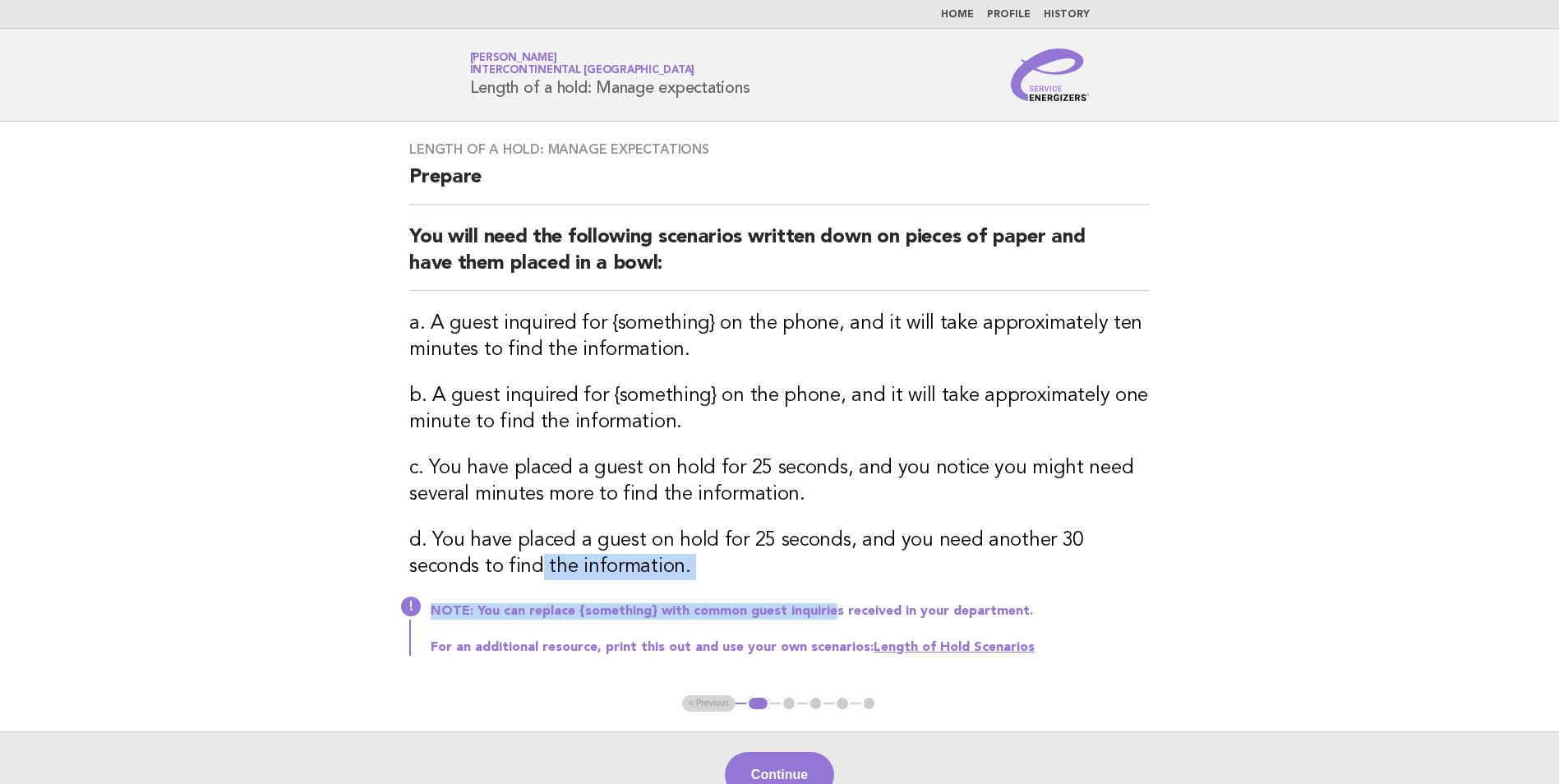
drag, startPoint x: 822, startPoint y: 595, endPoint x: 456, endPoint y: 556, distance: 368.1
click at [456, 556] on div "Length of a hold: Manage expectations Prepare You will need the following scena…" at bounding box center [779, 408] width 780 height 573
drag, startPoint x: 456, startPoint y: 556, endPoint x: 654, endPoint y: 584, distance: 200.0
click at [651, 585] on div "Length of a hold: Manage expectations Prepare You will need the following scena…" at bounding box center [779, 408] width 780 height 573
click at [639, 566] on h3 "d. You have placed a guest on hold for 25 seconds, and you need another 30 seco…" at bounding box center [780, 553] width 740 height 53
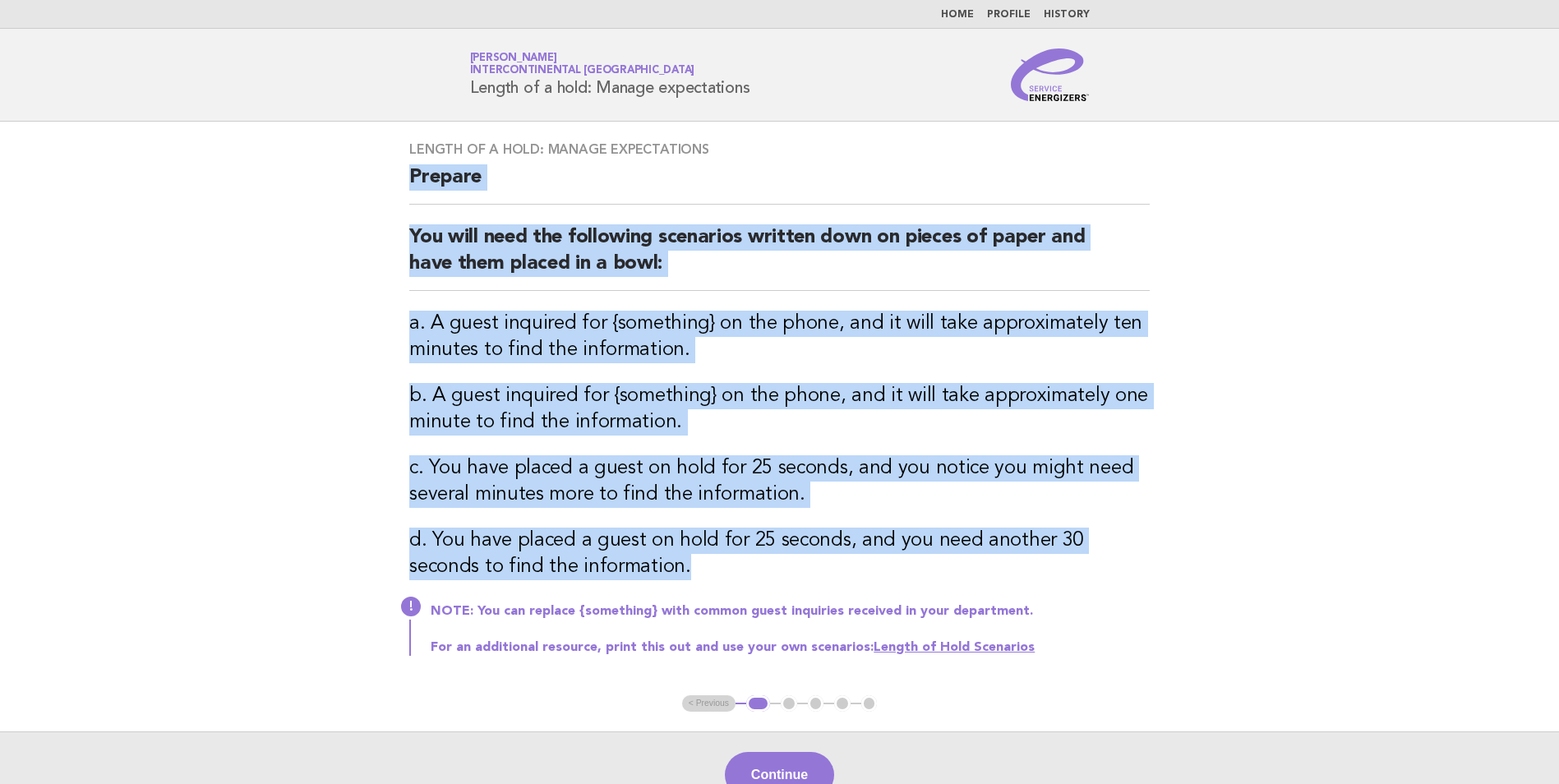
drag, startPoint x: 616, startPoint y: 565, endPoint x: 396, endPoint y: 192, distance: 433.0
click at [396, 192] on div "Length of a hold: Manage expectations Prepare You will need the following scena…" at bounding box center [779, 408] width 780 height 573
drag, startPoint x: 396, startPoint y: 192, endPoint x: 451, endPoint y: 179, distance: 56.5
copy div "Prepare You will need the following scenarios written down on pieces of paper a…"
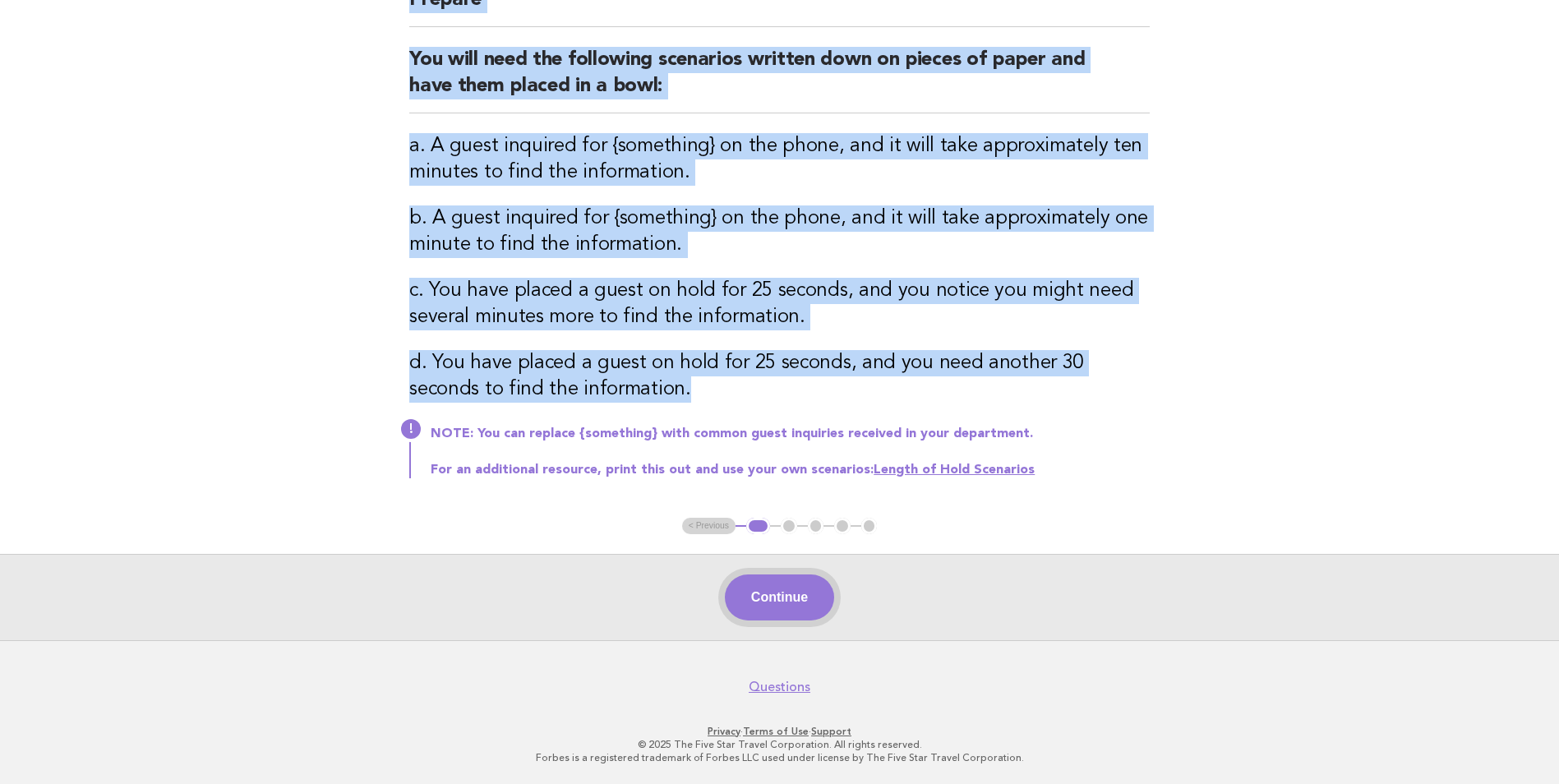
click at [774, 607] on button "Continue" at bounding box center [780, 597] width 109 height 46
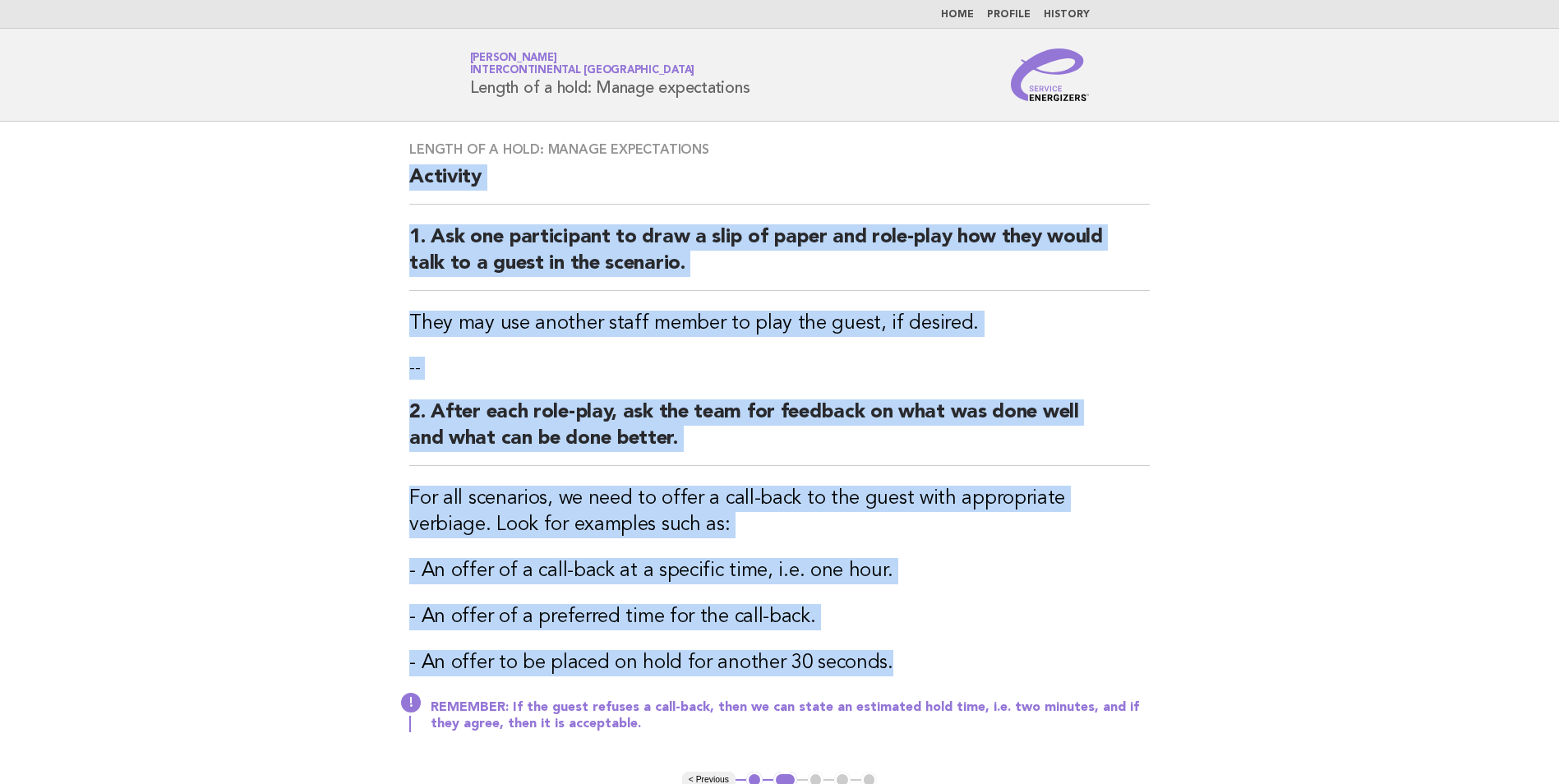
drag, startPoint x: 901, startPoint y: 410, endPoint x: 406, endPoint y: 164, distance: 552.8
click at [406, 164] on div "Length of a hold: Manage expectations Activity 1. Ask one participant to draw a…" at bounding box center [779, 447] width 780 height 650
drag, startPoint x: 406, startPoint y: 164, endPoint x: 425, endPoint y: 175, distance: 22.0
copy div "Activity 1. Ask one participant to draw a slip of paper and role-play how they …"
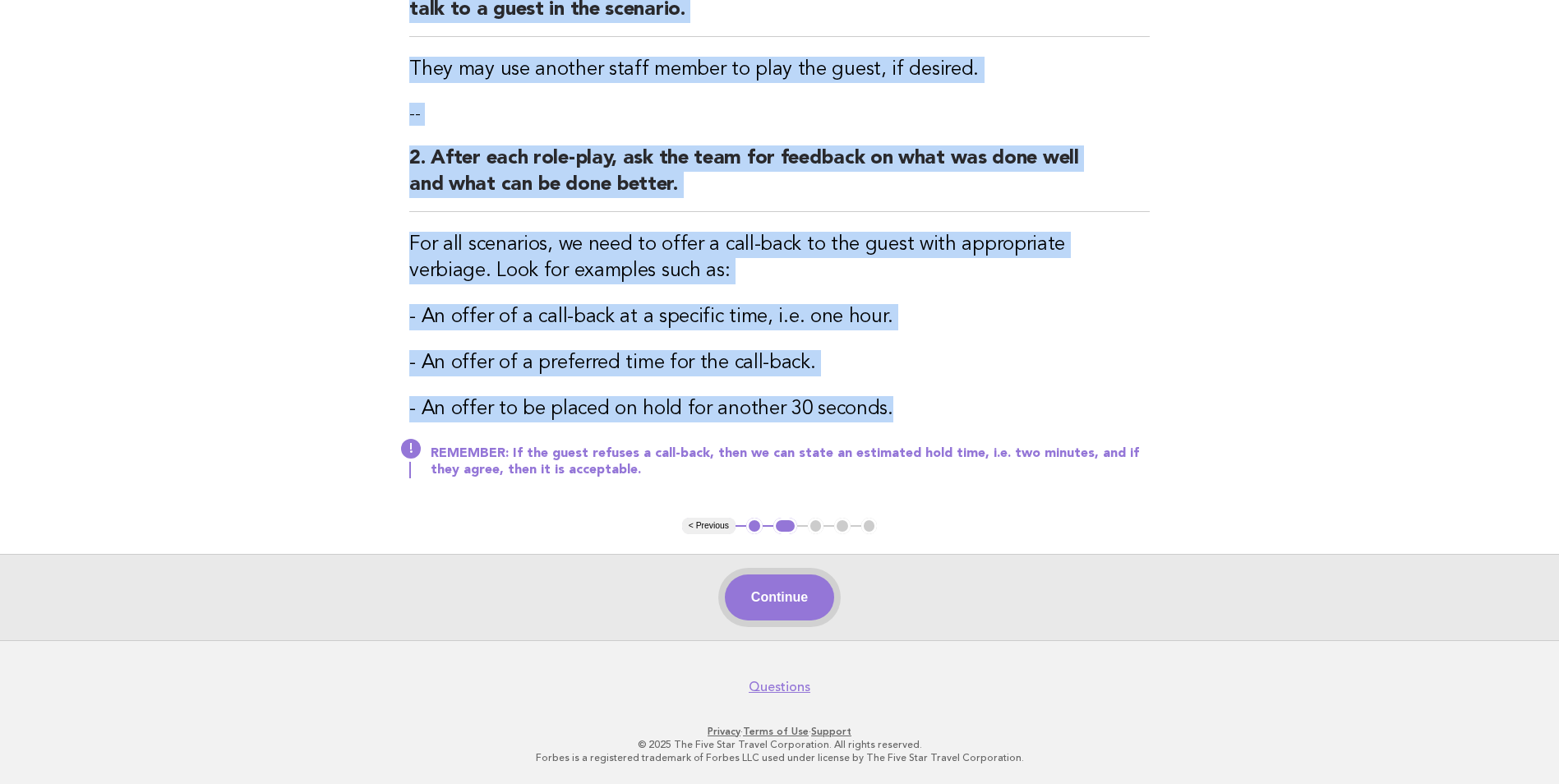
click at [769, 601] on button "Continue" at bounding box center [780, 597] width 109 height 46
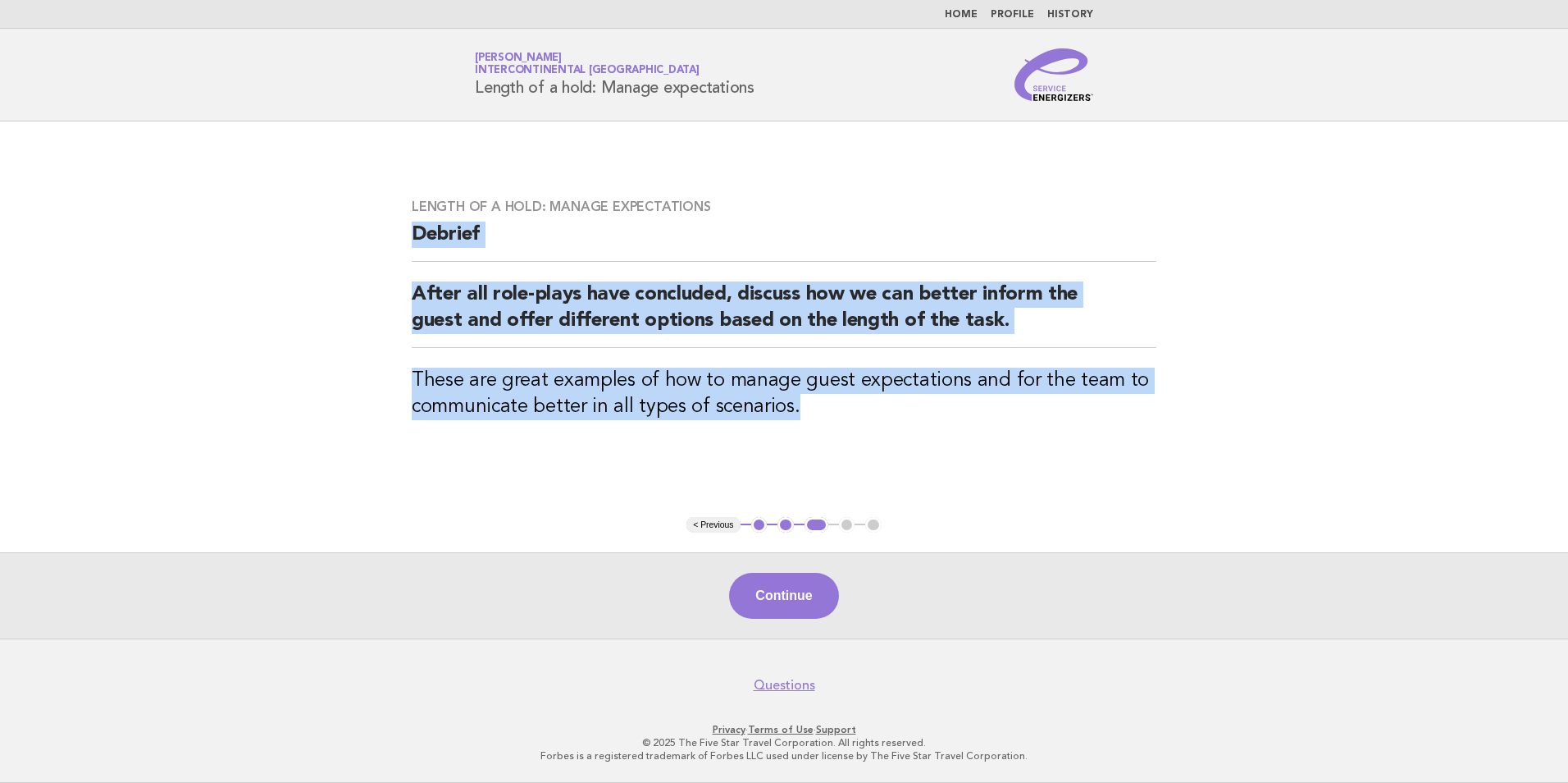
drag, startPoint x: 835, startPoint y: 412, endPoint x: 390, endPoint y: 247, distance: 474.6
click at [390, 247] on main "Length of a hold: Manage expectations Debrief After all role-plays have conclud…" at bounding box center [784, 380] width 1568 height 517
drag, startPoint x: 390, startPoint y: 247, endPoint x: 463, endPoint y: 234, distance: 74.1
copy div "Debrief After all role-plays have concluded, discuss how we can better inform t…"
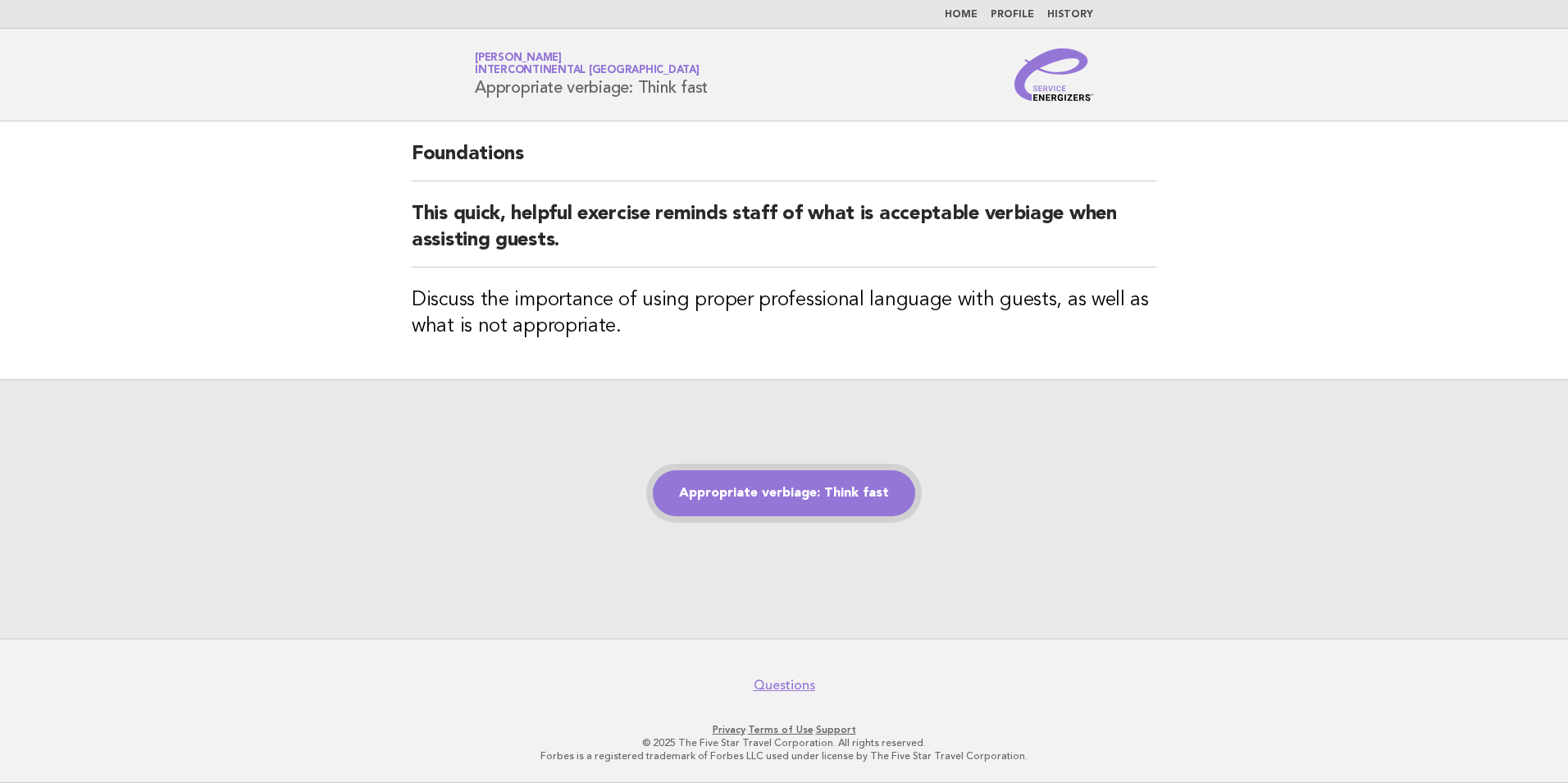
click at [771, 484] on link "Appropriate verbiage: Think fast" at bounding box center [784, 493] width 262 height 46
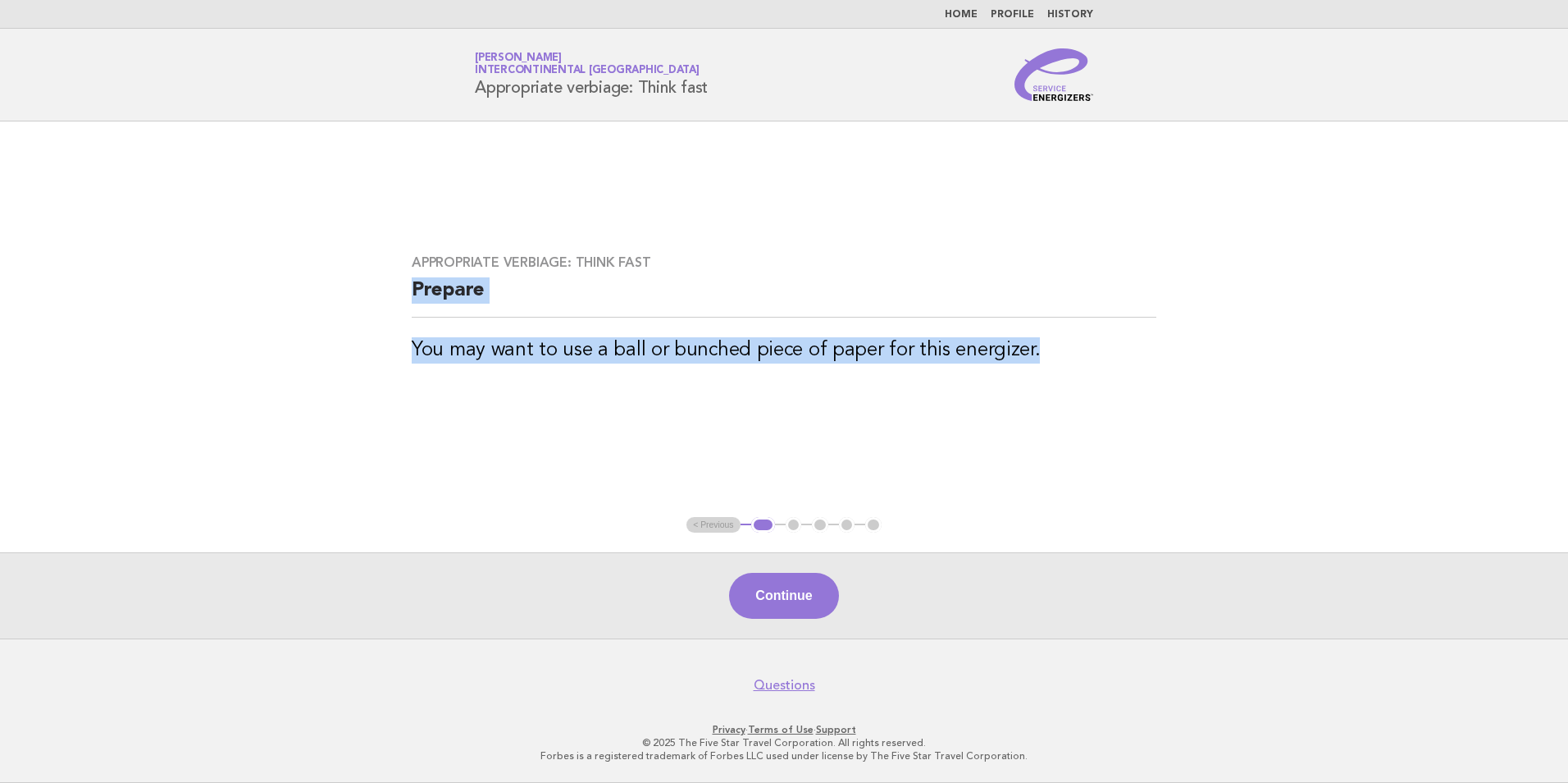
drag, startPoint x: 1035, startPoint y: 342, endPoint x: 388, endPoint y: 303, distance: 648.2
click at [388, 303] on main "Appropriate verbiage: Think fast Prepare You may want to use a ball or bunched …" at bounding box center [784, 380] width 1568 height 517
drag, startPoint x: 388, startPoint y: 303, endPoint x: 448, endPoint y: 292, distance: 61.0
copy div "Prepare You may want to use a ball or bunched piece of paper for this energizer."
click at [791, 598] on button "Continue" at bounding box center [784, 595] width 109 height 46
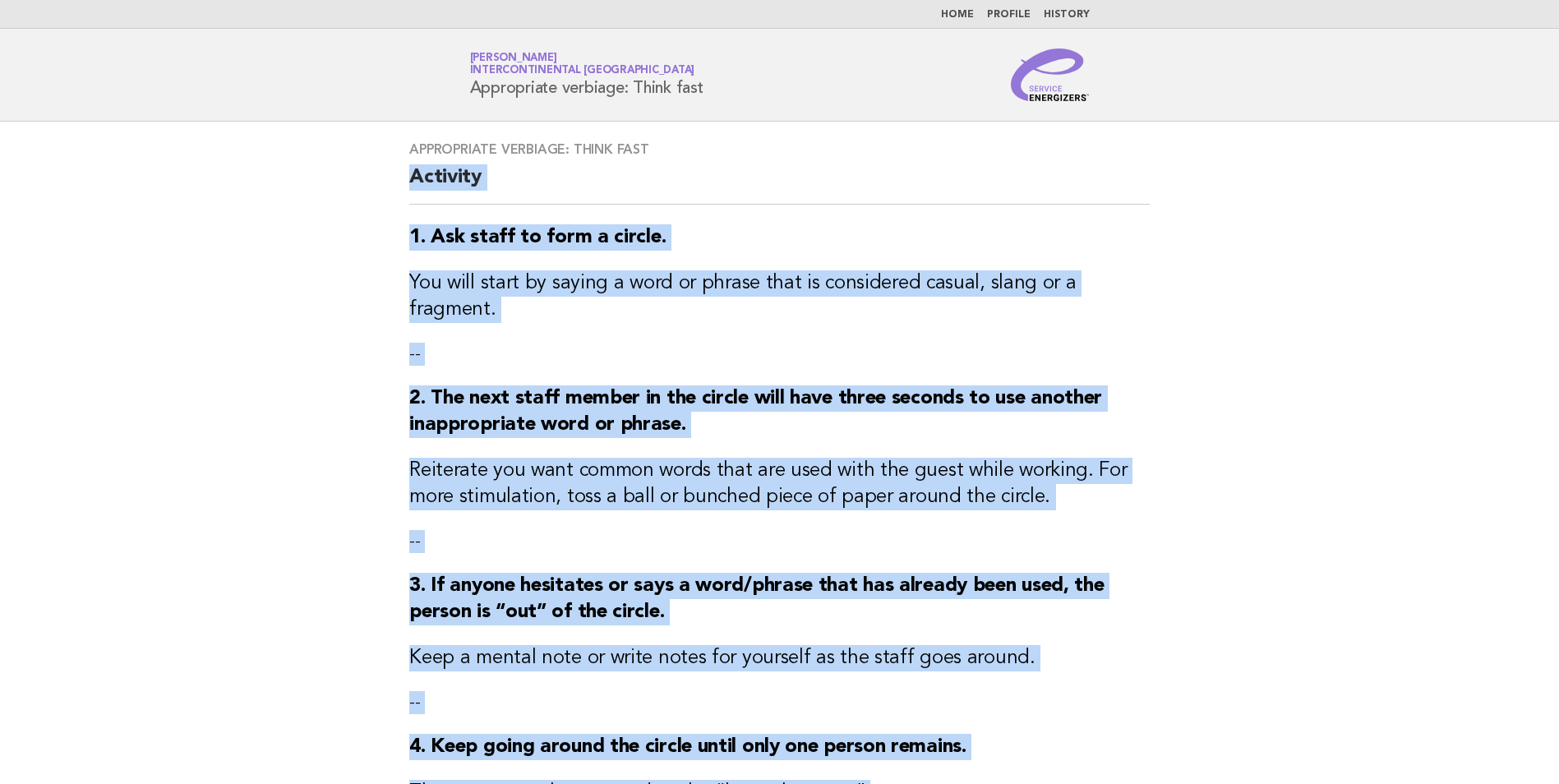
drag, startPoint x: 790, startPoint y: 476, endPoint x: 396, endPoint y: 164, distance: 502.6
click at [396, 164] on div "Appropriate verbiage: Think fast Activity 1. Ask staff to form a circle. You wi…" at bounding box center [779, 660] width 780 height 1078
drag, startPoint x: 396, startPoint y: 164, endPoint x: 448, endPoint y: 180, distance: 54.4
copy div "Activity 1. Ask staff to form a circle. You will start by saying a word or phra…"
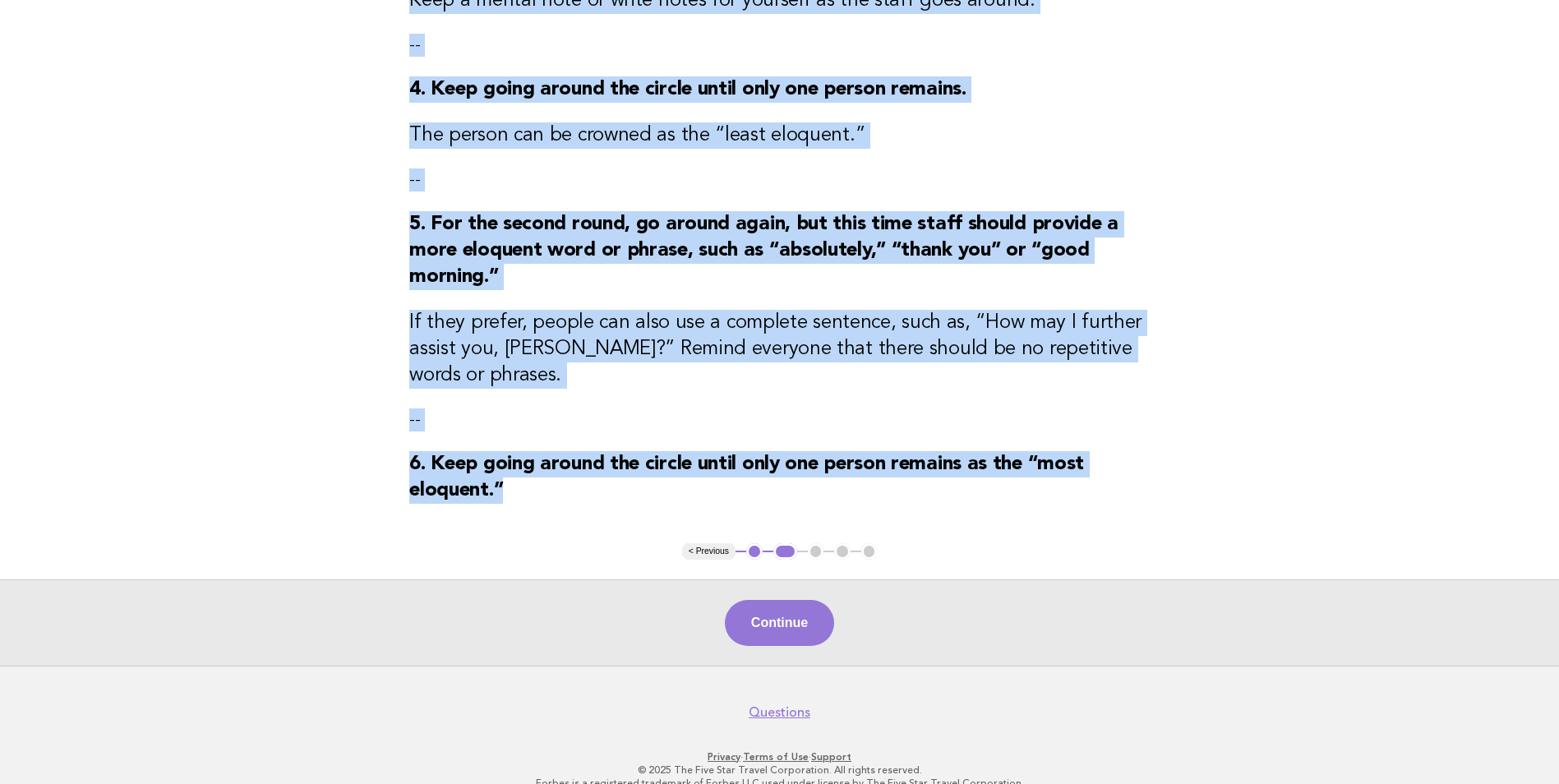
click at [765, 600] on button "Continue" at bounding box center [780, 623] width 109 height 46
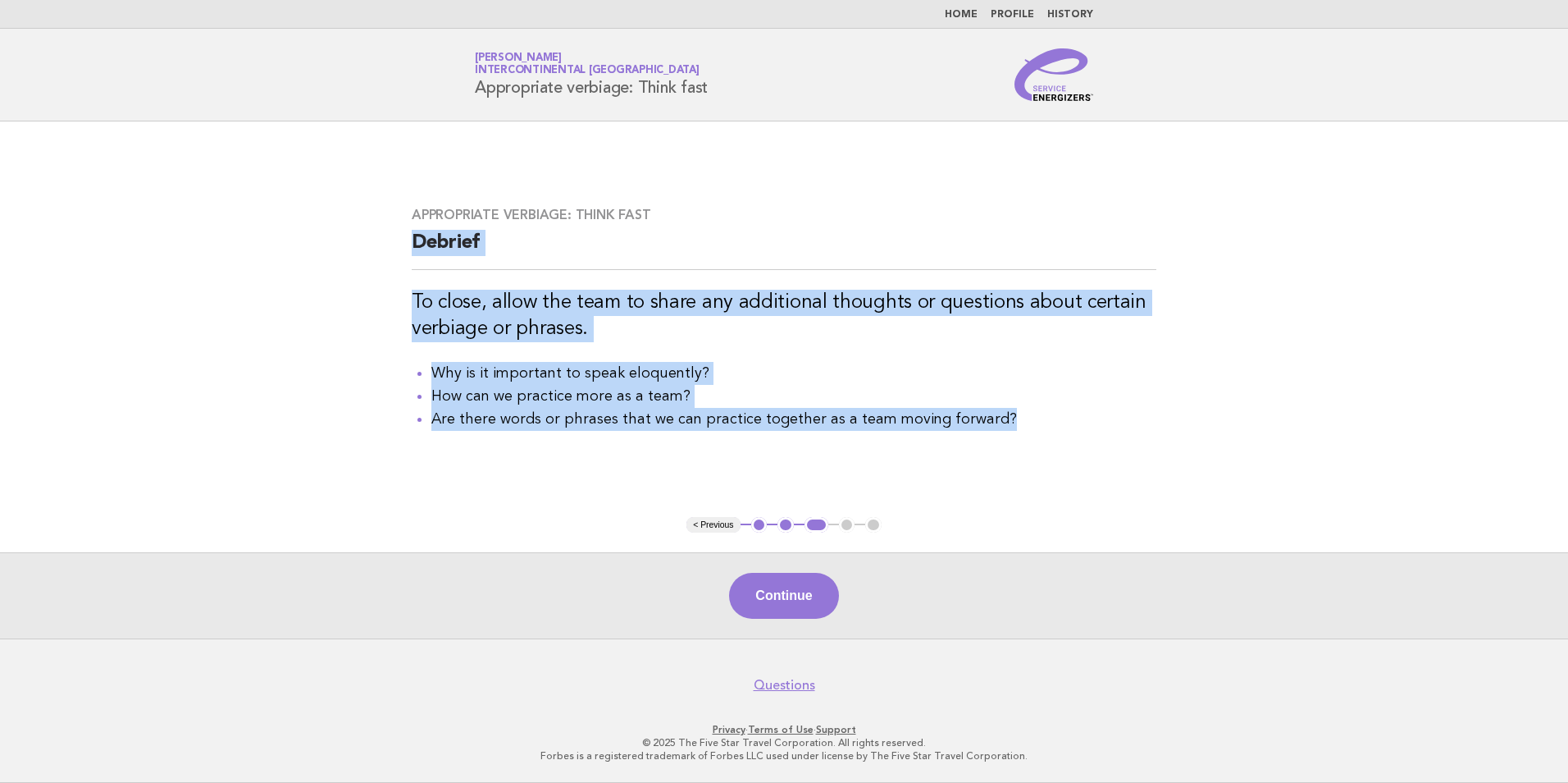
drag, startPoint x: 1021, startPoint y: 415, endPoint x: 383, endPoint y: 248, distance: 659.5
click at [383, 248] on main "Appropriate verbiage: Think fast Debrief To close, allow the team to share any …" at bounding box center [784, 380] width 1568 height 517
drag, startPoint x: 383, startPoint y: 248, endPoint x: 443, endPoint y: 246, distance: 60.0
copy div "Debrief To close, allow the team to share any additional thoughts or questions …"
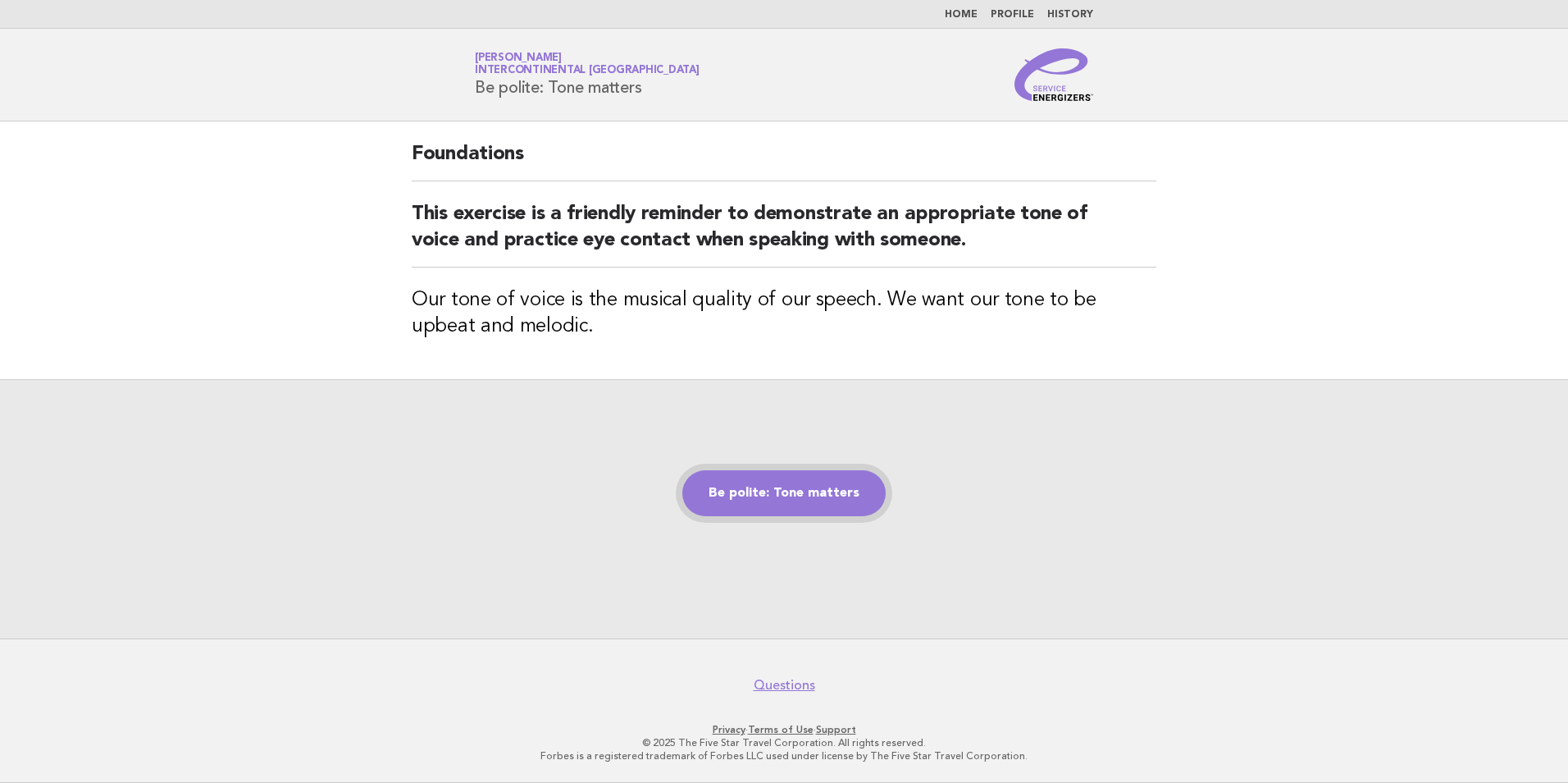
click at [816, 495] on link "Be polite: Tone matters" at bounding box center [784, 493] width 204 height 46
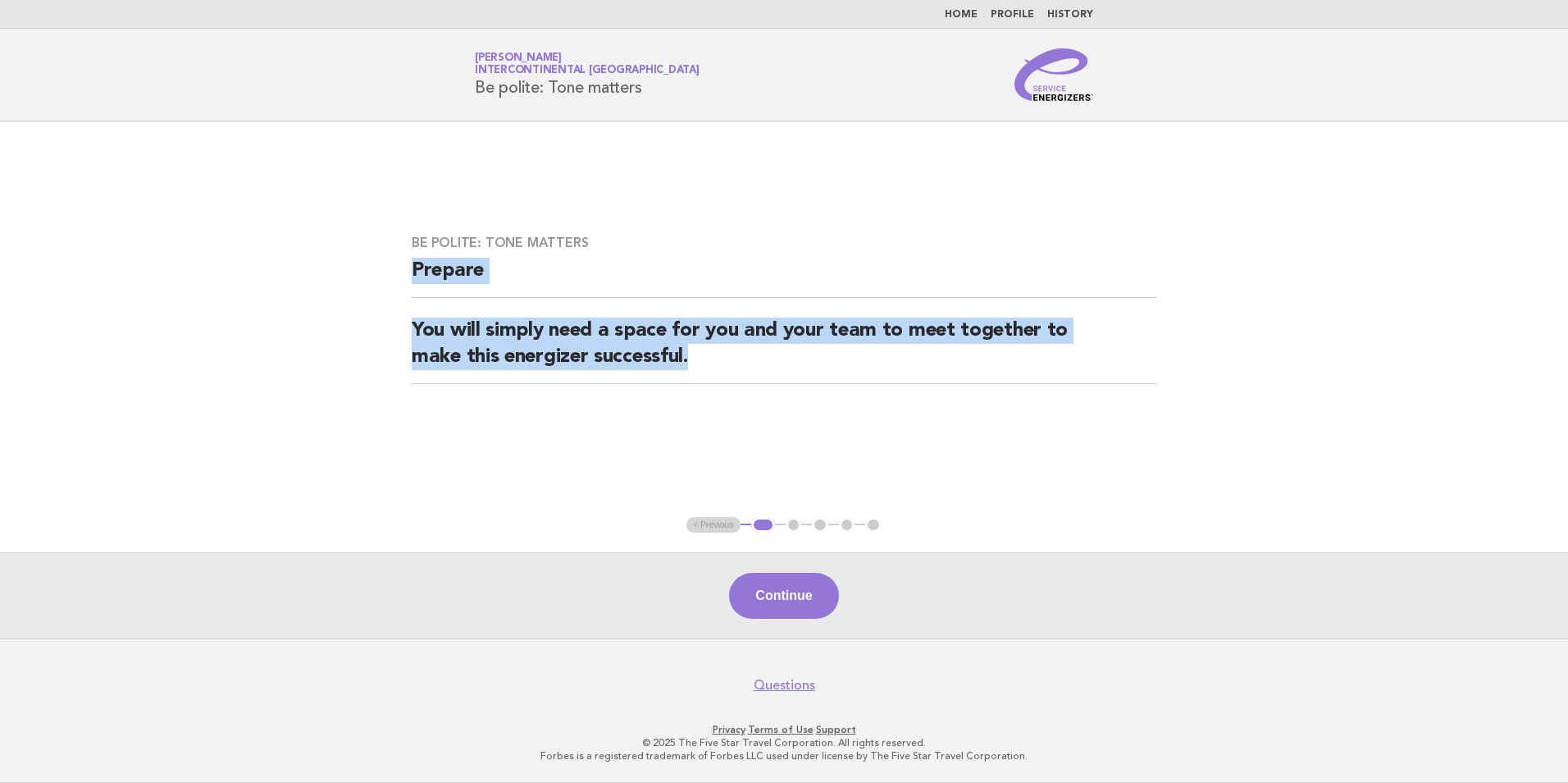
drag, startPoint x: 405, startPoint y: 264, endPoint x: 724, endPoint y: 423, distance: 356.4
click at [724, 423] on div "Be polite: Tone matters Prepare You will simply need a space for you and your t…" at bounding box center [784, 320] width 784 height 209
drag, startPoint x: 724, startPoint y: 423, endPoint x: 725, endPoint y: 406, distance: 17.0
copy div "Prepare You will simply need a space for you and your team to meet together to …"
click at [787, 593] on button "Continue" at bounding box center [784, 595] width 109 height 46
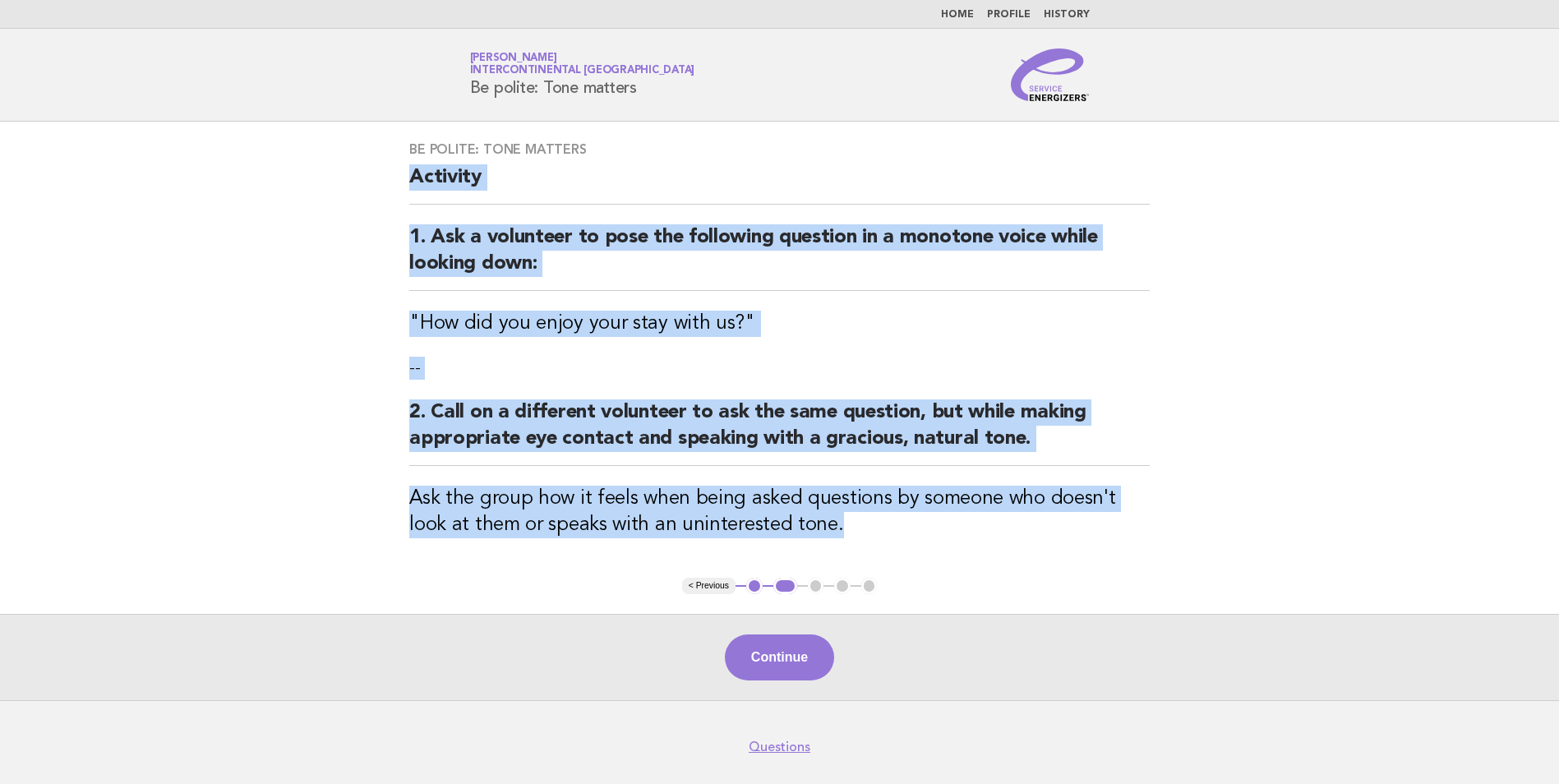
drag, startPoint x: 395, startPoint y: 177, endPoint x: 854, endPoint y: 577, distance: 608.8
click at [854, 577] on div "Be polite: Tone matters Activity 1. Ask a volunteer to pose the following quest…" at bounding box center [779, 350] width 780 height 456
drag, startPoint x: 854, startPoint y: 577, endPoint x: 831, endPoint y: 538, distance: 45.3
copy div "Activity 1. Ask a volunteer to pose the following question in a monotone voice …"
click at [756, 643] on button "Continue" at bounding box center [780, 657] width 109 height 46
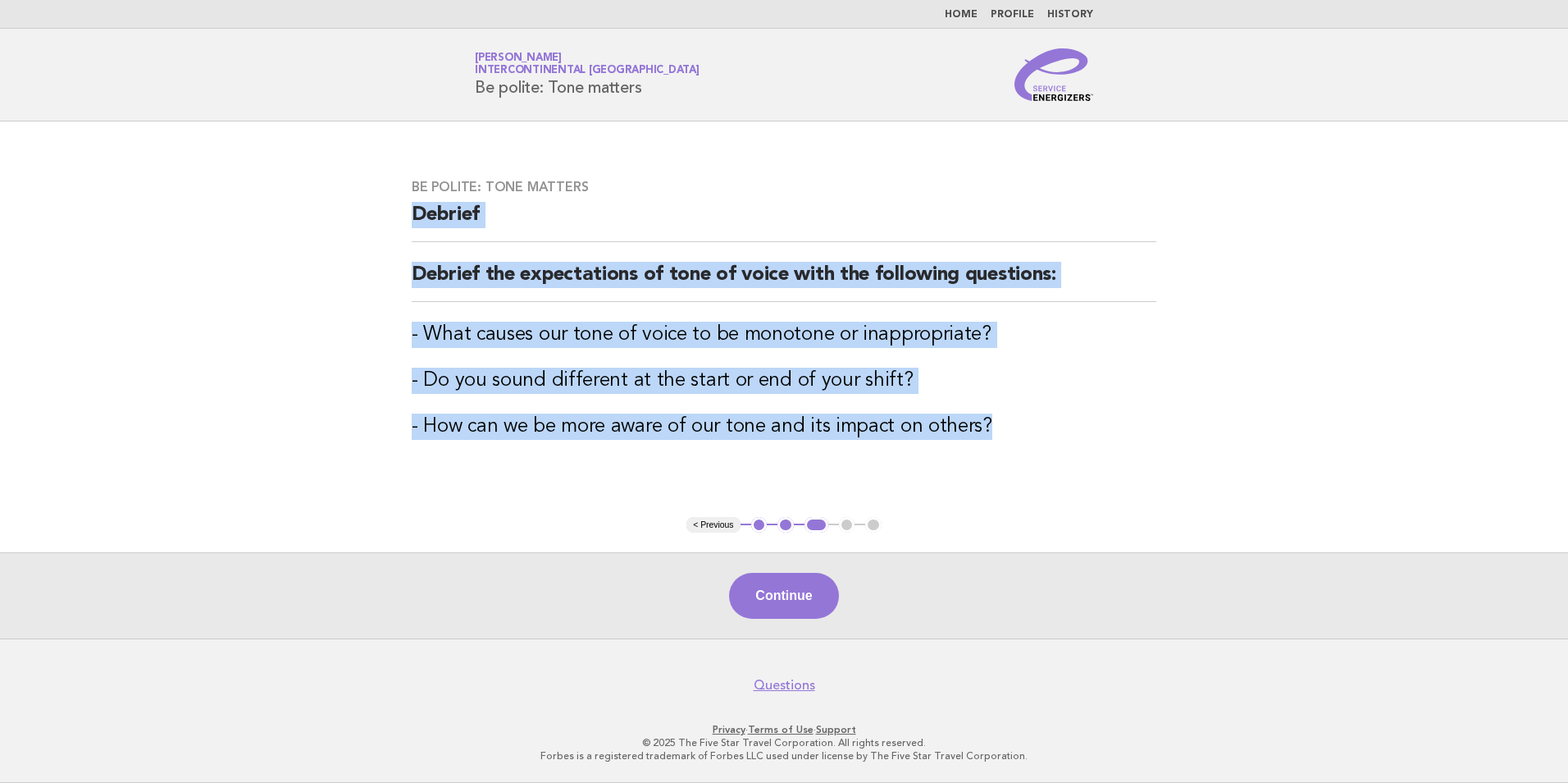
drag, startPoint x: 393, startPoint y: 202, endPoint x: 1040, endPoint y: 489, distance: 707.8
click at [1040, 489] on main "Be polite: Tone matters Debrief Debrief the expectations of tone of voice with …" at bounding box center [784, 380] width 1568 height 517
copy div "Debrief Debrief the expectations of tone of voice with the following questions:…"
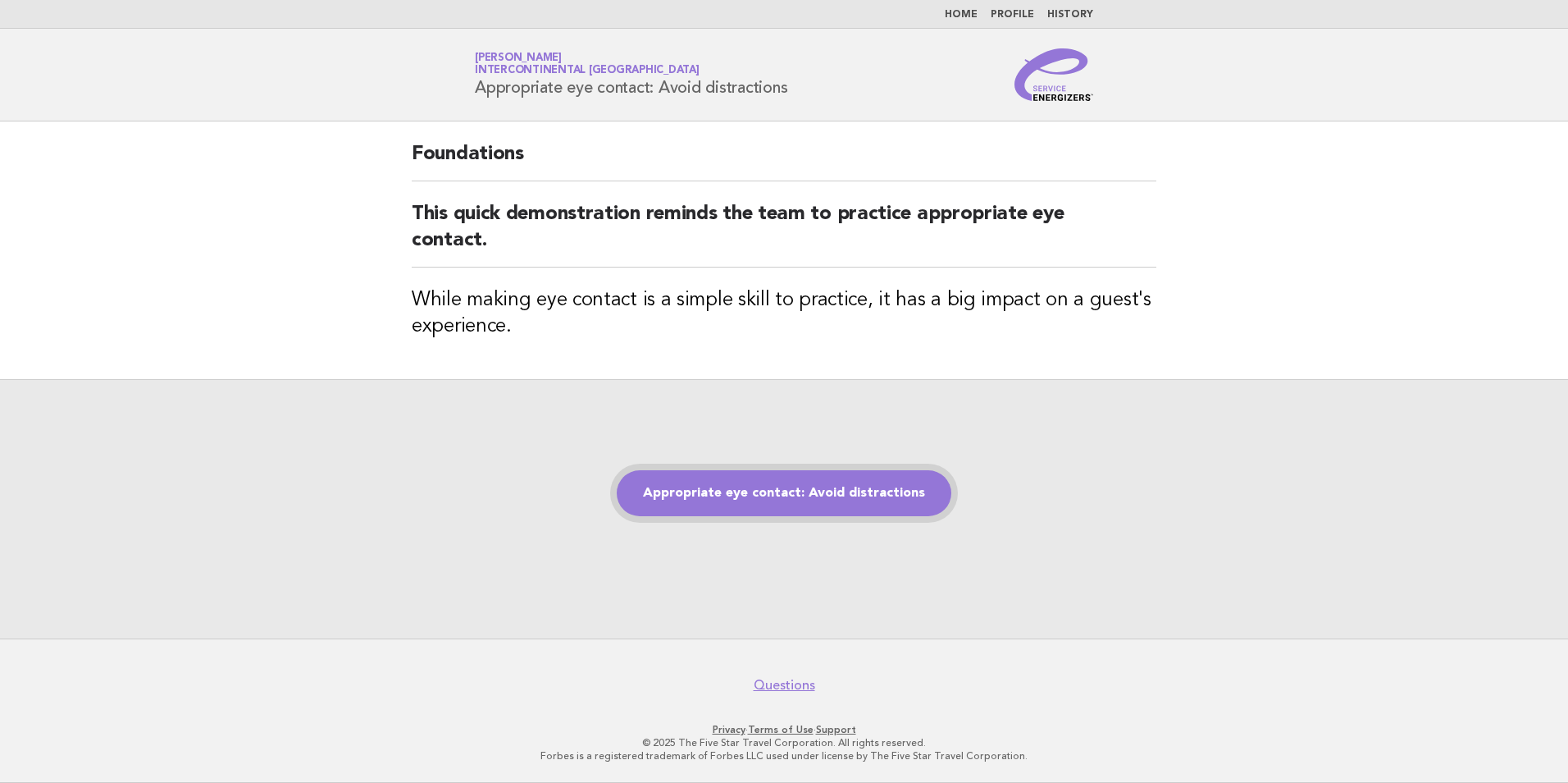
click at [721, 487] on link "Appropriate eye contact: Avoid distractions" at bounding box center [784, 493] width 335 height 46
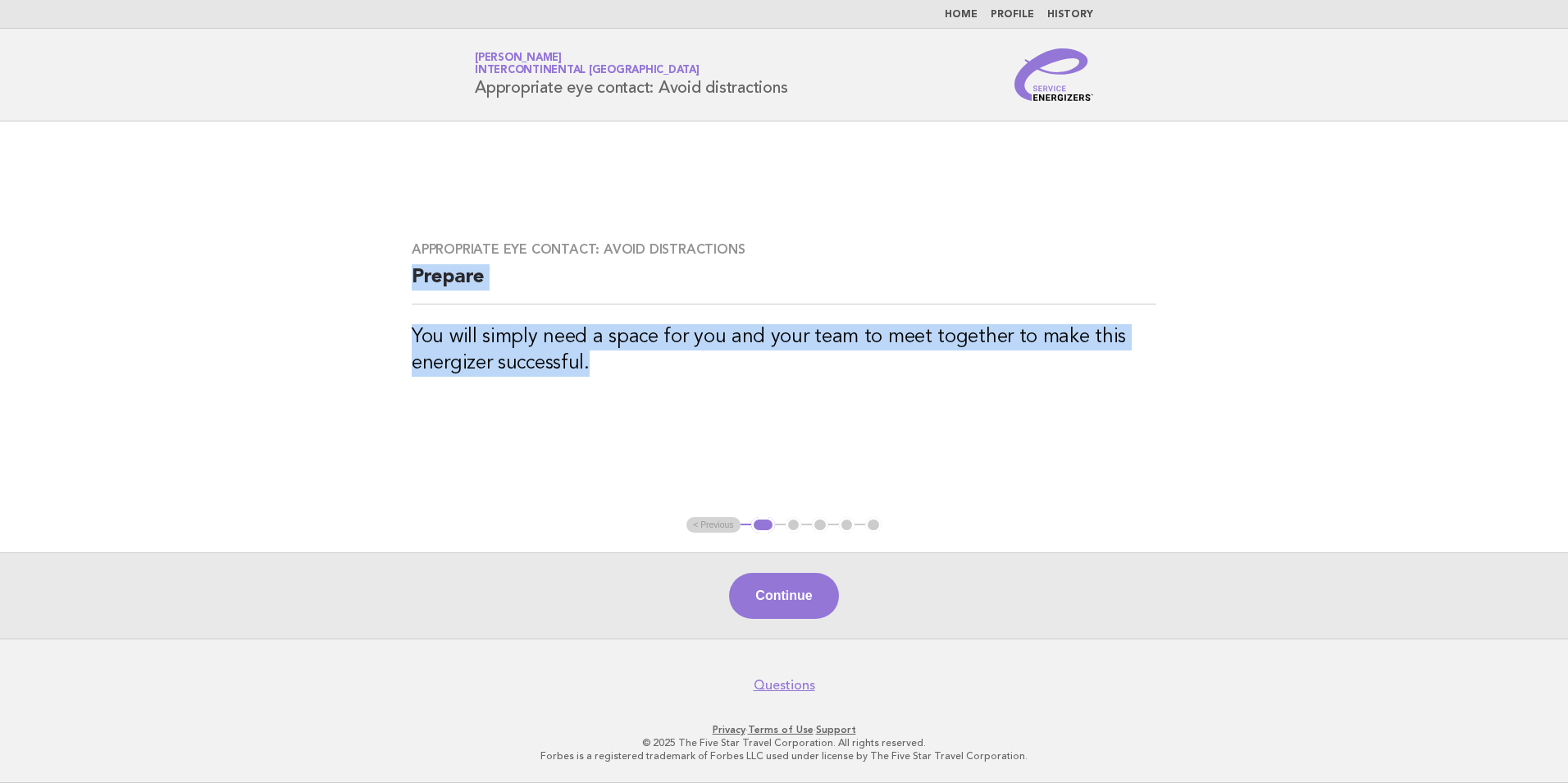
drag, startPoint x: 608, startPoint y: 376, endPoint x: 398, endPoint y: 289, distance: 227.3
click at [398, 289] on div "Appropriate eye contact: Avoid distractions Prepare You will simply need a spac…" at bounding box center [784, 318] width 784 height 194
drag, startPoint x: 398, startPoint y: 289, endPoint x: 444, endPoint y: 282, distance: 46.5
copy div "Prepare You will simply need a space for you and your team to meet together to …"
click at [782, 606] on button "Continue" at bounding box center [784, 595] width 109 height 46
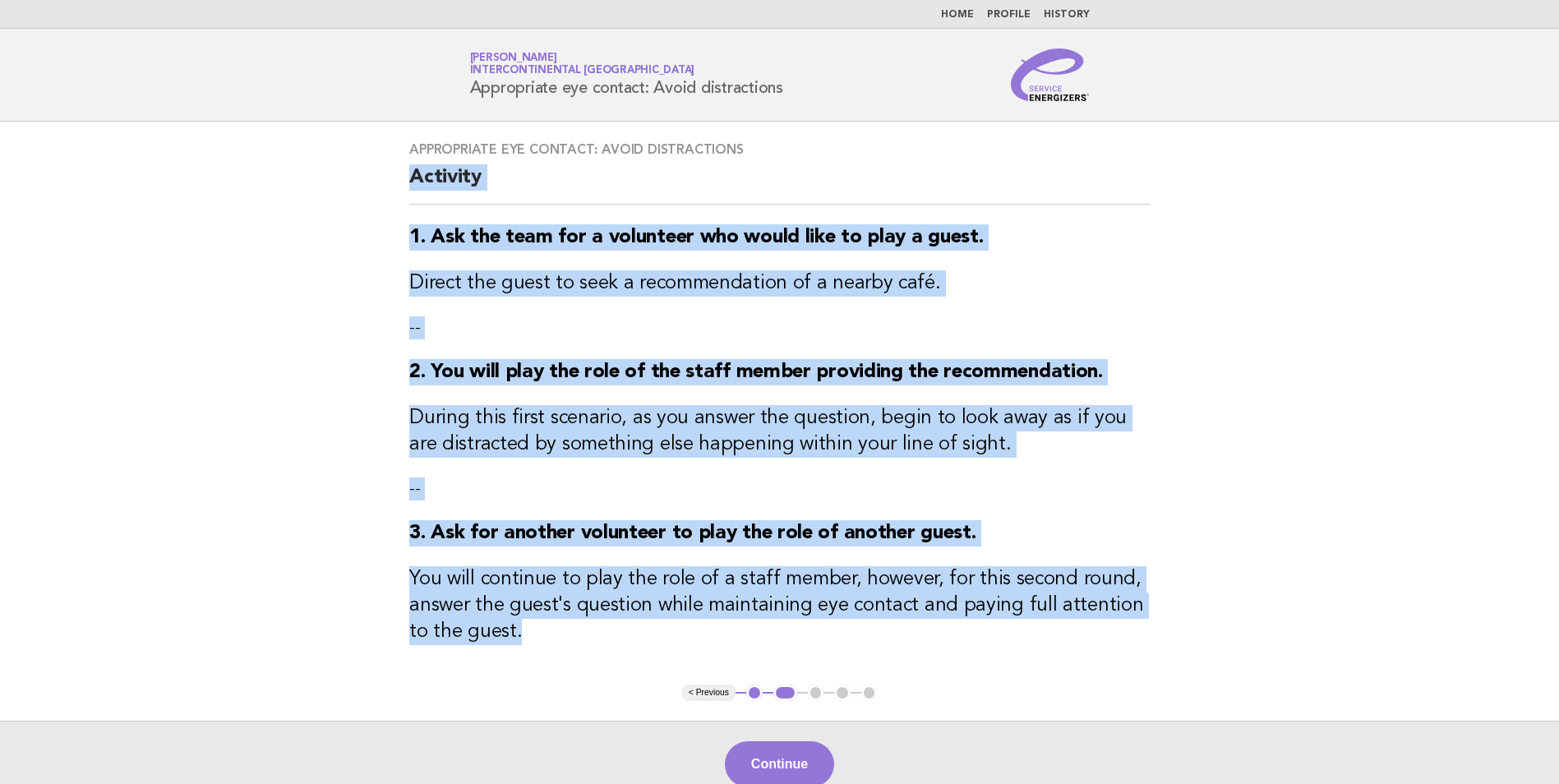
drag, startPoint x: 529, startPoint y: 630, endPoint x: 412, endPoint y: 164, distance: 480.5
click at [412, 164] on div "Appropriate eye contact: Avoid distractions Activity 1. Ask the team for a volu…" at bounding box center [779, 403] width 780 height 563
copy div "Activity 1. Ask the team for a volunteer who would like to play a guest. Direct…"
click at [1212, 508] on main "Appropriate eye contact: Avoid distractions Activity 1. Ask the team for a volu…" at bounding box center [780, 464] width 1559 height 685
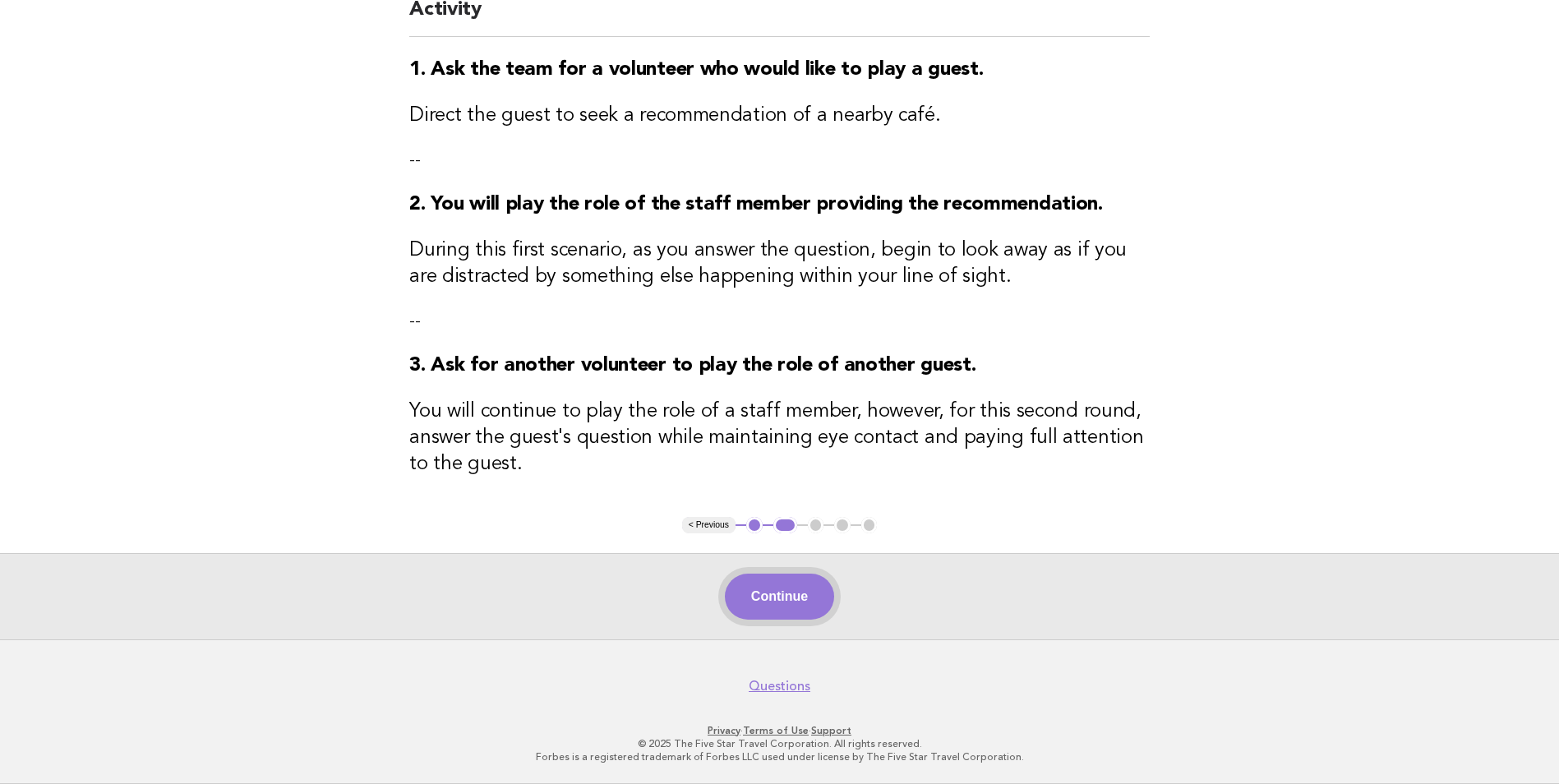
click at [787, 589] on button "Continue" at bounding box center [780, 596] width 109 height 46
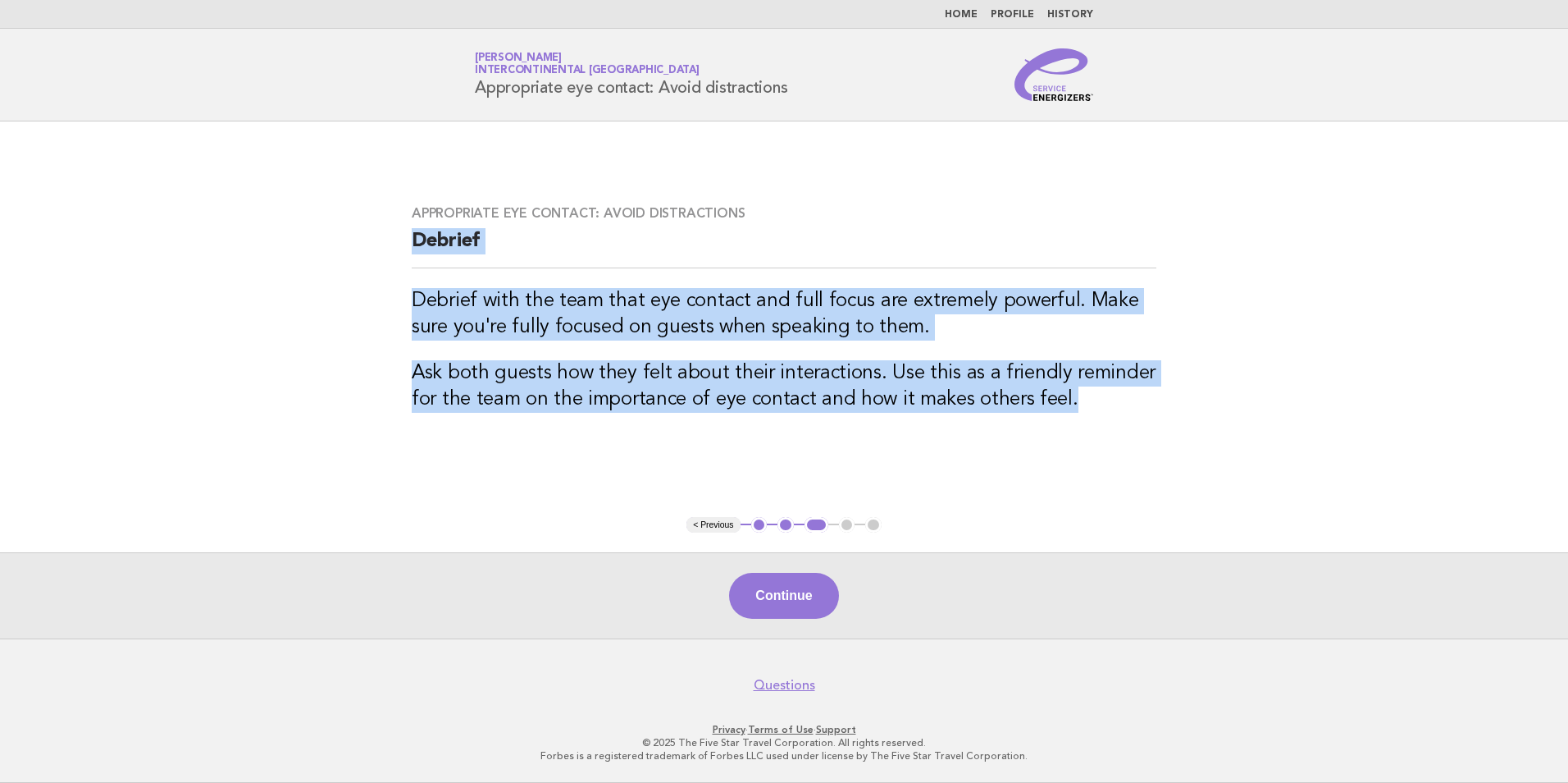
drag, startPoint x: 1094, startPoint y: 410, endPoint x: 399, endPoint y: 263, distance: 710.4
click at [399, 263] on div "Appropriate eye contact: Avoid distractions Debrief Debrief with the team that …" at bounding box center [784, 319] width 784 height 267
drag, startPoint x: 399, startPoint y: 263, endPoint x: 513, endPoint y: 323, distance: 128.8
copy div "Debrief Debrief with the team that eye contact and full focus are extremely pow…"
